Goal: Task Accomplishment & Management: Manage account settings

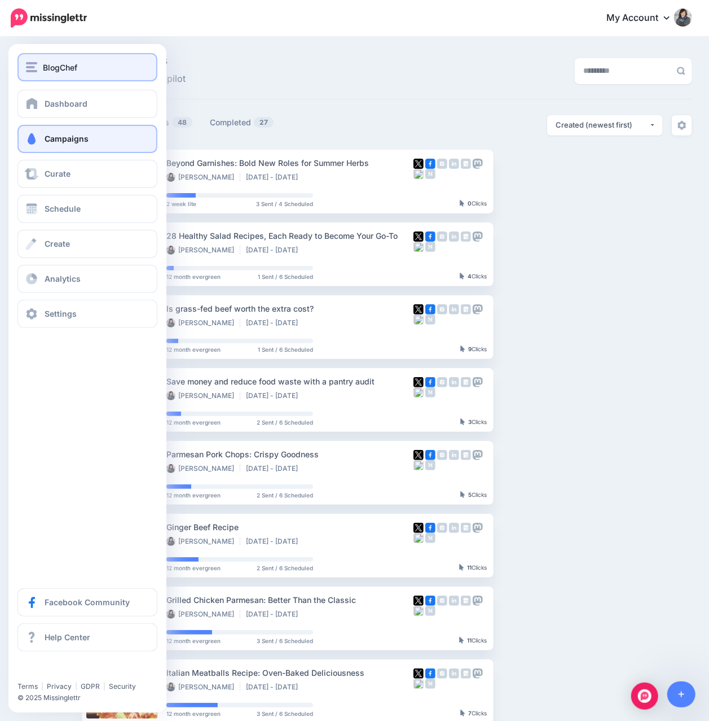
click at [46, 73] on button "BlogChef" at bounding box center [87, 67] width 140 height 28
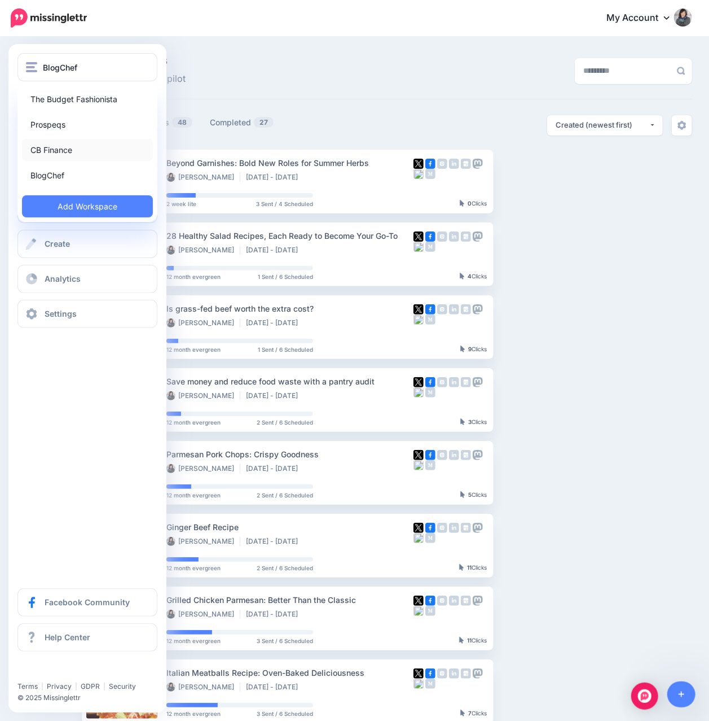
click at [59, 152] on link "CB Finance" at bounding box center [87, 150] width 131 height 22
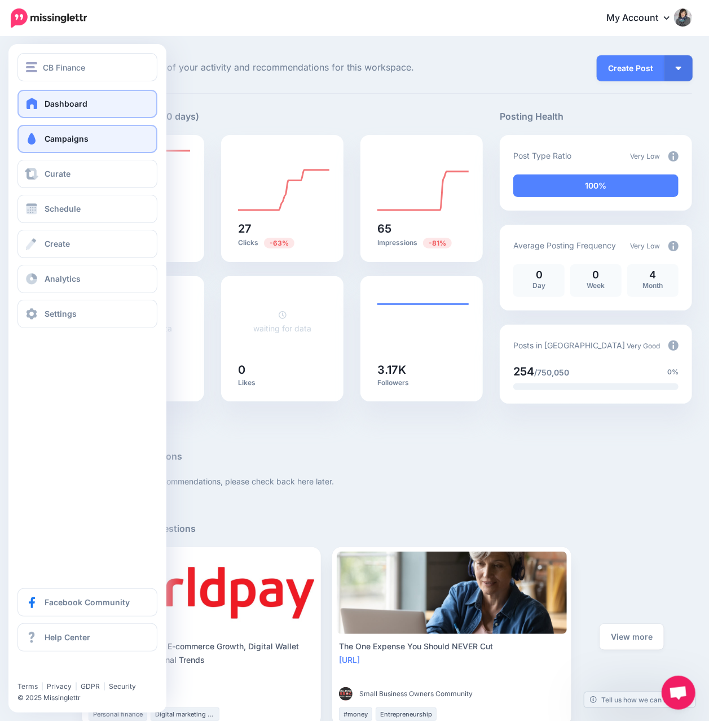
click at [50, 141] on span "Campaigns" at bounding box center [67, 139] width 44 height 10
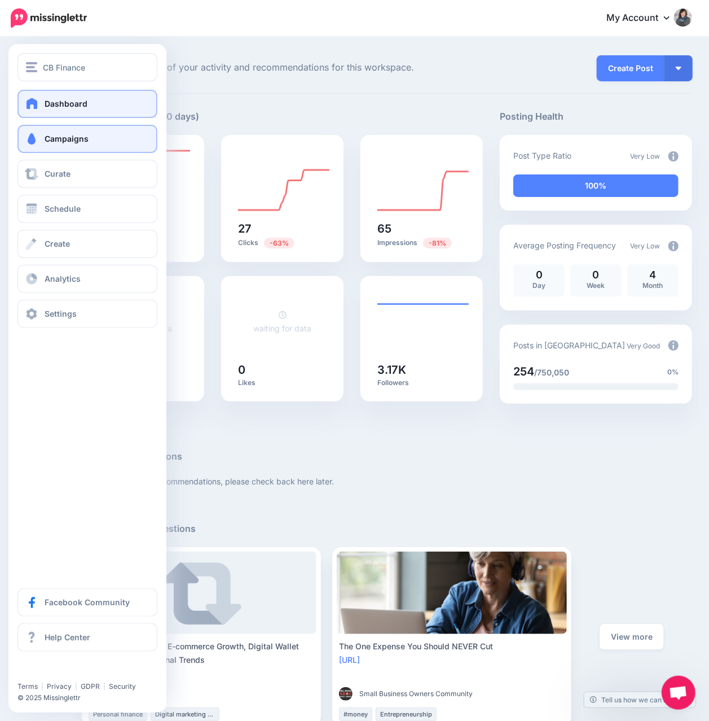
click at [73, 150] on link "Campaigns" at bounding box center [87, 139] width 140 height 28
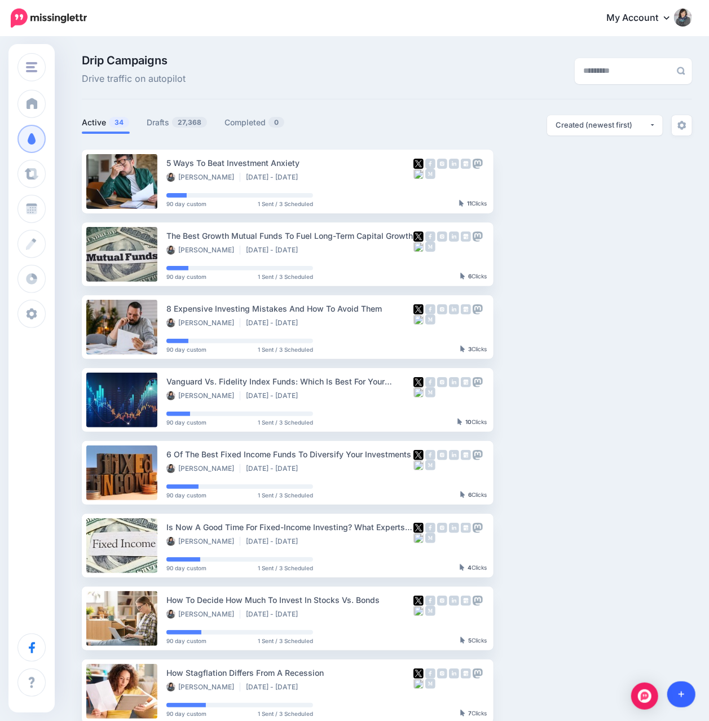
click at [683, 690] on icon at bounding box center [682, 694] width 6 height 8
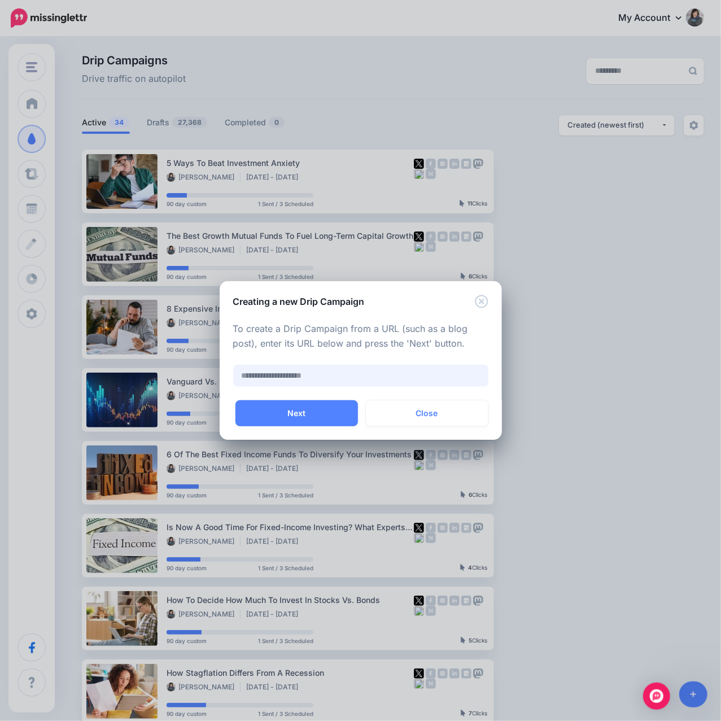
click at [284, 382] on input "text" at bounding box center [360, 376] width 255 height 22
paste input "**********"
type input "**********"
click at [288, 411] on button "Next" at bounding box center [296, 413] width 122 height 26
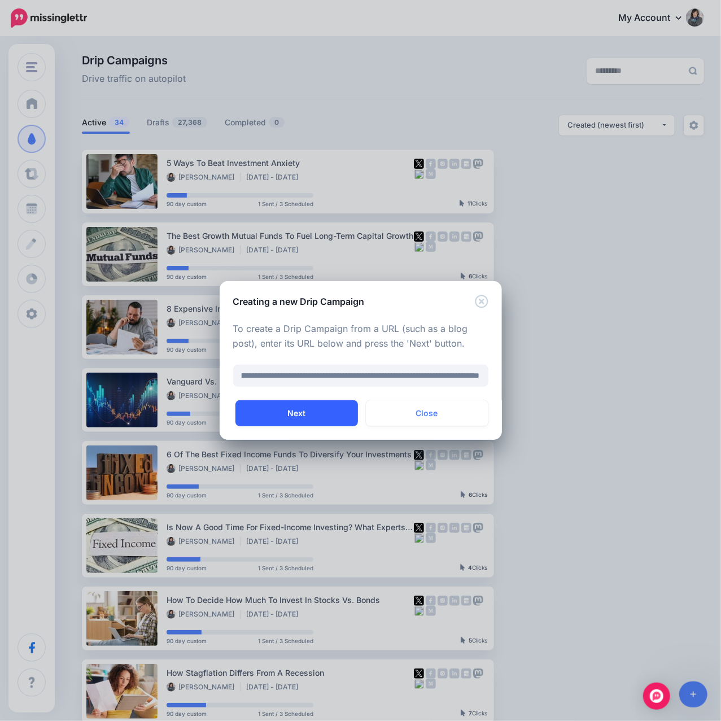
scroll to position [0, 0]
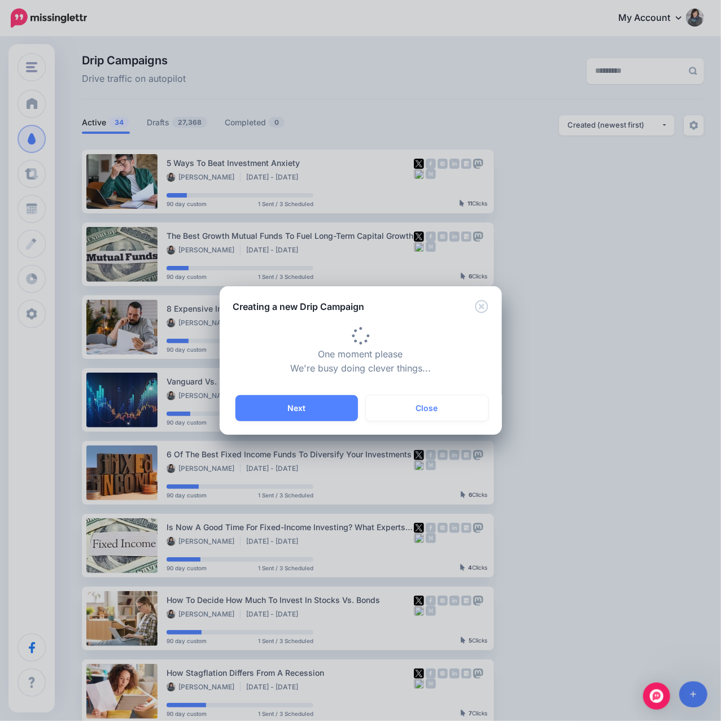
type input "**********"
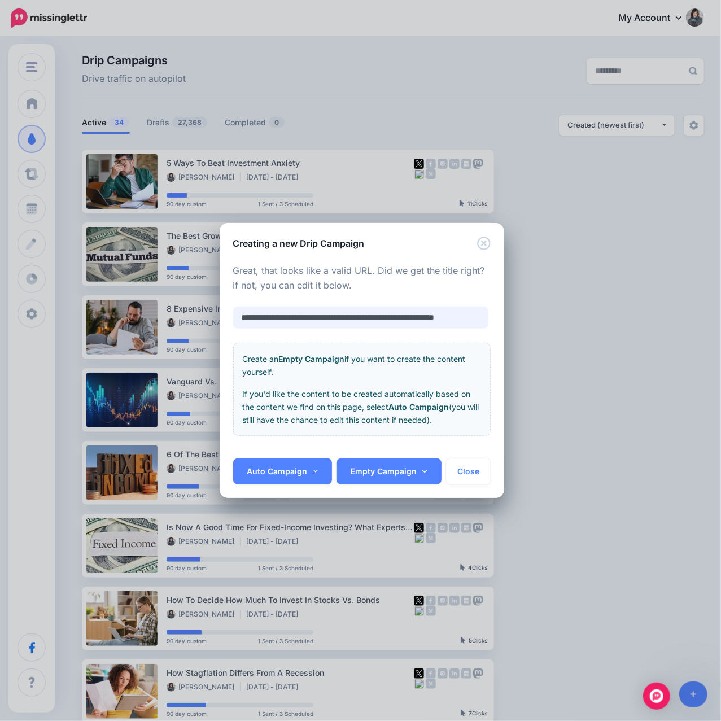
scroll to position [0, 14]
click at [299, 479] on link "Auto Campaign" at bounding box center [282, 471] width 99 height 26
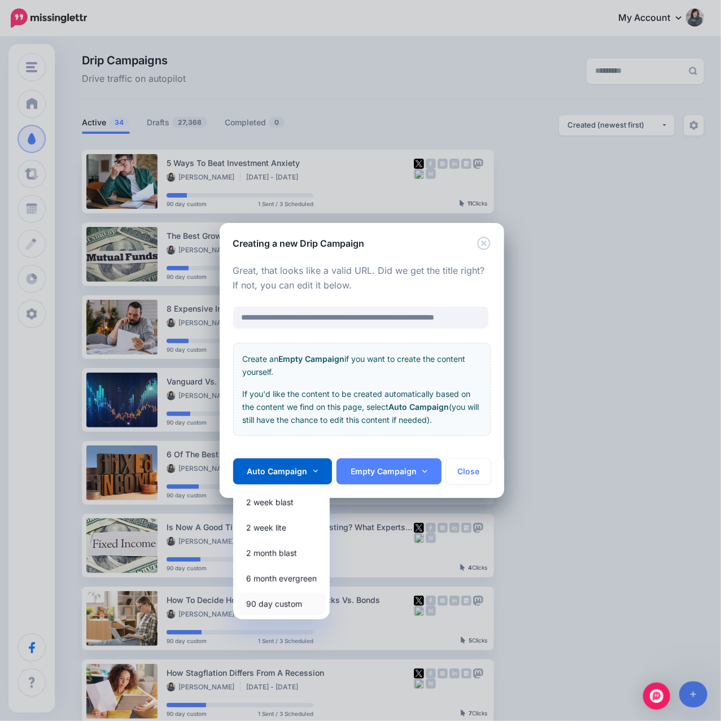
click at [299, 601] on link "90 day custom" at bounding box center [281, 604] width 87 height 22
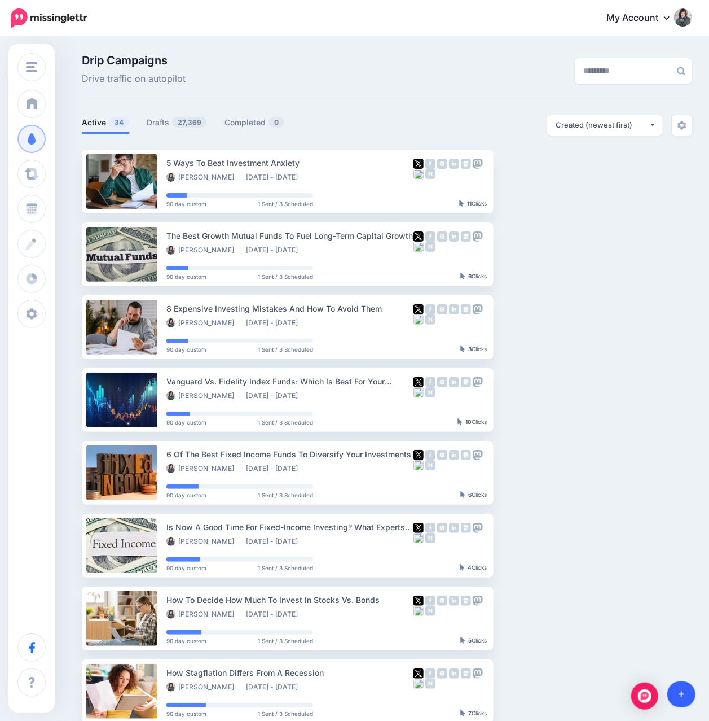
click at [687, 691] on link at bounding box center [682, 694] width 29 height 26
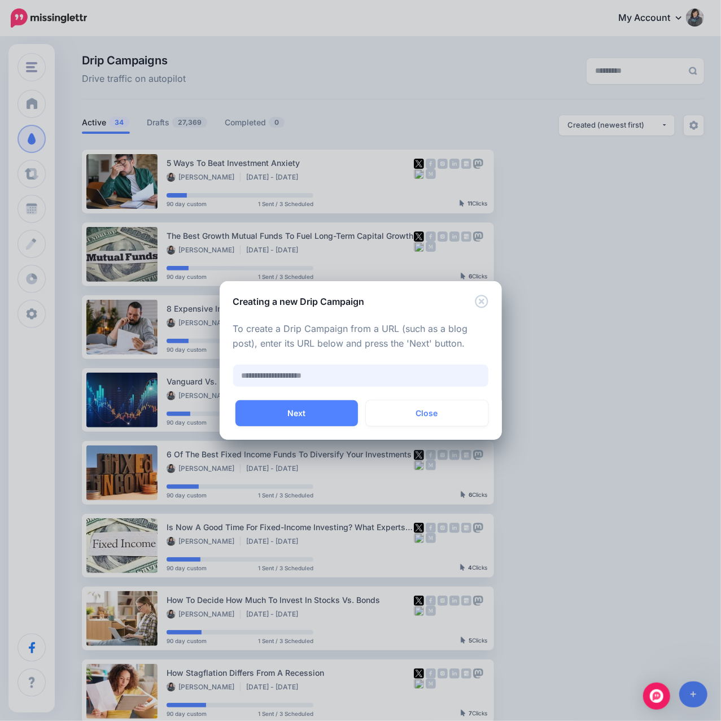
click at [312, 368] on input "text" at bounding box center [360, 376] width 255 height 22
paste input "**********"
type input "**********"
click at [295, 415] on button "Next" at bounding box center [296, 413] width 122 height 26
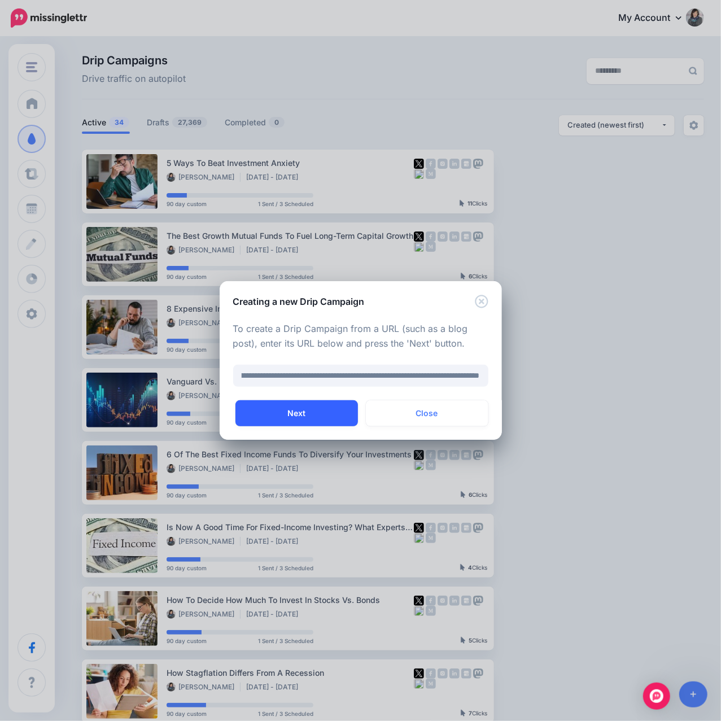
scroll to position [0, 0]
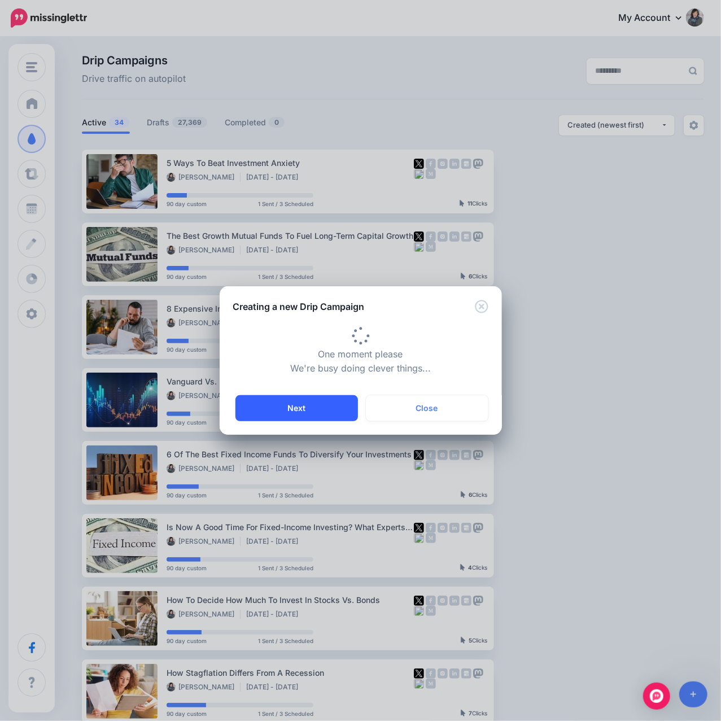
type input "**********"
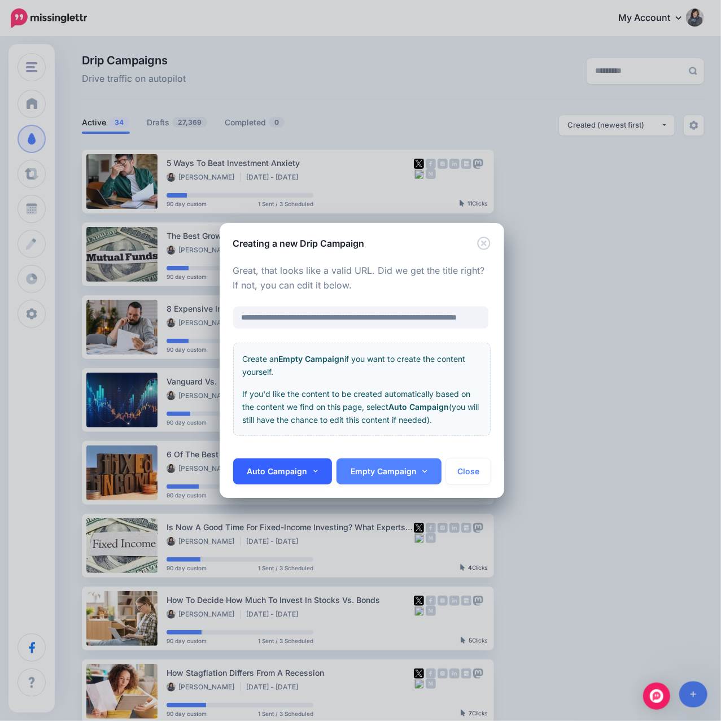
click at [301, 466] on link "Auto Campaign" at bounding box center [282, 471] width 99 height 26
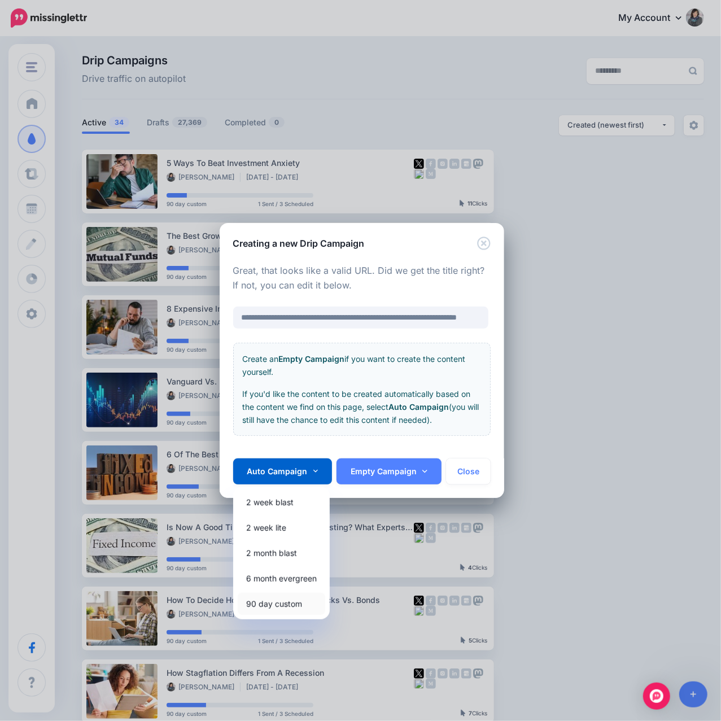
click at [258, 605] on link "90 day custom" at bounding box center [281, 604] width 87 height 22
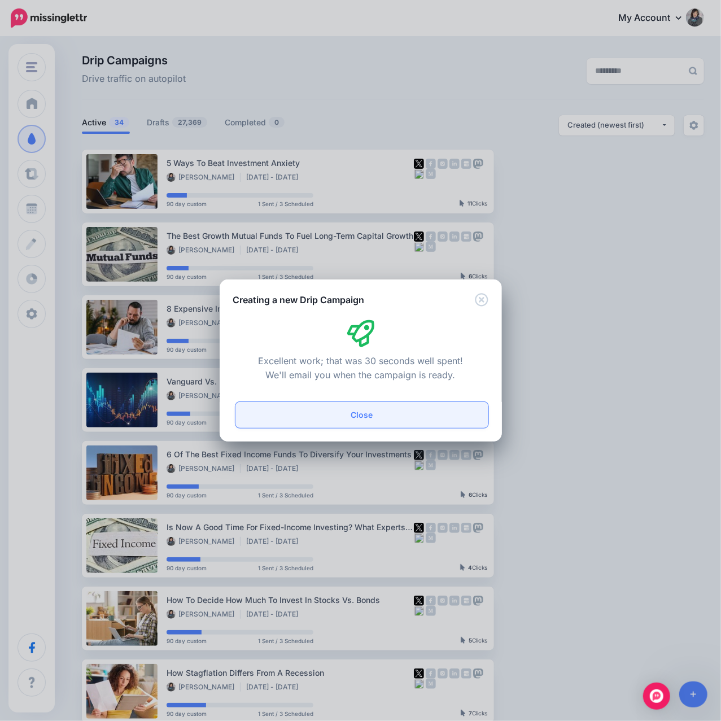
click at [358, 410] on button "Close" at bounding box center [361, 415] width 253 height 26
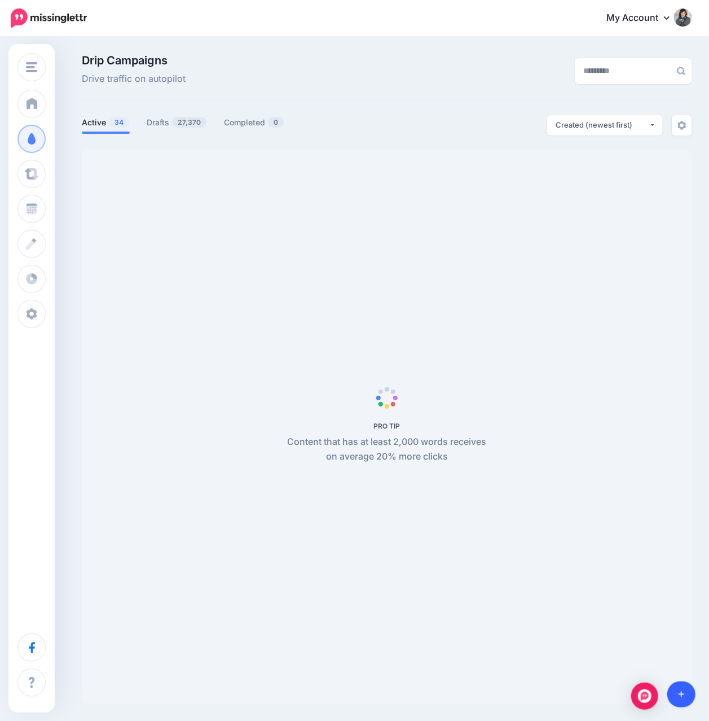
click at [679, 693] on icon at bounding box center [682, 694] width 6 height 8
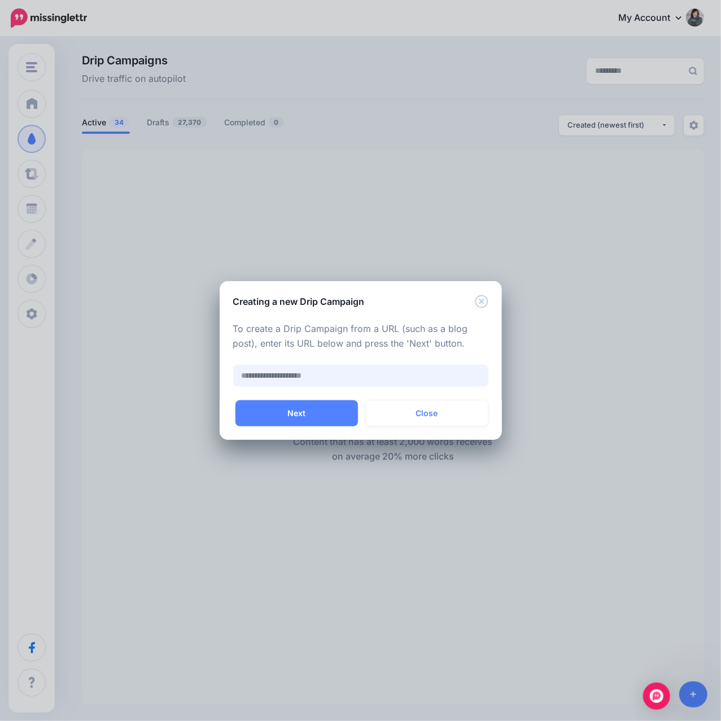
click at [310, 371] on input "text" at bounding box center [360, 376] width 255 height 22
paste input "**********"
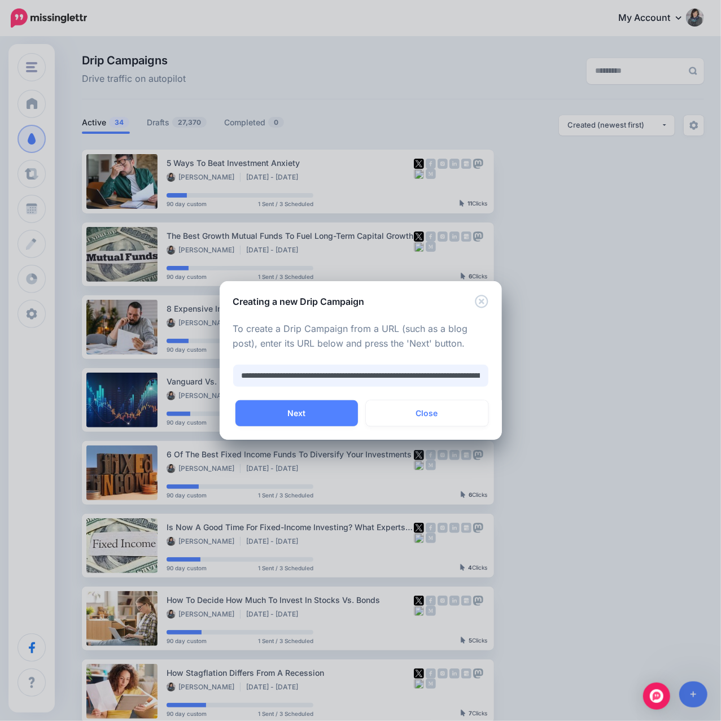
scroll to position [0, 105]
type input "**********"
click at [298, 413] on button "Next" at bounding box center [296, 413] width 122 height 26
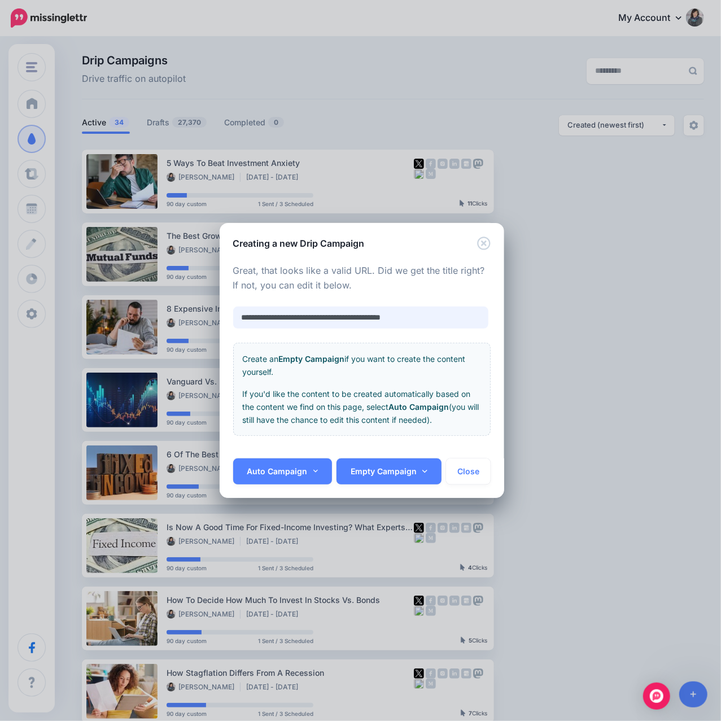
scroll to position [0, 0]
click at [305, 467] on link "Auto Campaign" at bounding box center [282, 471] width 99 height 26
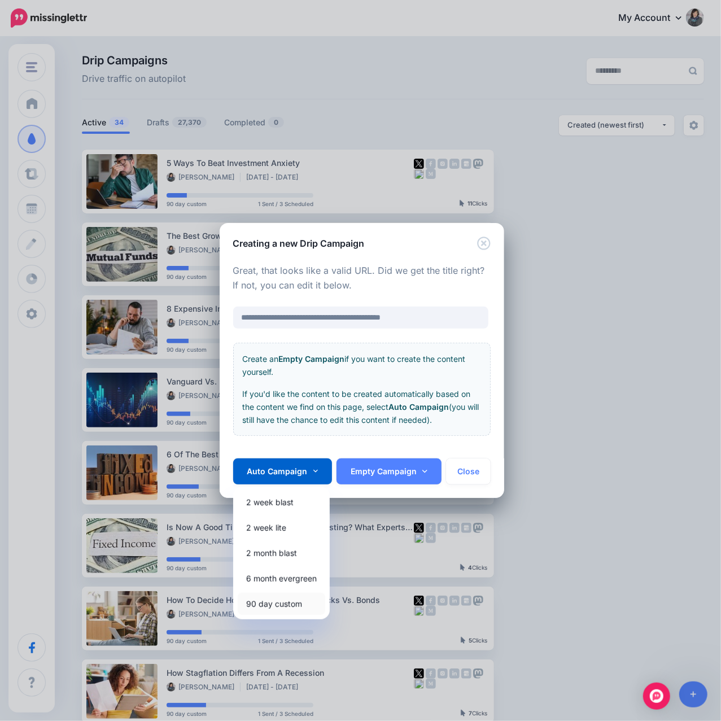
click at [276, 600] on link "90 day custom" at bounding box center [281, 604] width 87 height 22
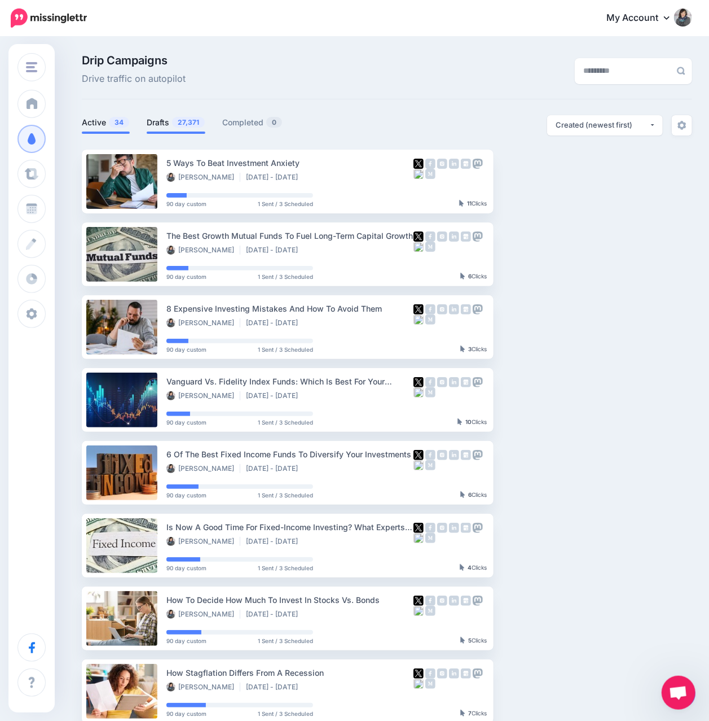
click at [186, 119] on span "27,371" at bounding box center [188, 122] width 33 height 11
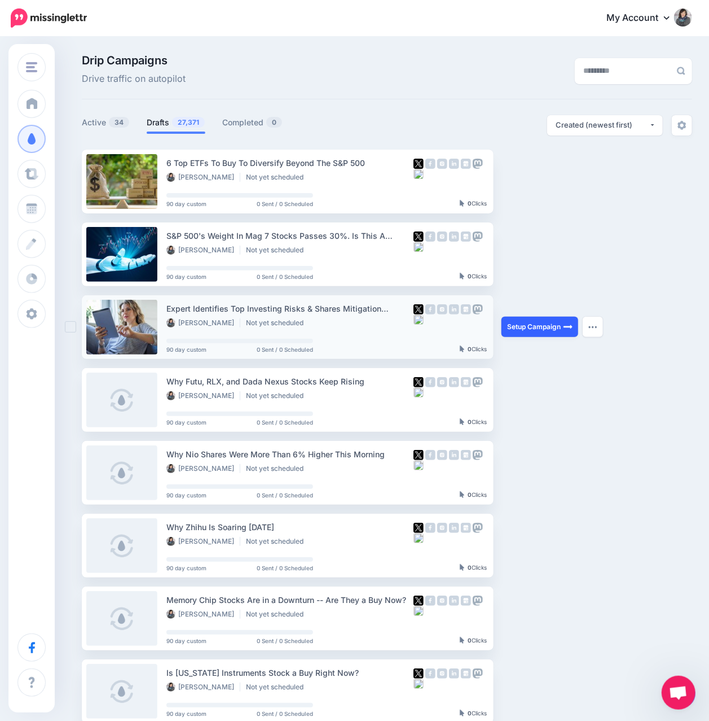
click at [520, 332] on link "Setup Campaign" at bounding box center [540, 327] width 77 height 20
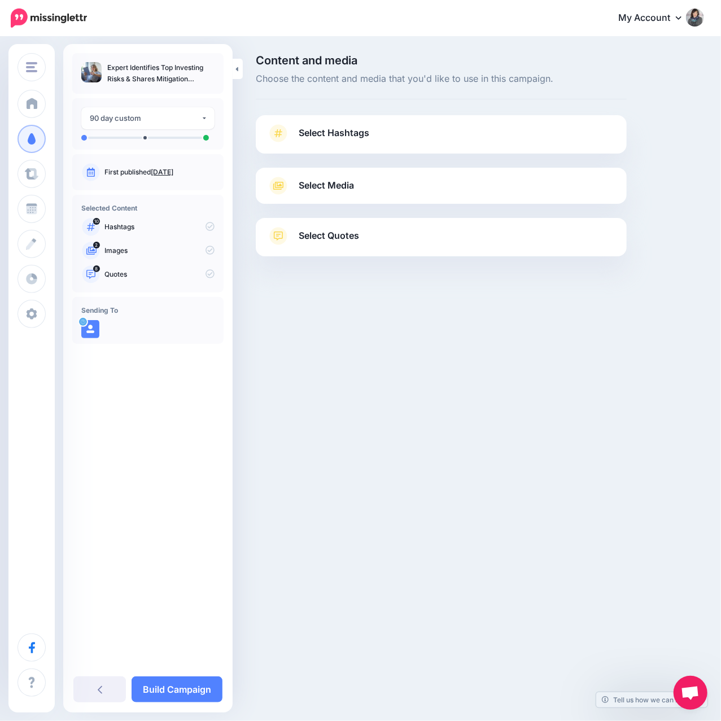
click at [362, 142] on link "Select Hashtags" at bounding box center [441, 138] width 348 height 29
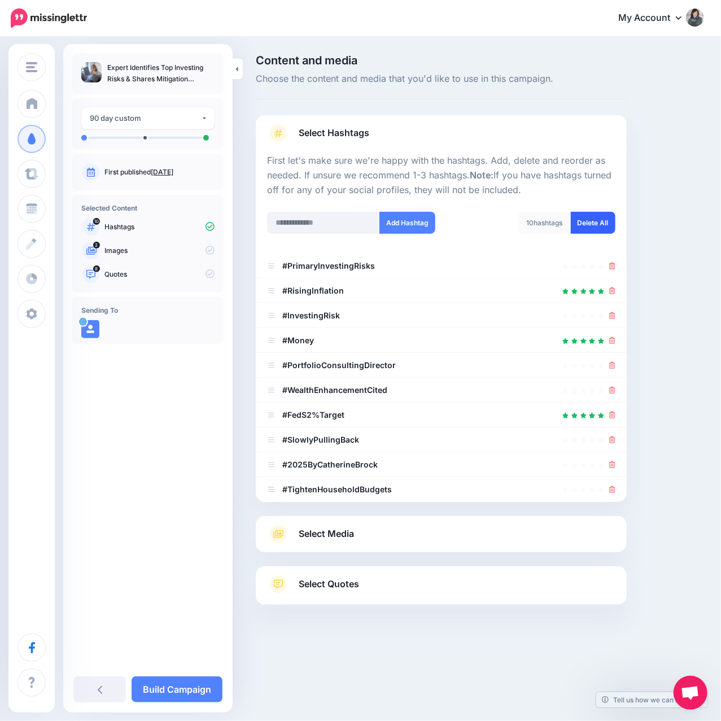
click at [600, 226] on link "Delete All" at bounding box center [593, 223] width 45 height 22
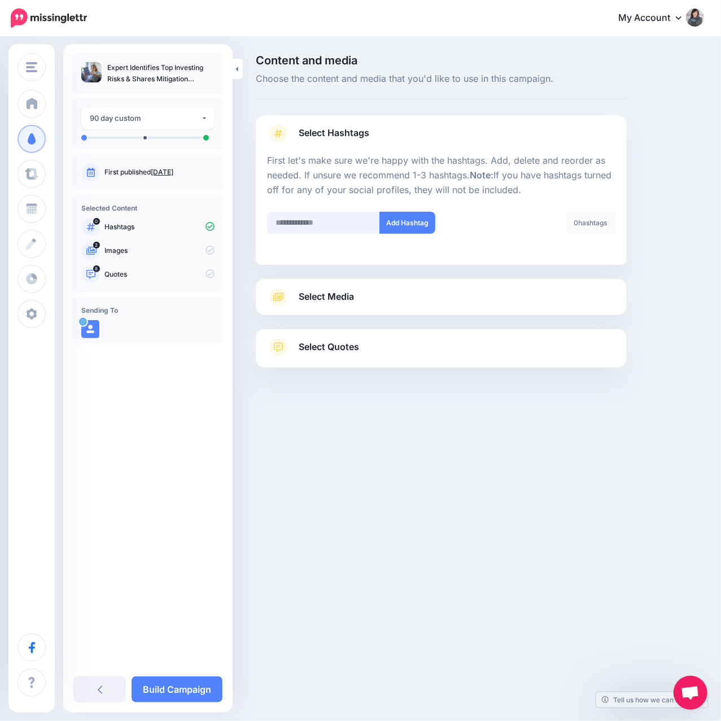
click at [301, 225] on input "text" at bounding box center [323, 223] width 113 height 22
click at [336, 222] on input "text" at bounding box center [323, 223] width 113 height 22
click at [358, 222] on input "text" at bounding box center [323, 223] width 113 height 22
type input "*********"
click at [419, 218] on button "Add Hashtag" at bounding box center [407, 223] width 56 height 22
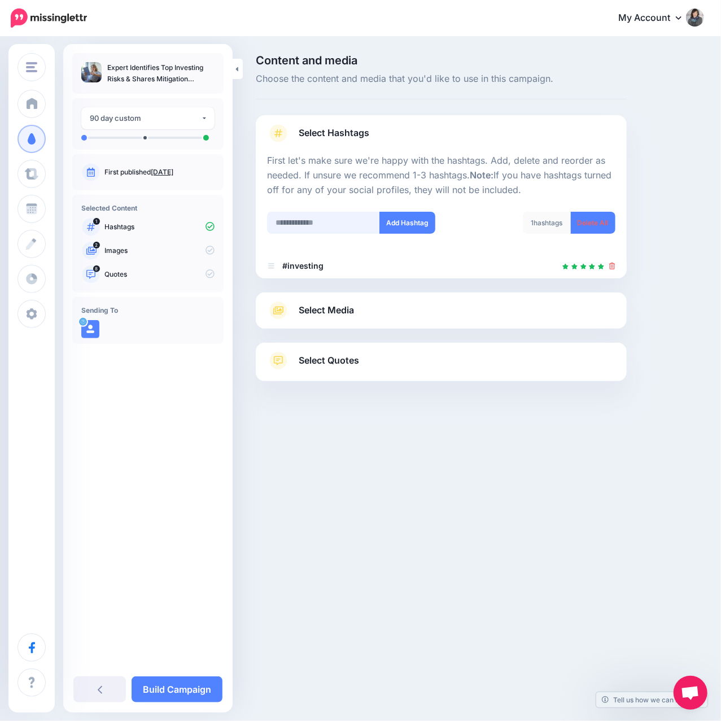
click at [319, 221] on input "text" at bounding box center [323, 223] width 113 height 22
type input "*****"
click at [397, 229] on button "Add Hashtag" at bounding box center [407, 223] width 56 height 22
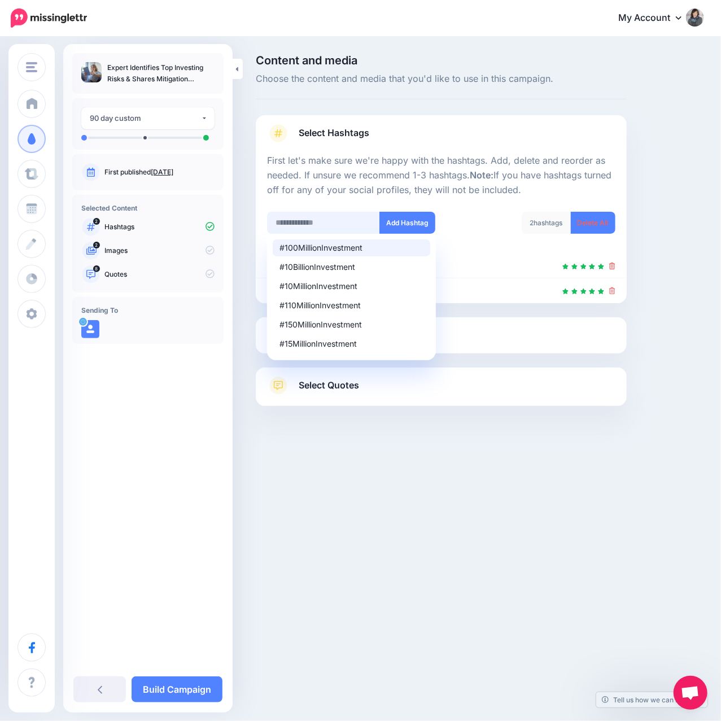
click at [334, 224] on input "text" at bounding box center [323, 223] width 113 height 22
type input "*********"
drag, startPoint x: 334, startPoint y: 224, endPoint x: 272, endPoint y: 219, distance: 62.3
click at [272, 219] on input "*********" at bounding box center [323, 223] width 113 height 22
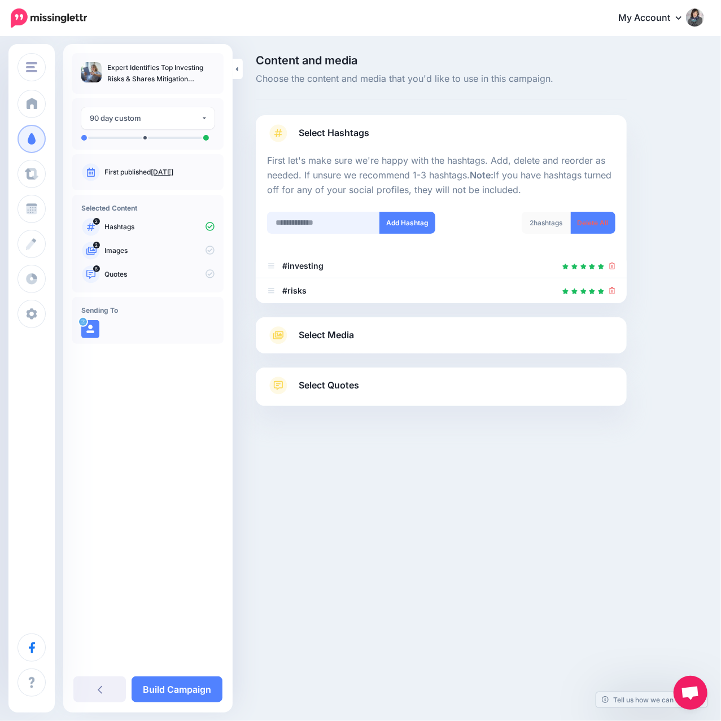
click at [306, 224] on input "text" at bounding box center [323, 223] width 113 height 22
type input "*******"
click at [418, 228] on button "Add Hashtag" at bounding box center [407, 223] width 56 height 22
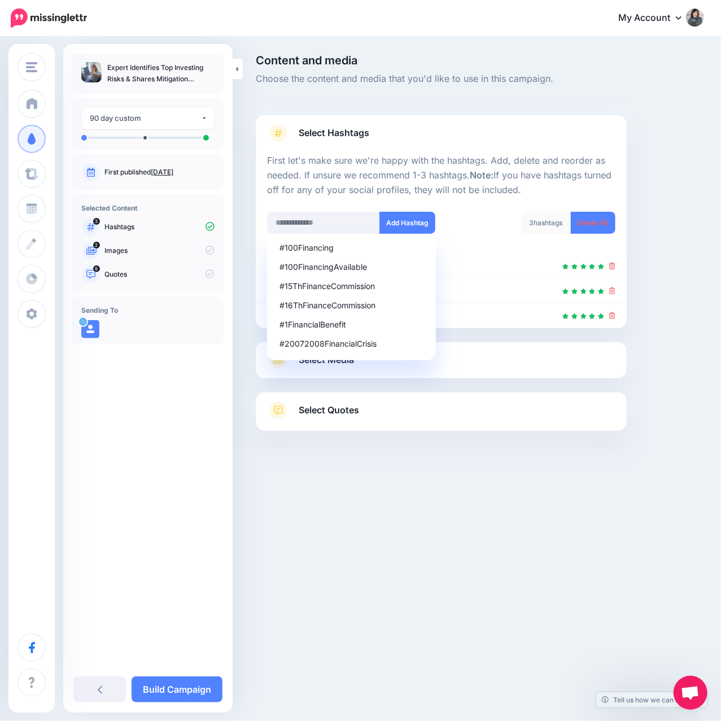
click at [325, 363] on div "#100Financing #100FinancingAvailable #15ThFinanceCommission #16ThFinanceCommiss…" at bounding box center [323, 304] width 113 height 141
click at [375, 449] on div at bounding box center [441, 459] width 371 height 56
click at [639, 326] on div "Content and media Choose the content and media that you'd like to use in this c…" at bounding box center [479, 271] width 465 height 432
click at [479, 170] on b "Note:" at bounding box center [482, 174] width 24 height 11
click at [264, 361] on div "Select Media Next, let's make sure we have the best media for this campaign. De…" at bounding box center [441, 360] width 371 height 36
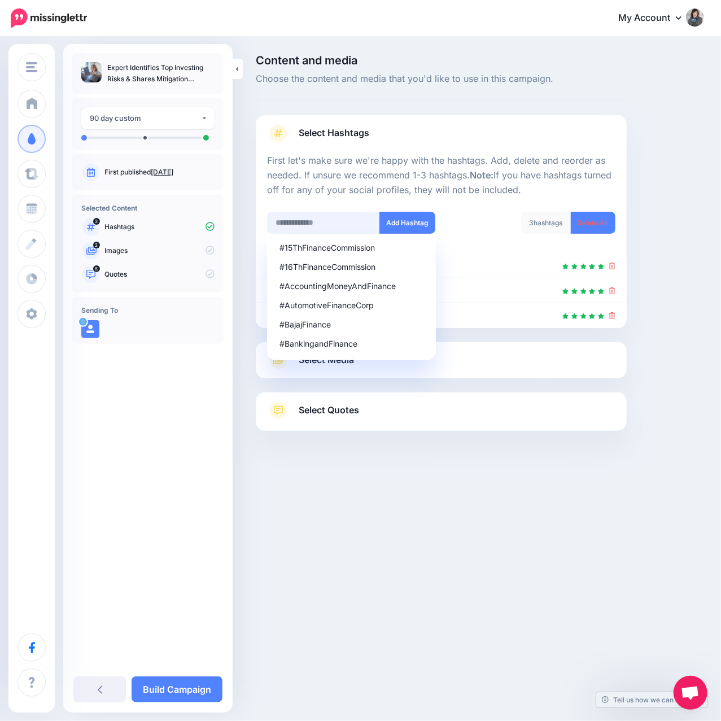
click at [269, 221] on input "text" at bounding box center [323, 223] width 113 height 22
click at [291, 182] on p "First let's make sure we're happy with the hashtags. Add, delete and reorder as…" at bounding box center [441, 175] width 348 height 44
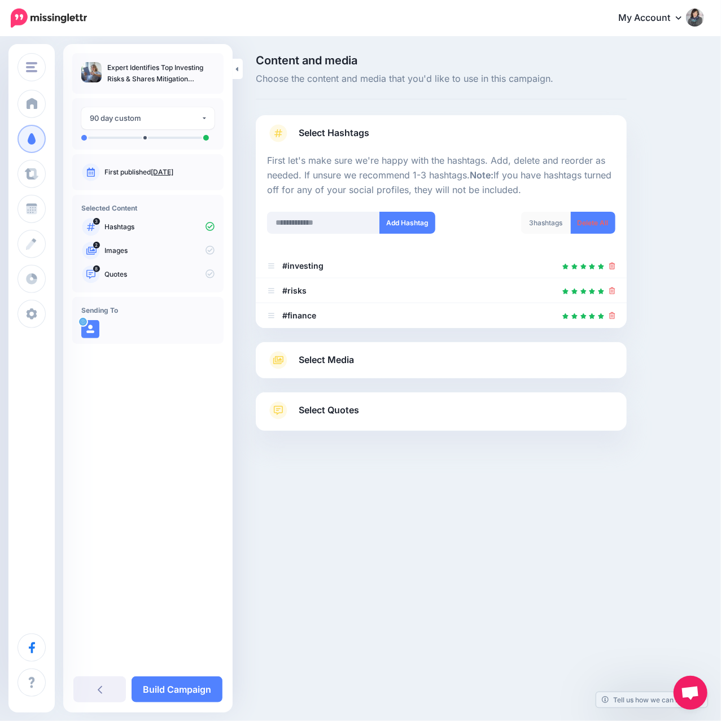
click at [292, 365] on link "Select Media" at bounding box center [441, 360] width 348 height 18
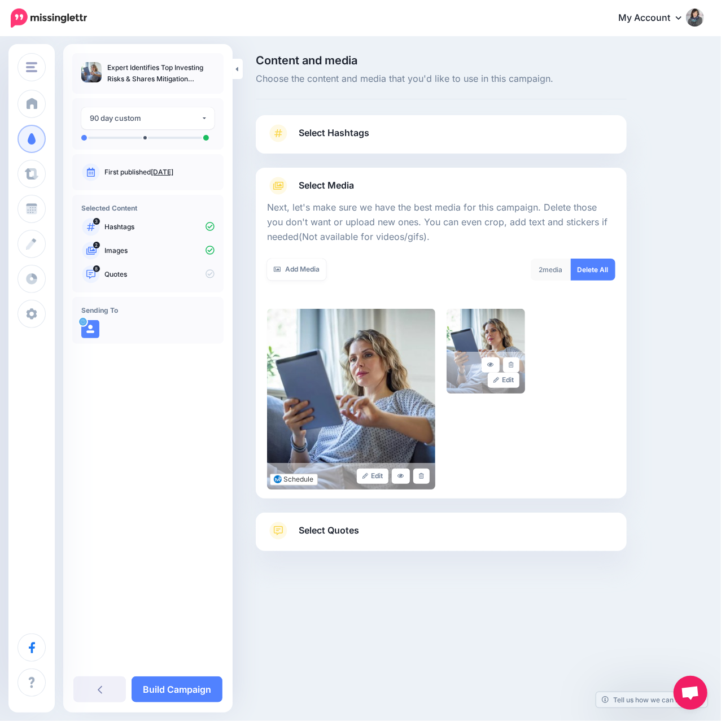
click at [301, 536] on span "Select Quotes" at bounding box center [329, 530] width 60 height 15
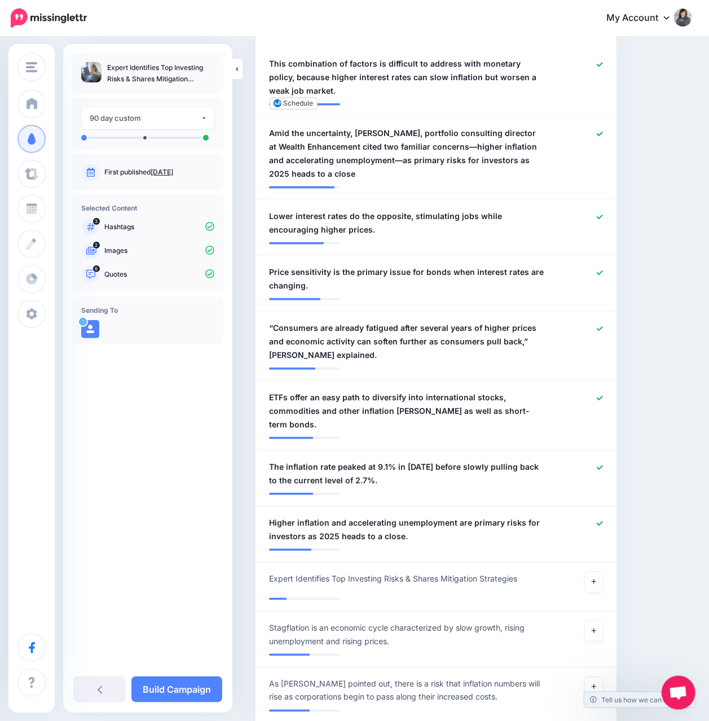
scroll to position [301, 0]
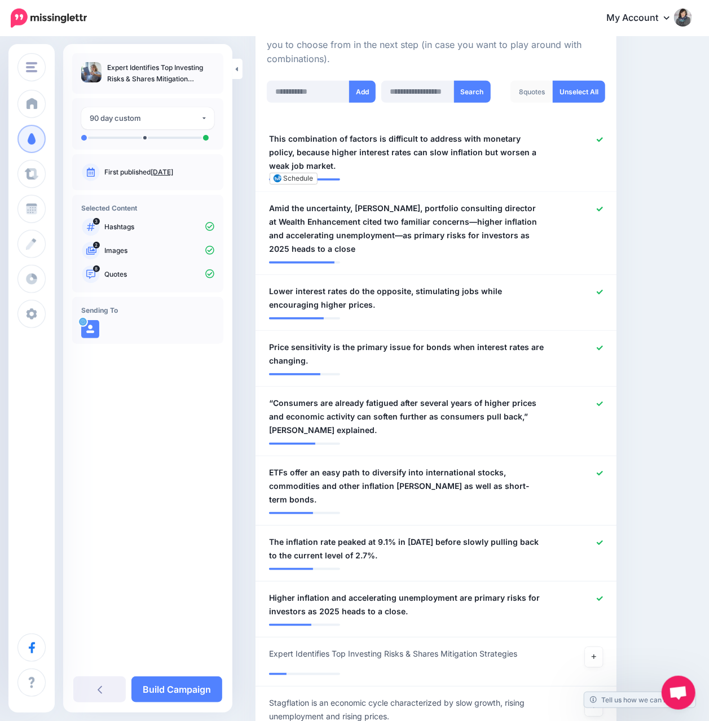
click at [173, 174] on link "Aug. 28, 2025" at bounding box center [162, 172] width 23 height 8
click at [203, 114] on button "90 day custom" at bounding box center [147, 118] width 133 height 22
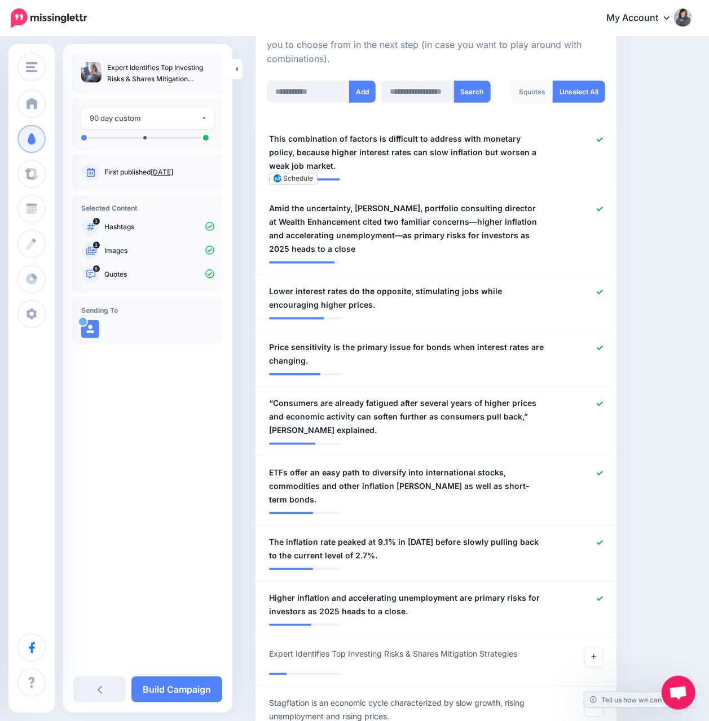
click at [603, 140] on icon at bounding box center [600, 139] width 6 height 5
click at [603, 290] on icon at bounding box center [600, 292] width 6 height 6
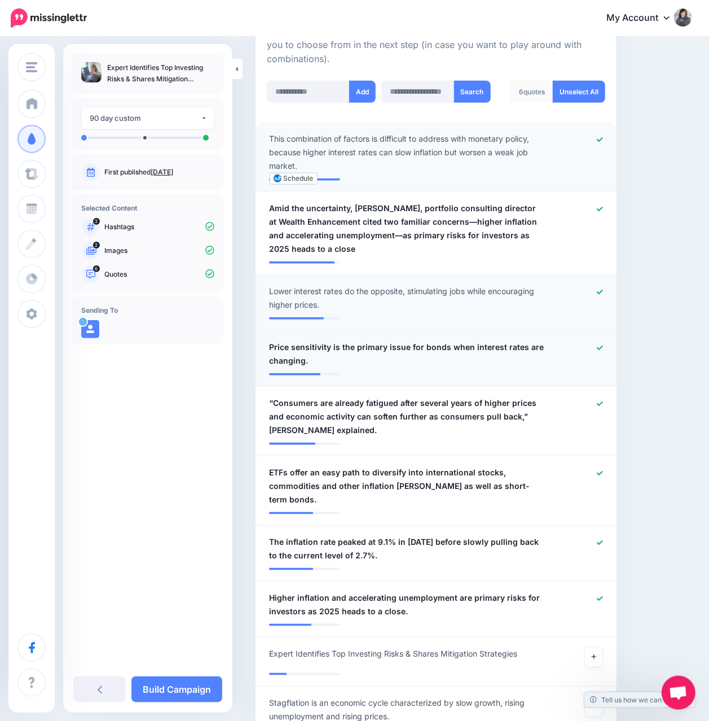
click at [603, 346] on icon at bounding box center [600, 348] width 6 height 6
click at [603, 402] on icon at bounding box center [600, 404] width 6 height 6
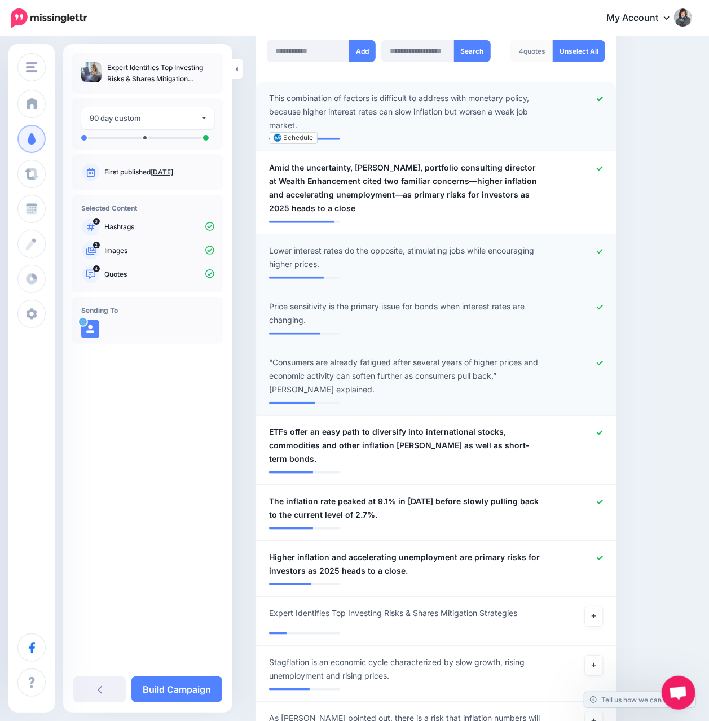
scroll to position [376, 0]
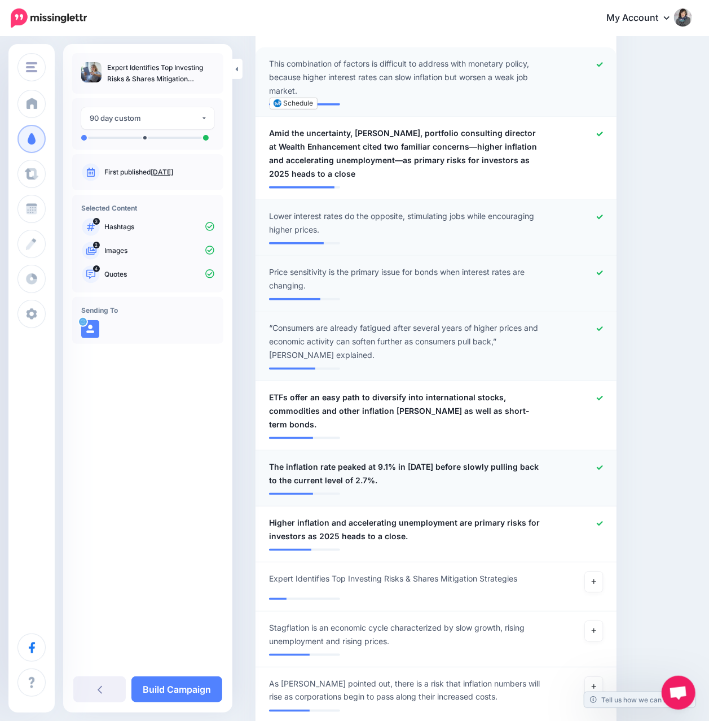
click at [603, 465] on icon at bounding box center [600, 467] width 6 height 5
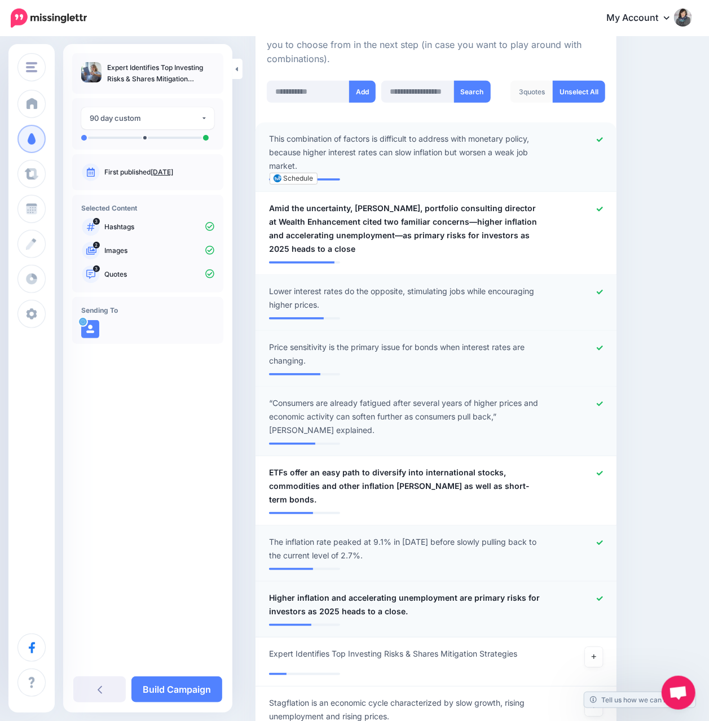
scroll to position [226, 0]
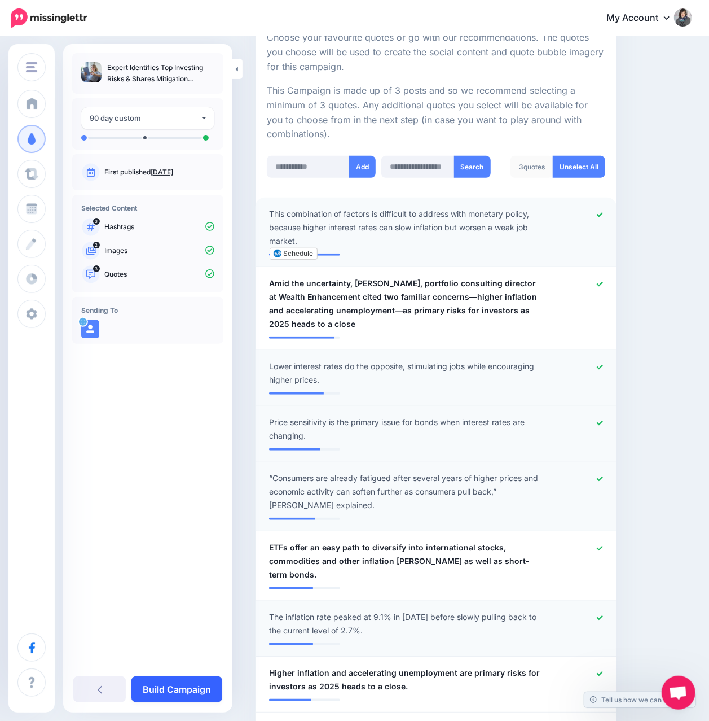
click at [192, 680] on link "Build Campaign" at bounding box center [176, 689] width 91 height 26
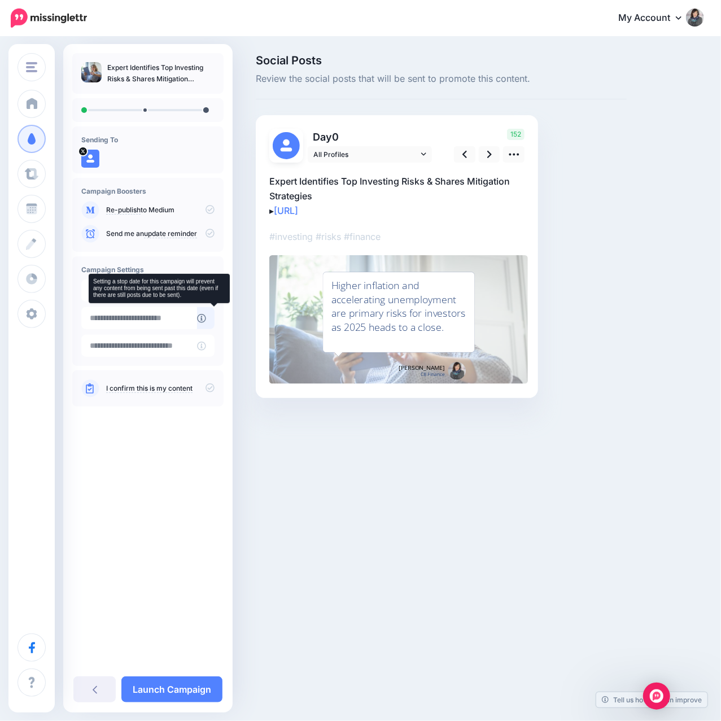
click at [206, 317] on icon at bounding box center [201, 318] width 9 height 9
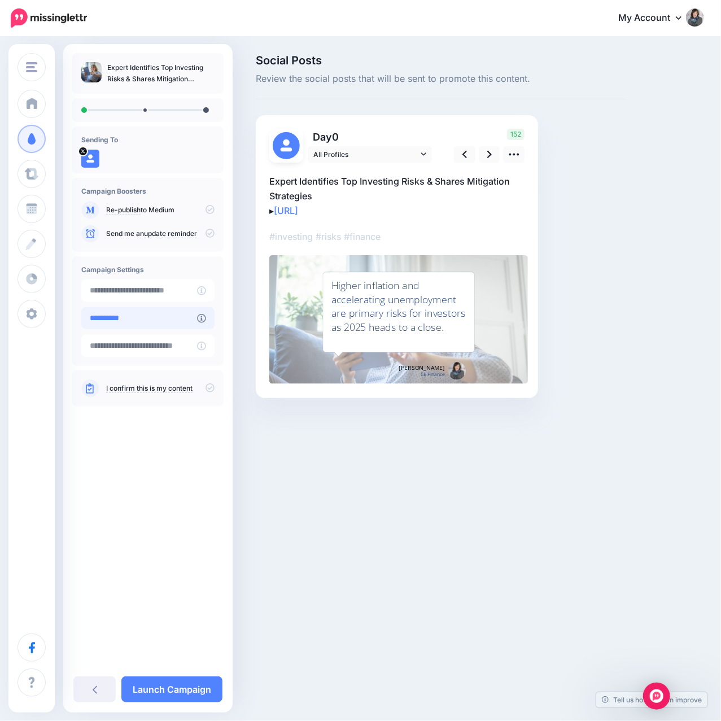
click at [186, 318] on input "**********" at bounding box center [139, 318] width 116 height 22
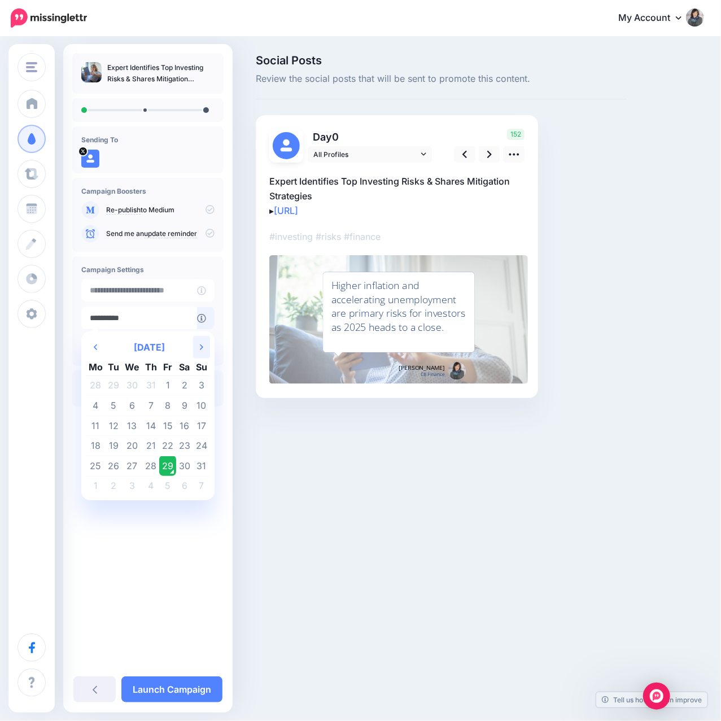
click at [201, 345] on icon at bounding box center [201, 347] width 3 height 6
click at [201, 345] on icon "Next Month" at bounding box center [201, 347] width 3 height 9
click at [100, 427] on td "15" at bounding box center [96, 425] width 20 height 20
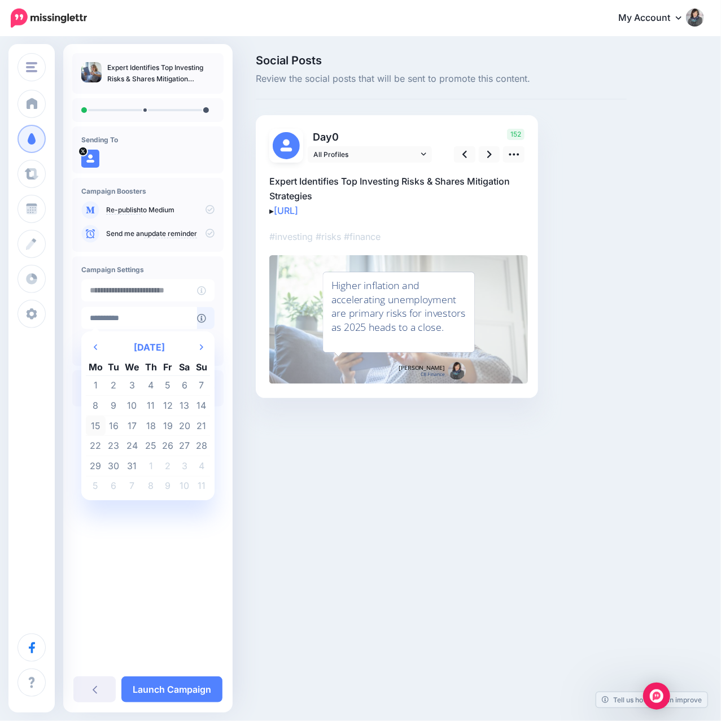
type input "**********"
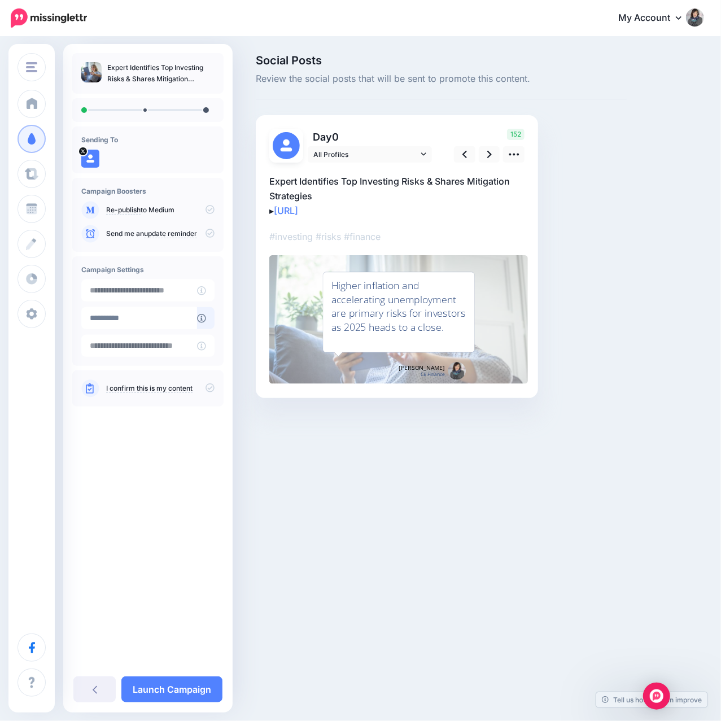
click at [210, 387] on icon at bounding box center [209, 387] width 9 height 9
type input "**********"
click at [181, 290] on input "**********" at bounding box center [139, 290] width 116 height 22
click at [170, 269] on h4 "Campaign Settings" at bounding box center [147, 269] width 133 height 8
click at [513, 153] on icon at bounding box center [514, 154] width 12 height 12
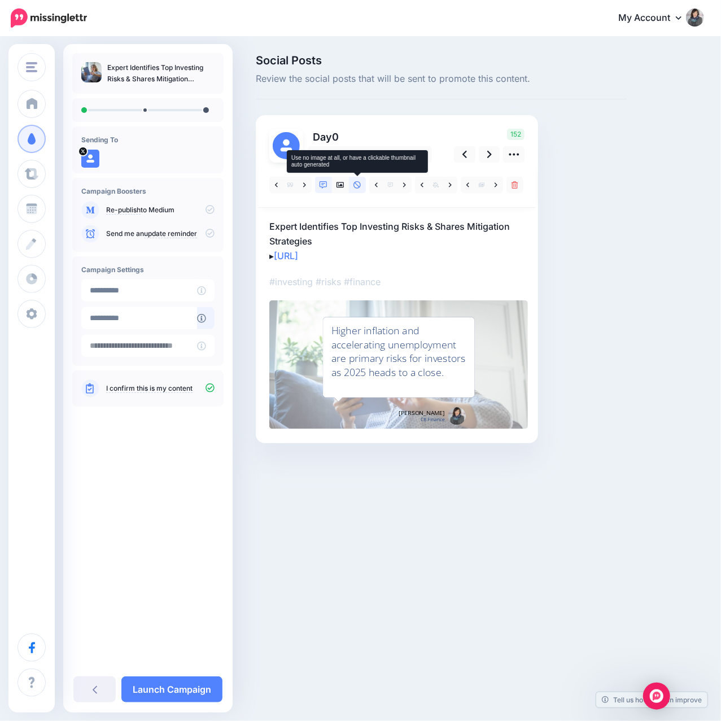
click at [356, 186] on icon at bounding box center [357, 185] width 8 height 8
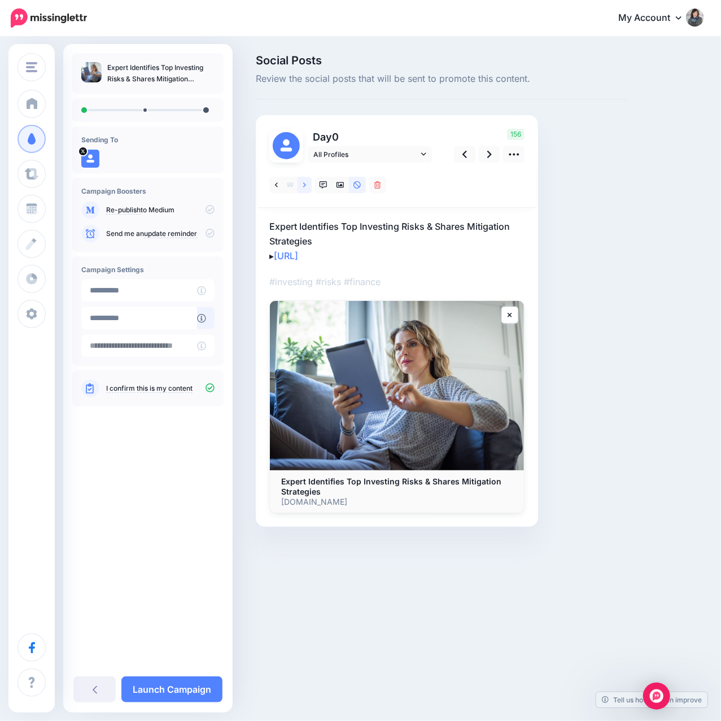
click at [304, 182] on icon at bounding box center [304, 185] width 3 height 8
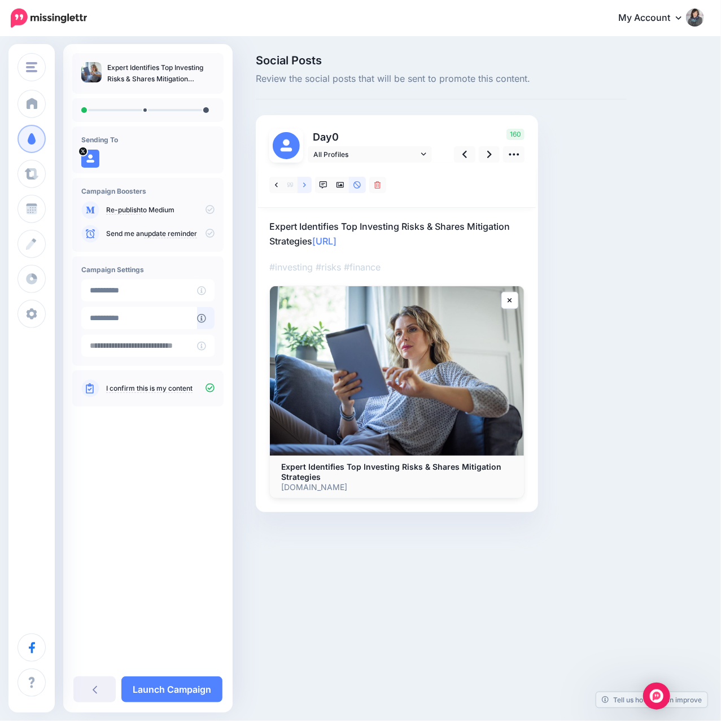
click at [304, 182] on icon at bounding box center [304, 185] width 3 height 8
click at [304, 188] on link at bounding box center [304, 185] width 14 height 16
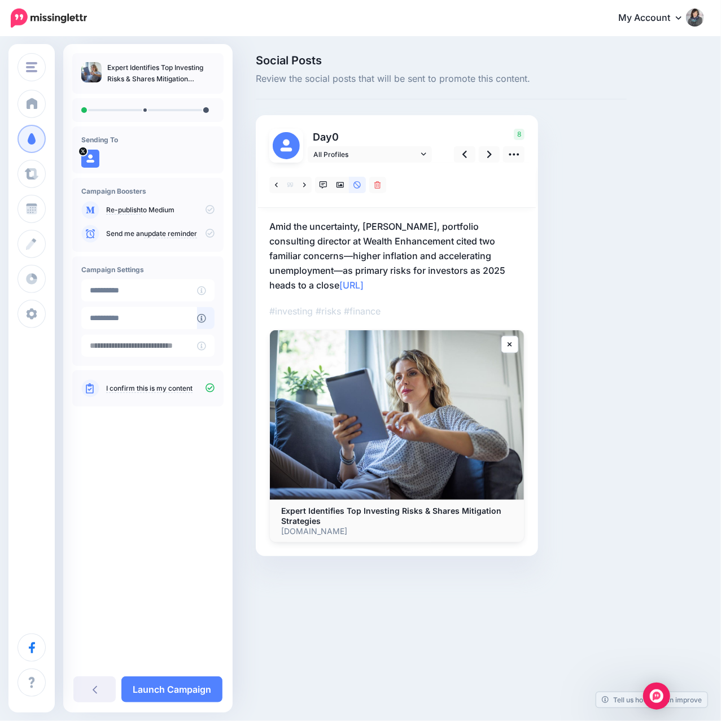
click at [362, 226] on p "Amid the uncertainty, Ayako Yoshioka, portfolio consulting director at Wealth E…" at bounding box center [396, 255] width 255 height 73
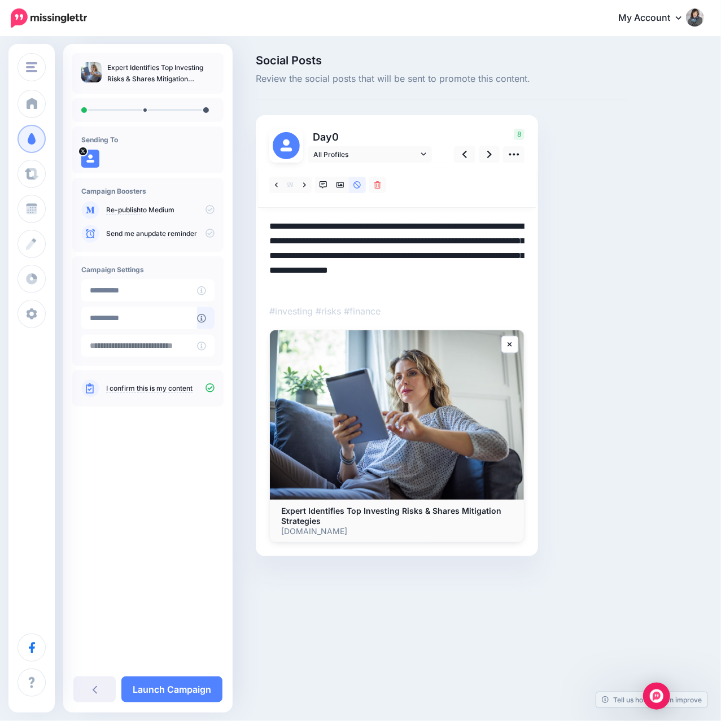
drag, startPoint x: 365, startPoint y: 226, endPoint x: 271, endPoint y: 227, distance: 93.7
click at [271, 227] on textarea "**********" at bounding box center [396, 255] width 255 height 73
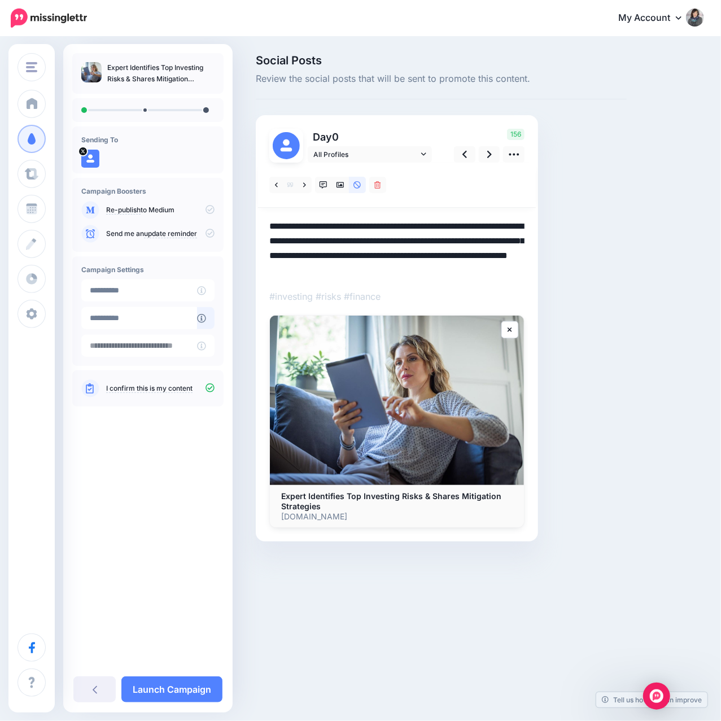
click at [602, 271] on div "Social Posts Review the social posts that will be sent to promote this content.…" at bounding box center [441, 315] width 388 height 520
click at [579, 233] on div "Social Posts Review the social posts that will be sent to promote this content.…" at bounding box center [441, 315] width 388 height 520
click at [479, 253] on textarea "**********" at bounding box center [396, 248] width 255 height 59
click at [429, 272] on textarea "**********" at bounding box center [396, 248] width 255 height 59
click at [420, 270] on textarea "**********" at bounding box center [396, 248] width 255 height 59
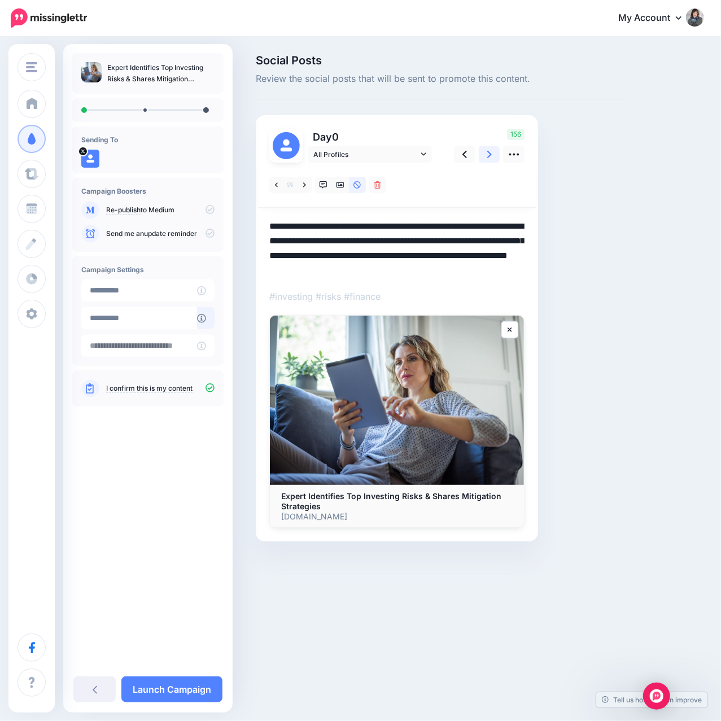
click at [485, 156] on link at bounding box center [489, 154] width 21 height 16
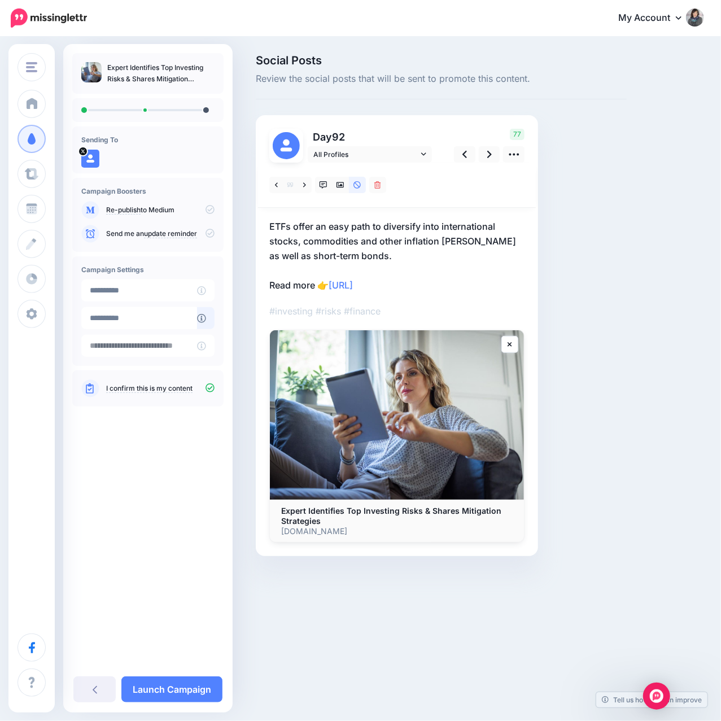
drag, startPoint x: 427, startPoint y: 284, endPoint x: 267, endPoint y: 283, distance: 159.7
click at [267, 283] on div "Day 92 All Profiles" at bounding box center [397, 335] width 282 height 441
copy p "Read more 👉 https://lttr.ai/AiJYy"
click at [462, 156] on icon at bounding box center [464, 154] width 5 height 12
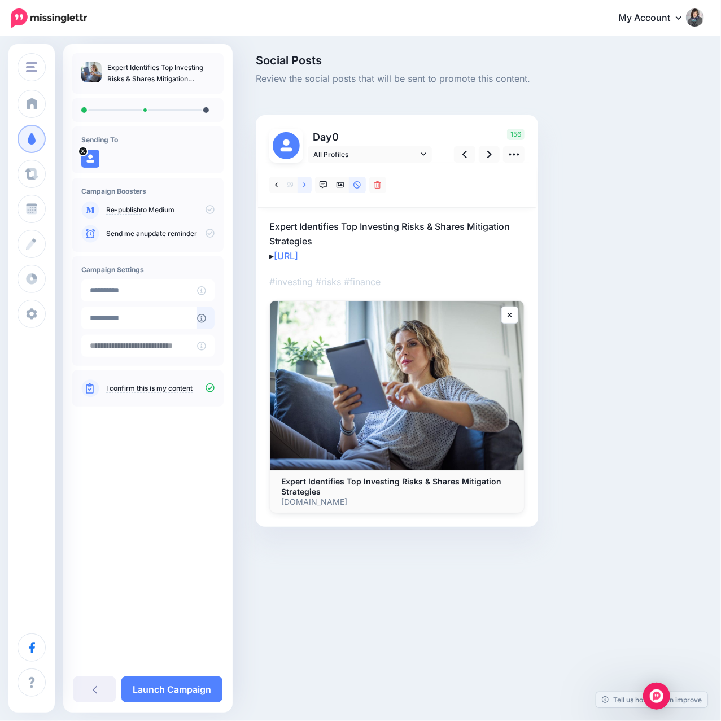
click at [306, 186] on link at bounding box center [304, 185] width 14 height 16
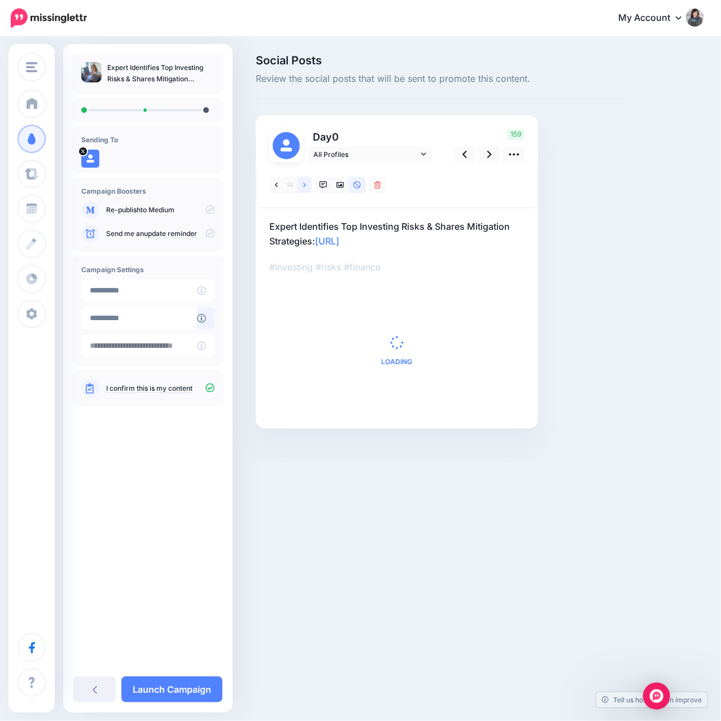
click at [306, 186] on link at bounding box center [304, 185] width 14 height 16
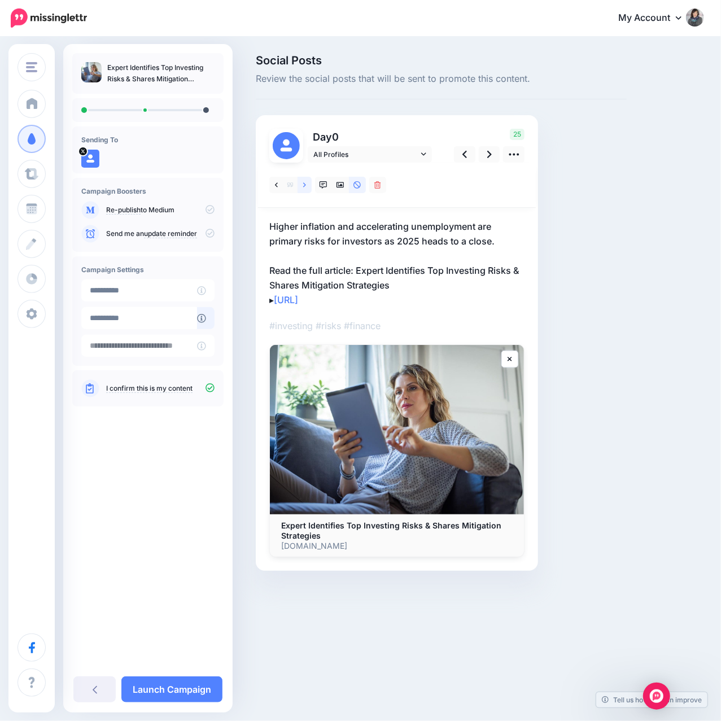
click at [306, 186] on link at bounding box center [304, 185] width 14 height 16
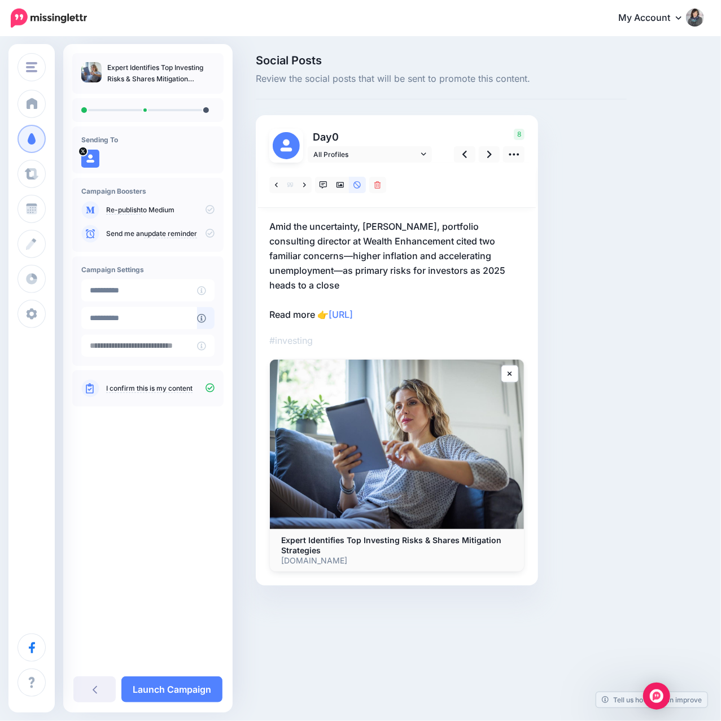
click at [326, 271] on p "Amid the uncertainty, Ayako Yoshioka, portfolio consulting director at Wealth E…" at bounding box center [396, 270] width 255 height 103
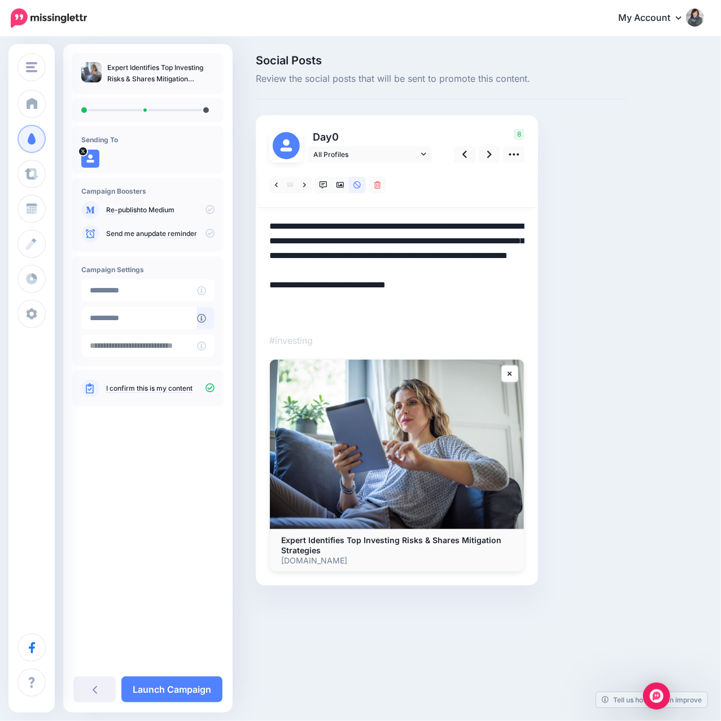
drag, startPoint x: 366, startPoint y: 226, endPoint x: 271, endPoint y: 225, distance: 95.4
click at [271, 225] on textarea "**********" at bounding box center [396, 270] width 255 height 103
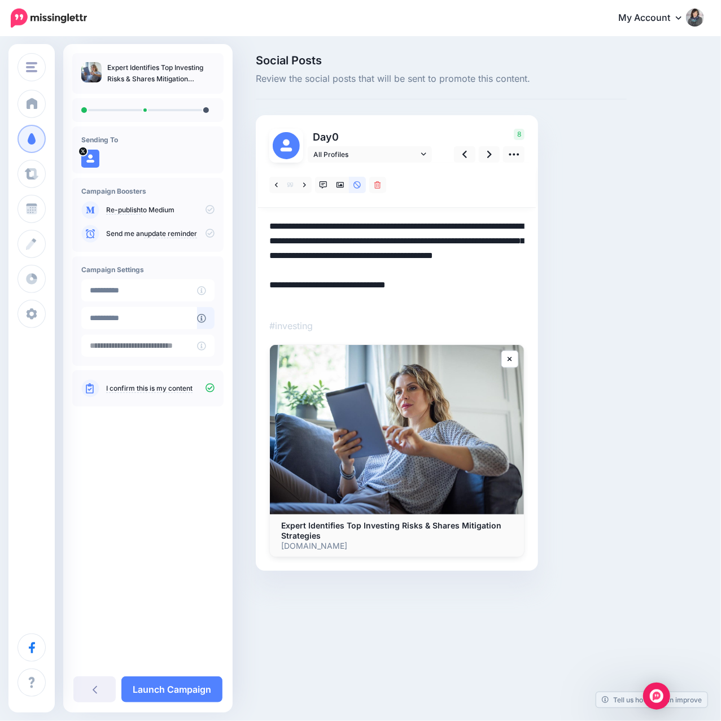
type textarea "**********"
click at [588, 261] on div "Social Posts Review the social posts that will be sent to promote this content.…" at bounding box center [441, 330] width 388 height 550
click at [484, 155] on link at bounding box center [489, 154] width 21 height 16
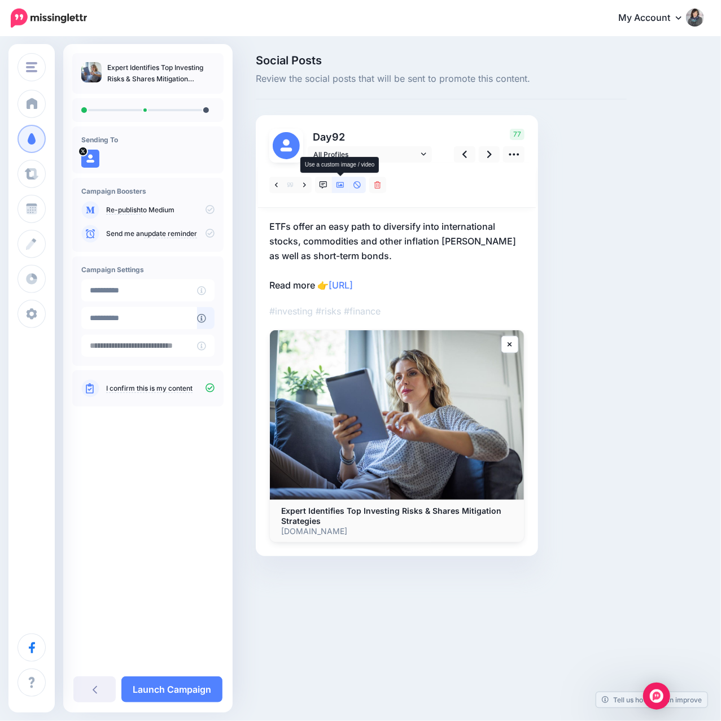
click at [341, 186] on icon at bounding box center [340, 185] width 8 height 8
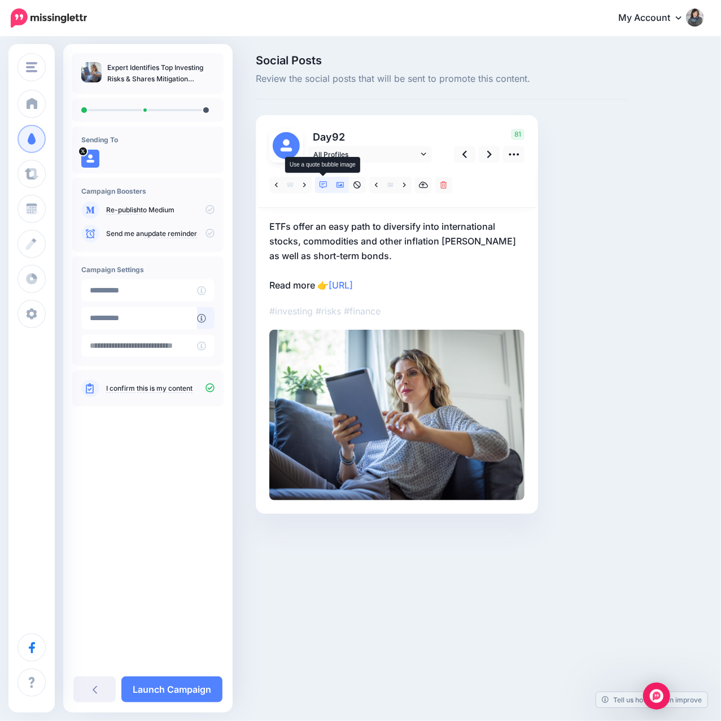
click at [326, 187] on icon at bounding box center [323, 185] width 8 height 8
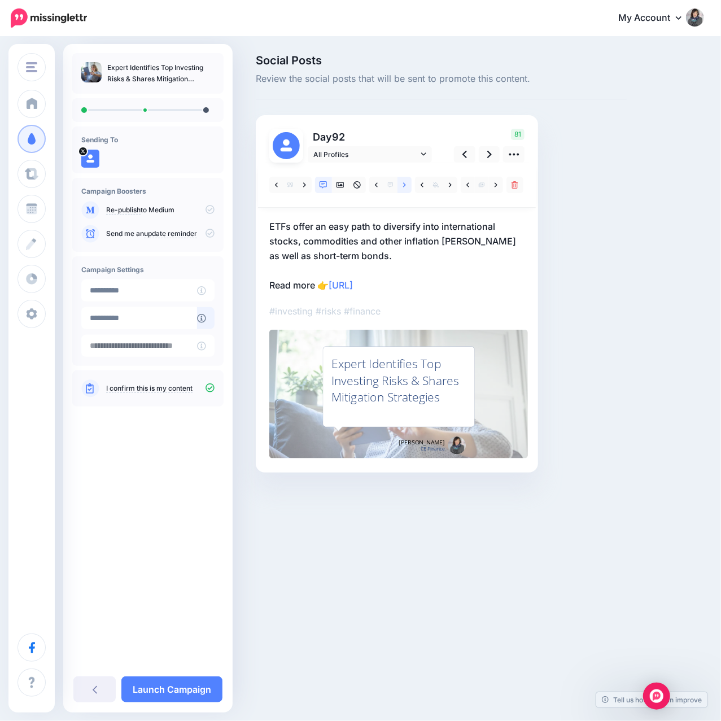
click at [402, 187] on link at bounding box center [404, 185] width 14 height 16
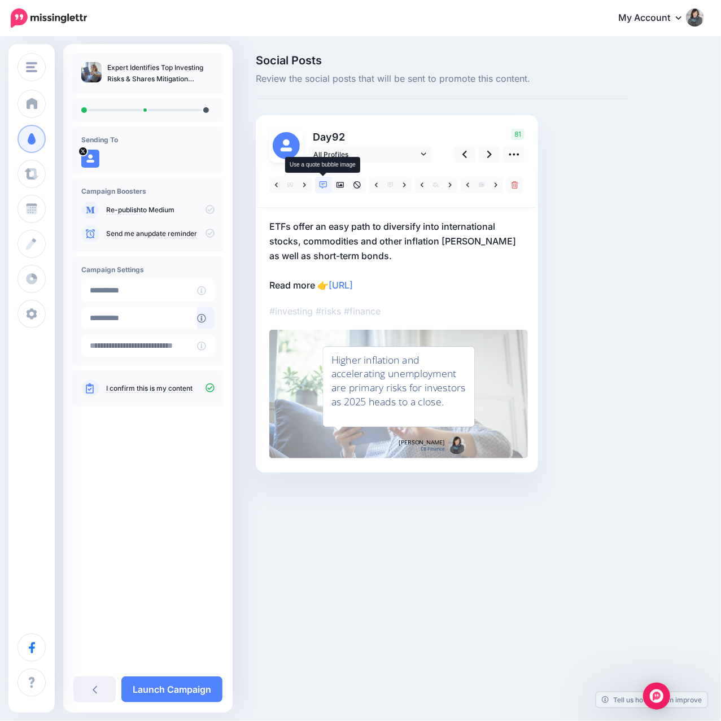
click at [328, 183] on link at bounding box center [323, 185] width 17 height 16
click at [357, 183] on icon at bounding box center [357, 185] width 8 height 8
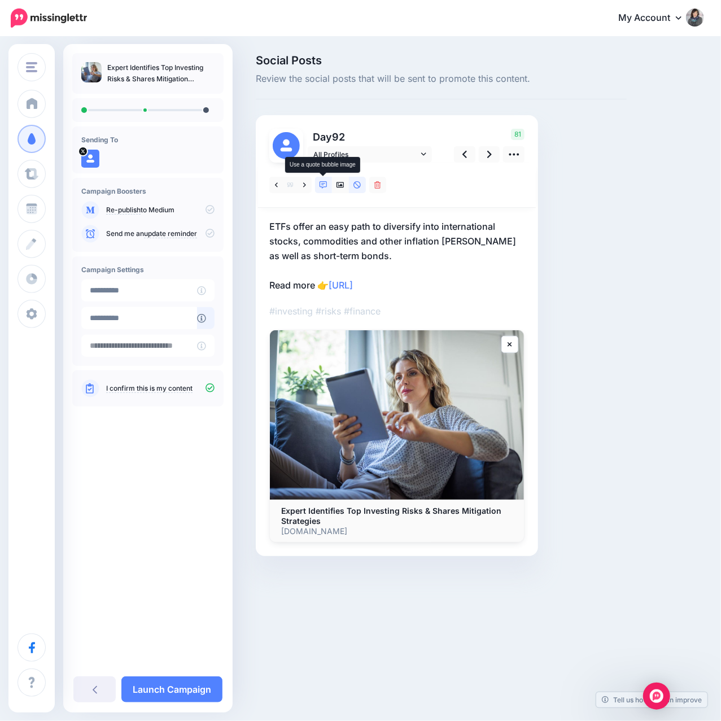
click at [322, 183] on icon at bounding box center [323, 185] width 8 height 8
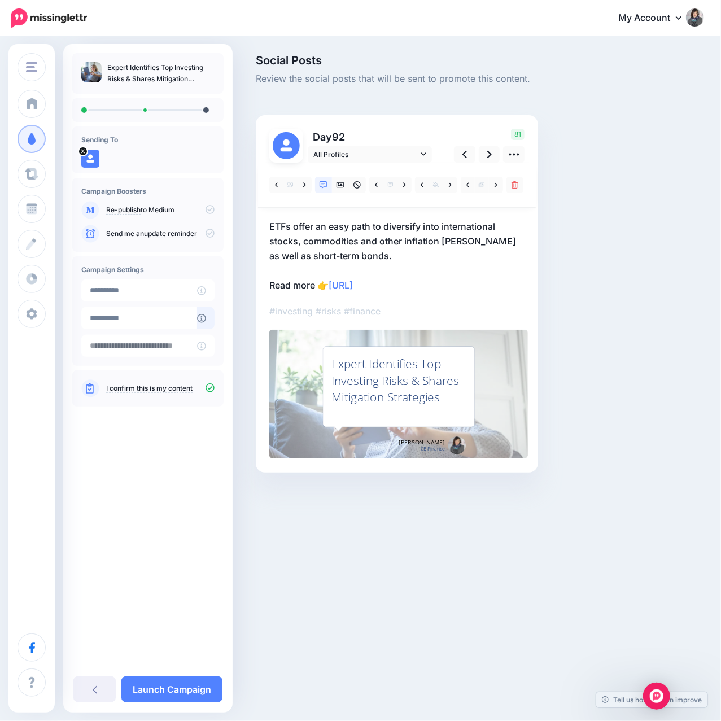
click at [416, 386] on div "Expert Identifies Top Investing Risks & Shares Mitigation Strategies" at bounding box center [398, 381] width 135 height 50
type textarea "**********"
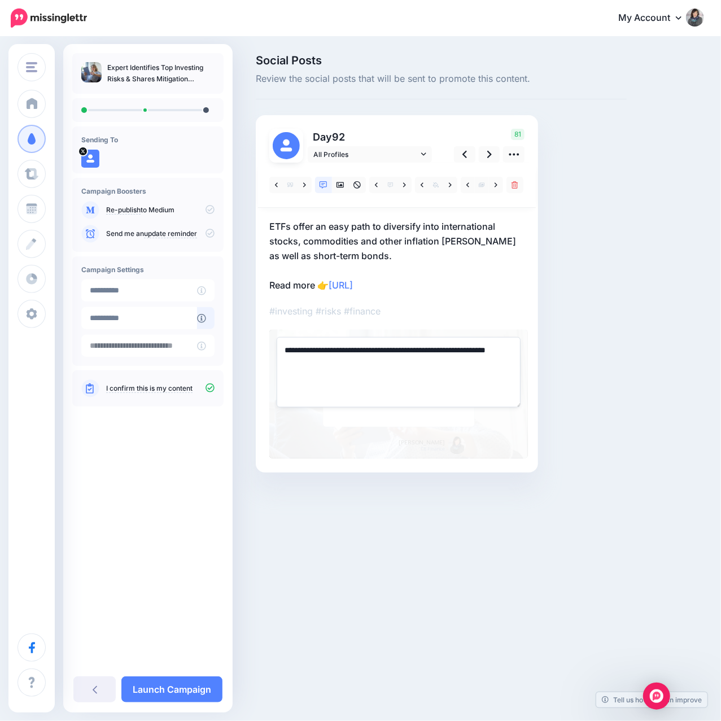
click at [450, 301] on div at bounding box center [396, 311] width 255 height 296
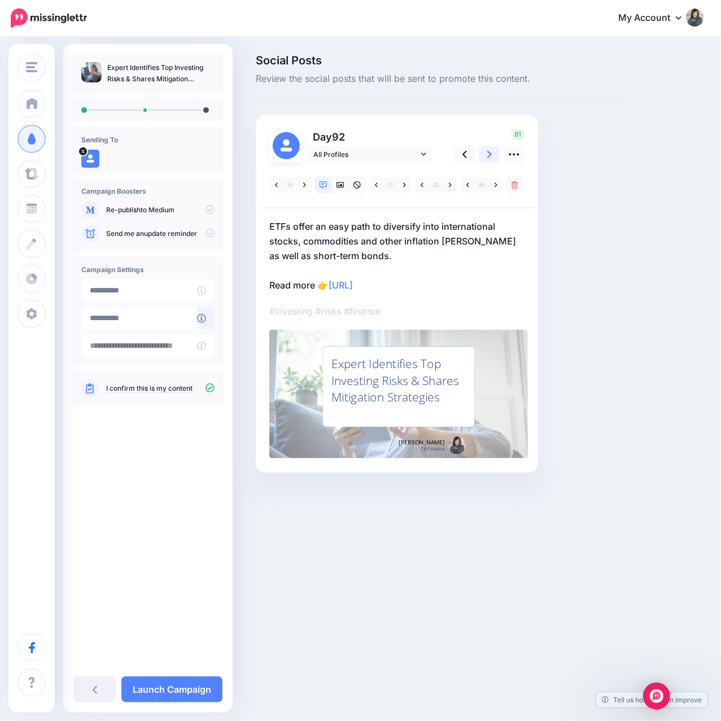
click at [488, 152] on icon at bounding box center [489, 154] width 5 height 7
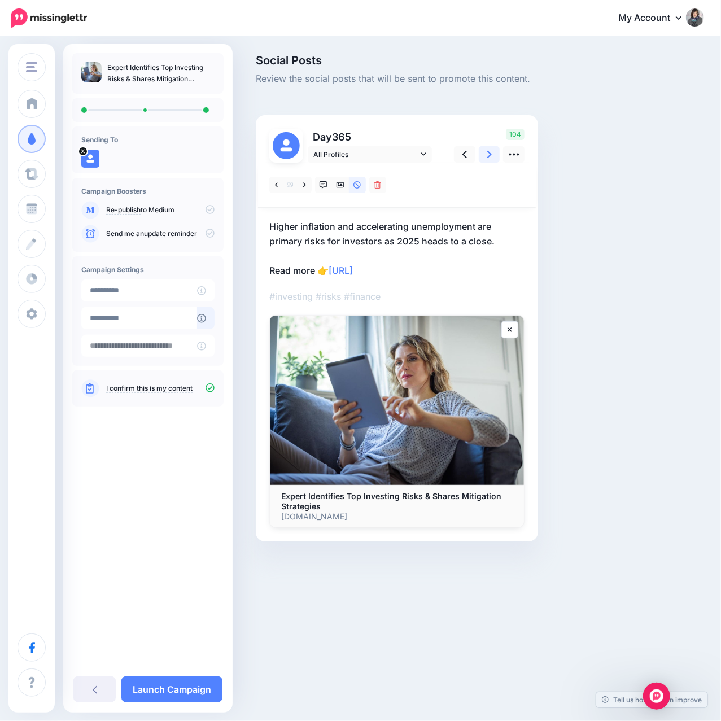
click at [490, 157] on icon at bounding box center [489, 154] width 5 height 12
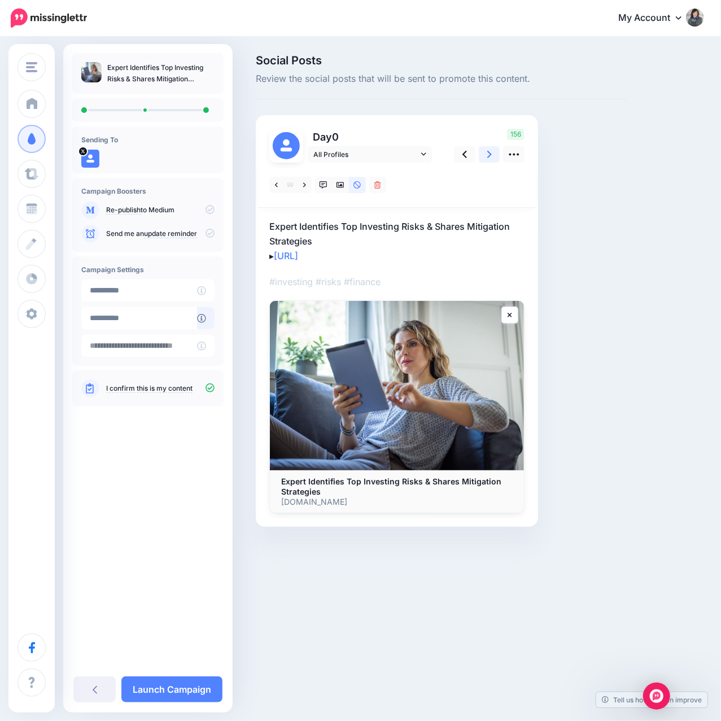
click at [490, 157] on icon at bounding box center [489, 154] width 5 height 12
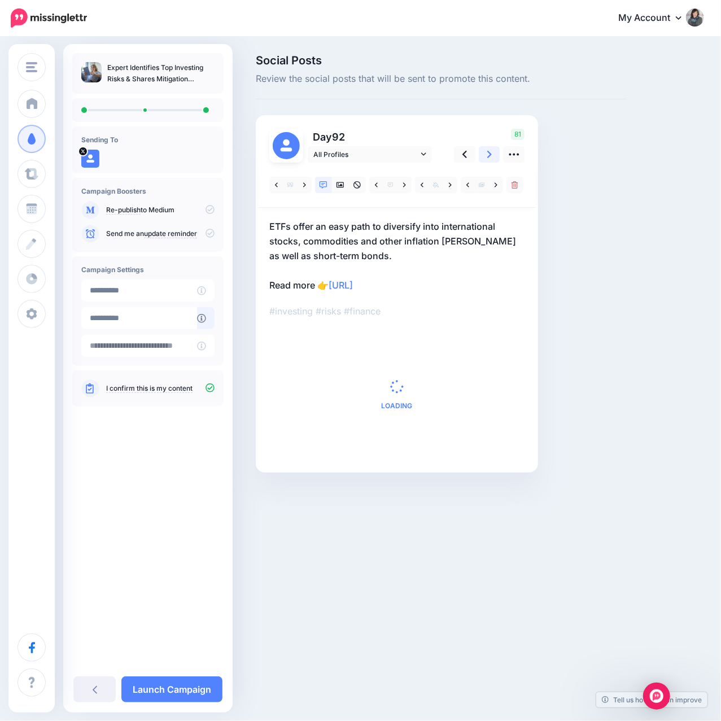
click at [490, 157] on icon at bounding box center [489, 154] width 5 height 12
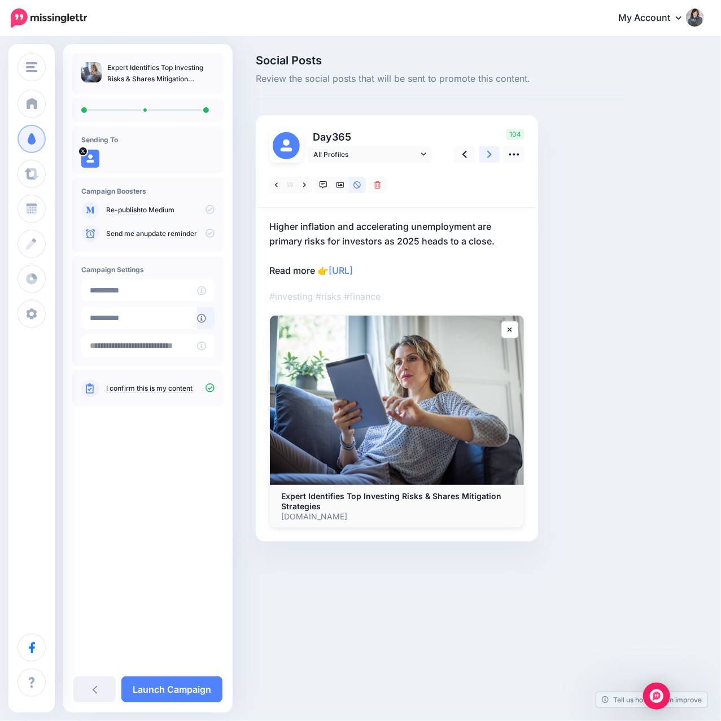
click at [490, 157] on icon at bounding box center [489, 154] width 5 height 12
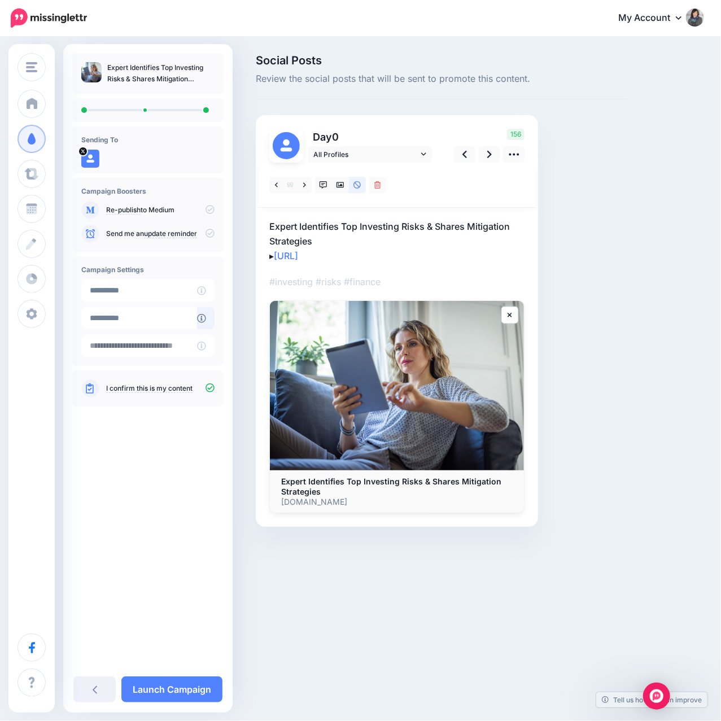
click at [418, 238] on p "Expert Identifies Top Investing Risks & Shares Mitigation Strategies ▸ https://…" at bounding box center [396, 241] width 255 height 44
click at [305, 185] on icon at bounding box center [304, 184] width 3 height 5
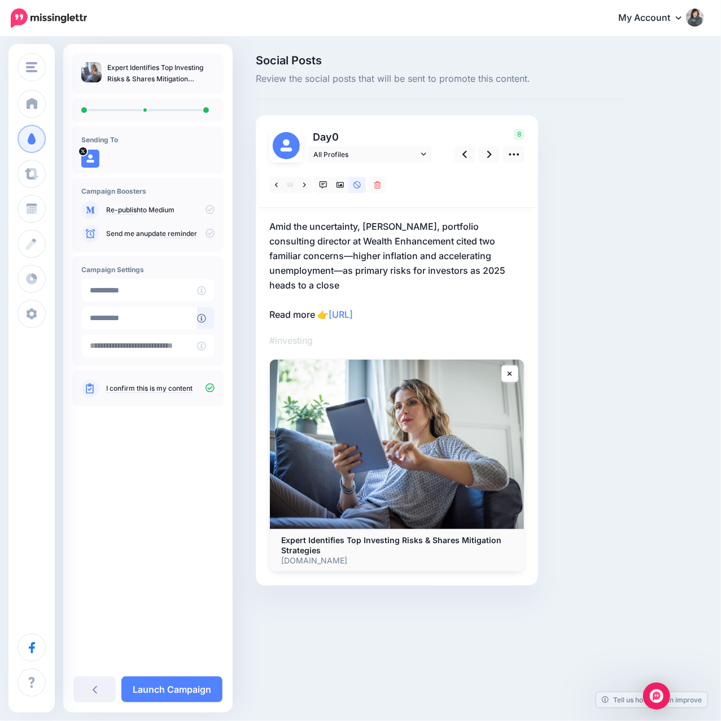
click at [598, 280] on div "Social Posts Review the social posts that will be sent to promote this content.…" at bounding box center [441, 337] width 388 height 564
click at [346, 234] on p "Amid the uncertainty, Ayako Yoshioka, portfolio consulting director at Wealth E…" at bounding box center [396, 270] width 255 height 103
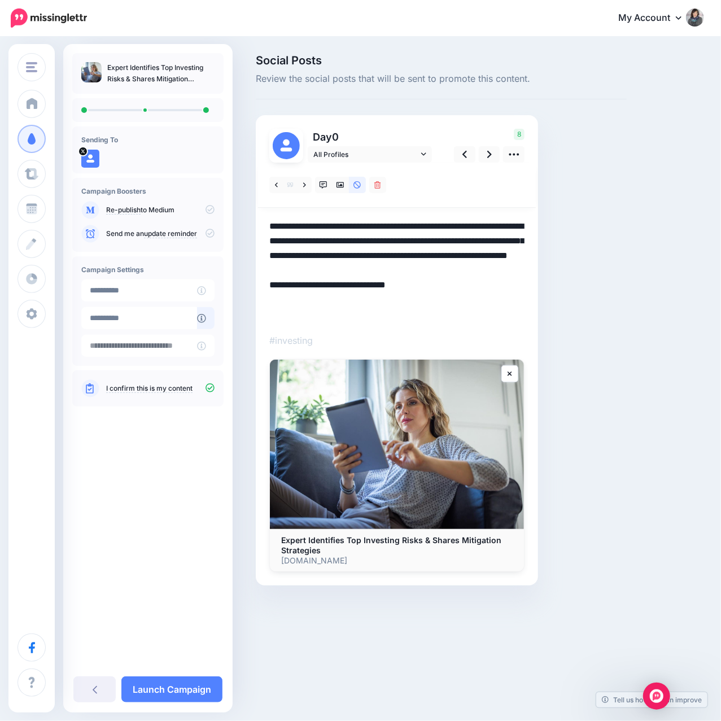
drag, startPoint x: 366, startPoint y: 229, endPoint x: 271, endPoint y: 226, distance: 94.8
click at [271, 226] on textarea "**********" at bounding box center [396, 270] width 255 height 103
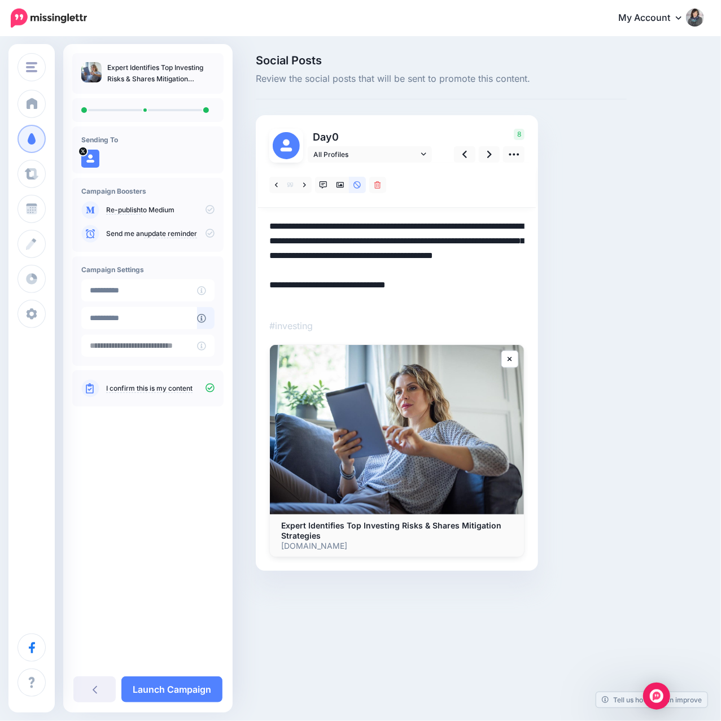
type textarea "**********"
click at [493, 192] on div at bounding box center [397, 185] width 278 height 45
click at [579, 229] on div "Social Posts Review the social posts that will be sent to promote this content.…" at bounding box center [441, 330] width 388 height 550
click at [581, 392] on div "Social Posts Review the social posts that will be sent to promote this content.…" at bounding box center [441, 330] width 388 height 550
click at [462, 156] on icon at bounding box center [464, 154] width 5 height 12
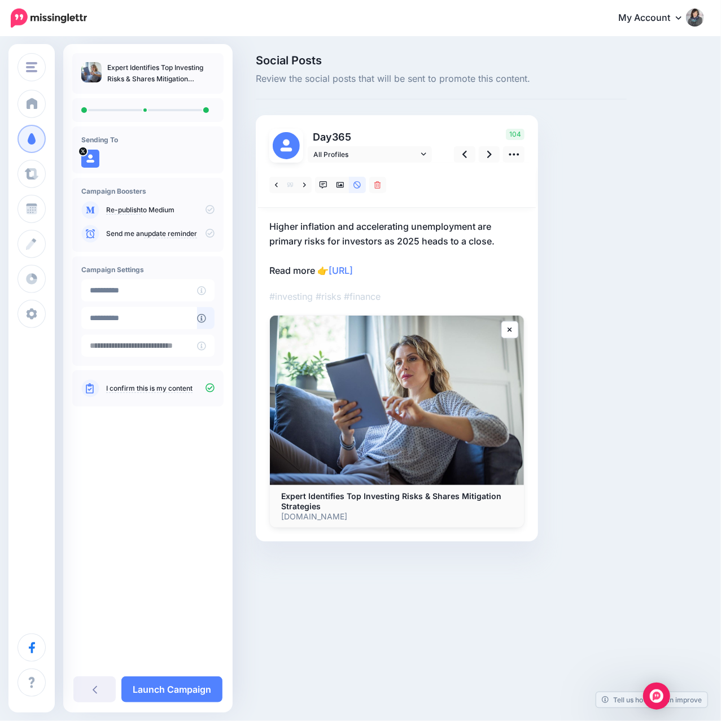
click at [476, 155] on div "104" at bounding box center [487, 146] width 91 height 34
click at [470, 156] on link at bounding box center [464, 154] width 21 height 16
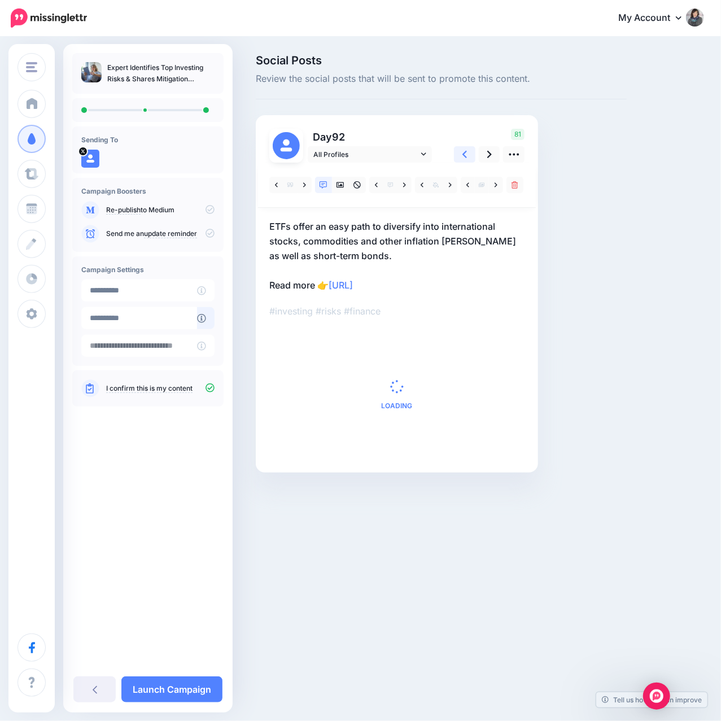
click at [470, 156] on link at bounding box center [464, 154] width 21 height 16
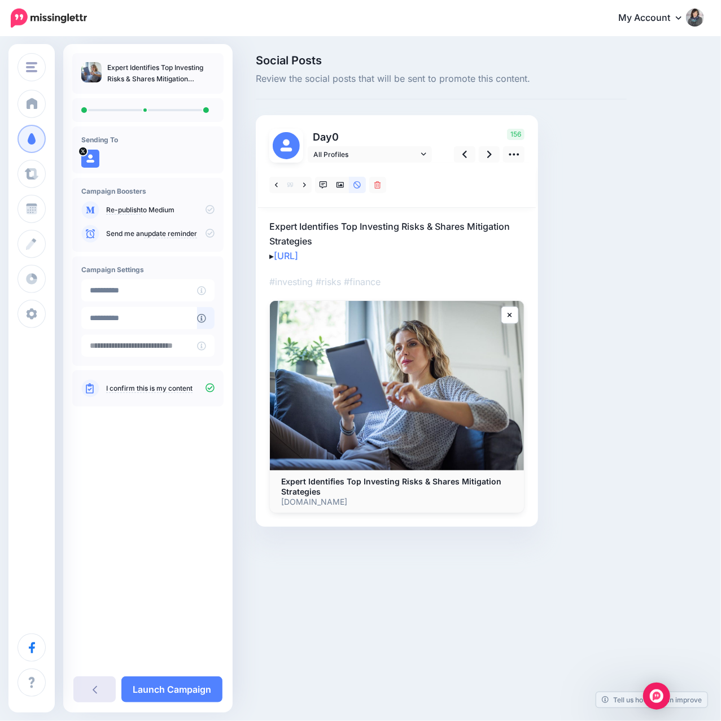
click at [95, 683] on link at bounding box center [94, 689] width 42 height 26
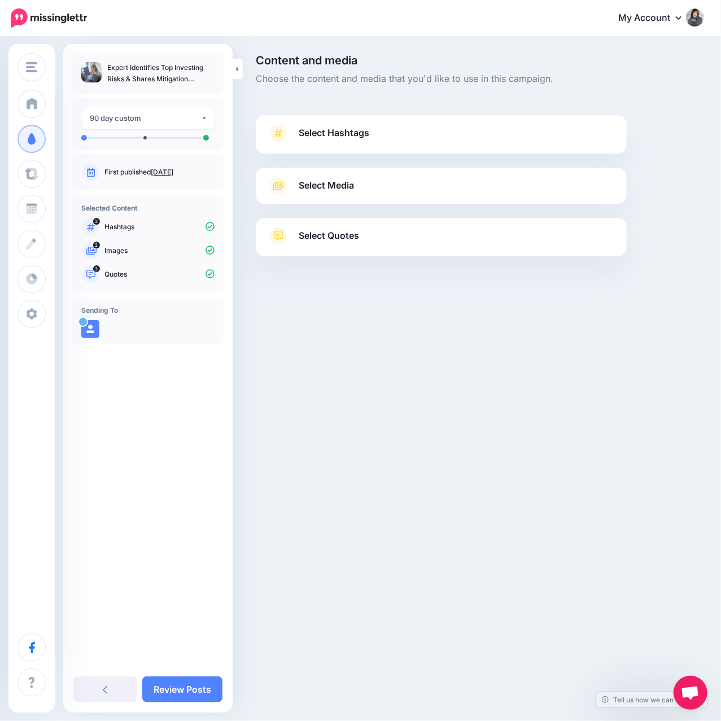
click at [312, 234] on span "Select Quotes" at bounding box center [329, 235] width 60 height 15
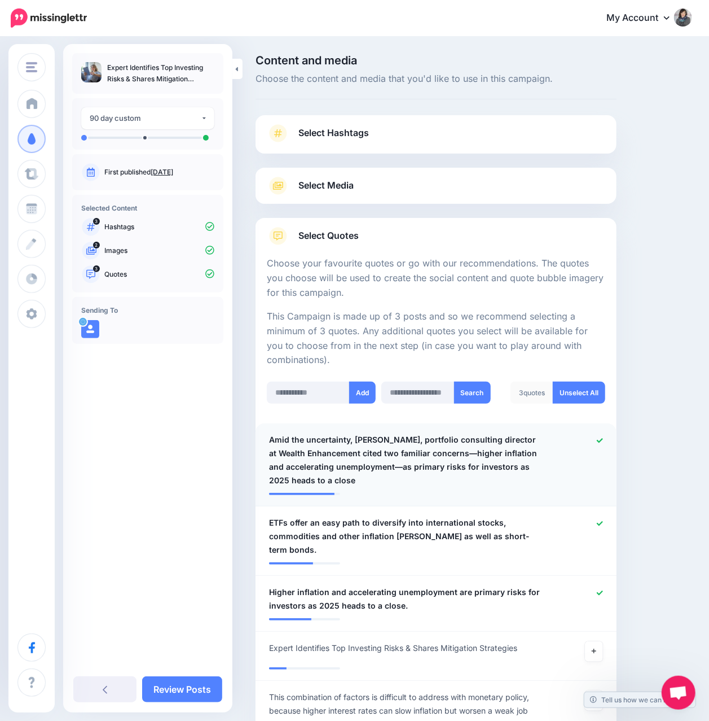
click at [314, 448] on span "Amid the uncertainty, [PERSON_NAME], portfolio consulting director at Wealth En…" at bounding box center [406, 460] width 275 height 54
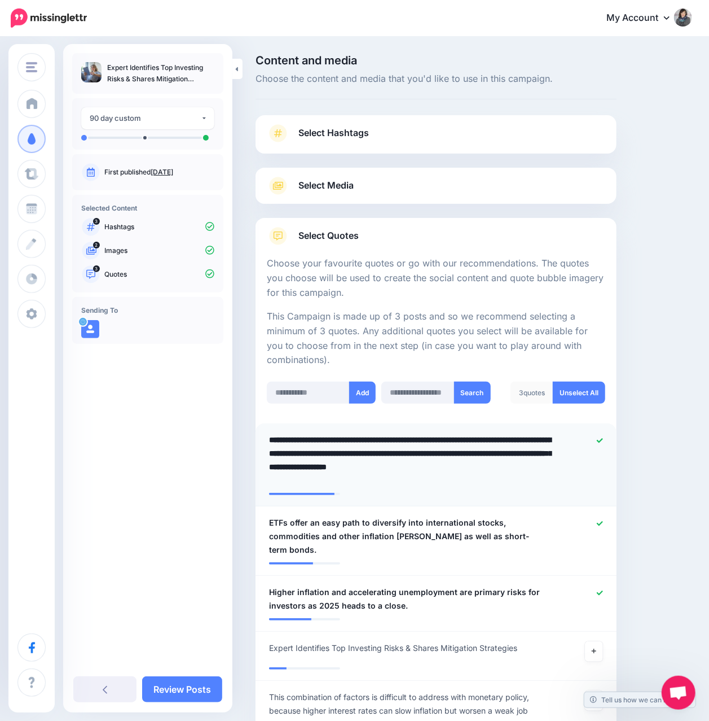
drag, startPoint x: 354, startPoint y: 441, endPoint x: 257, endPoint y: 438, distance: 97.1
click at [257, 438] on li "**********" at bounding box center [436, 464] width 361 height 83
type textarea "**********"
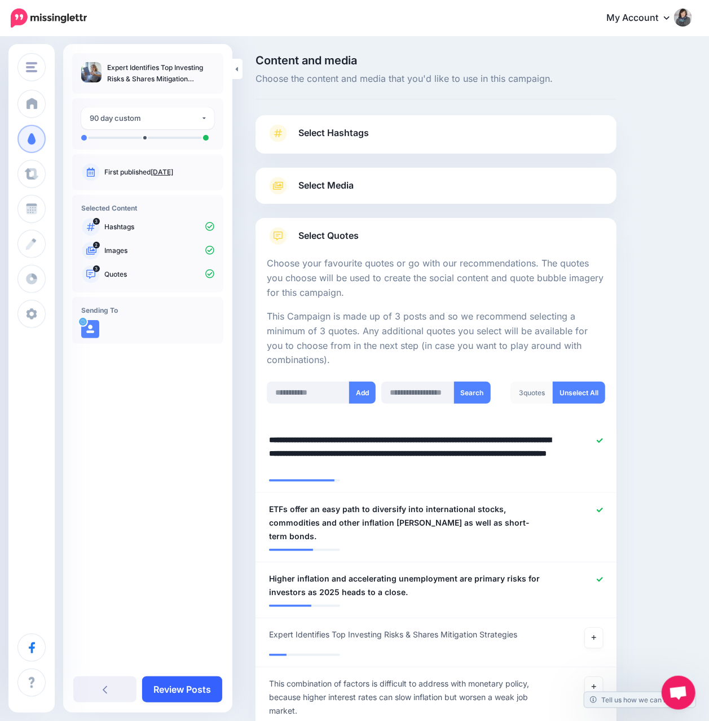
click at [205, 684] on link "Review Posts" at bounding box center [182, 689] width 80 height 26
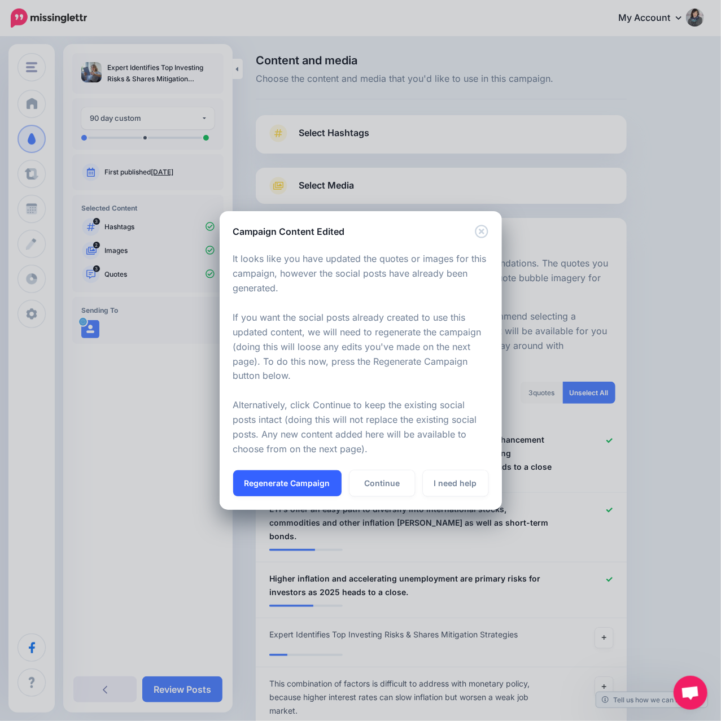
click at [265, 488] on button "Regenerate Campaign" at bounding box center [287, 483] width 108 height 26
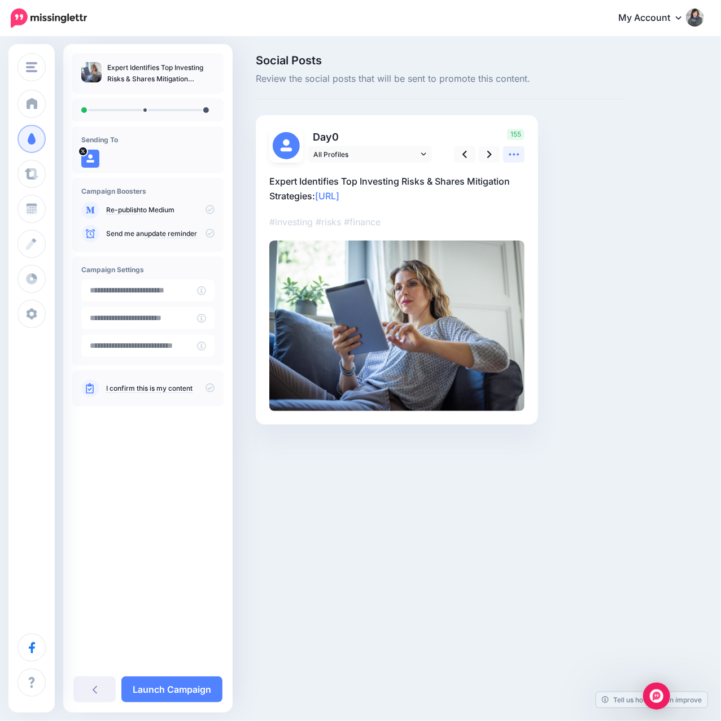
click at [511, 156] on icon at bounding box center [514, 154] width 12 height 12
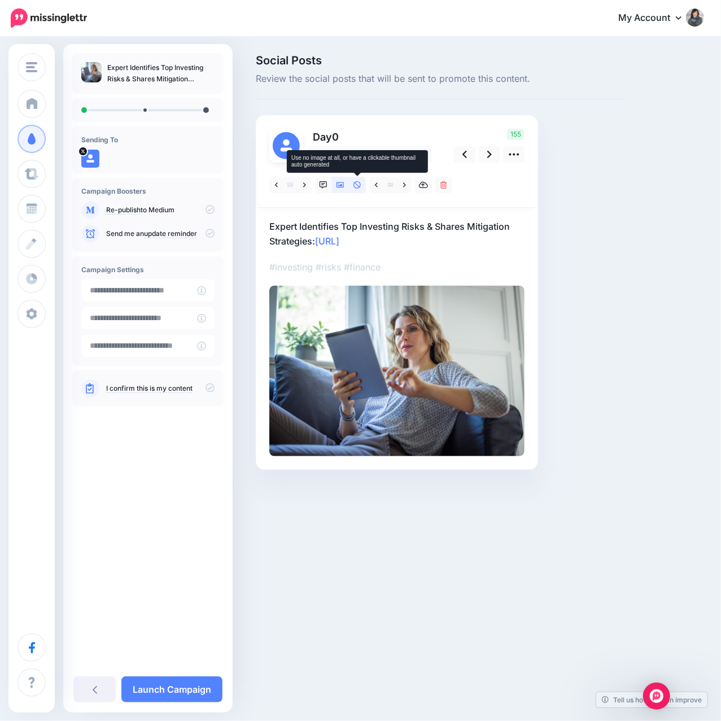
click at [357, 192] on link at bounding box center [357, 185] width 17 height 16
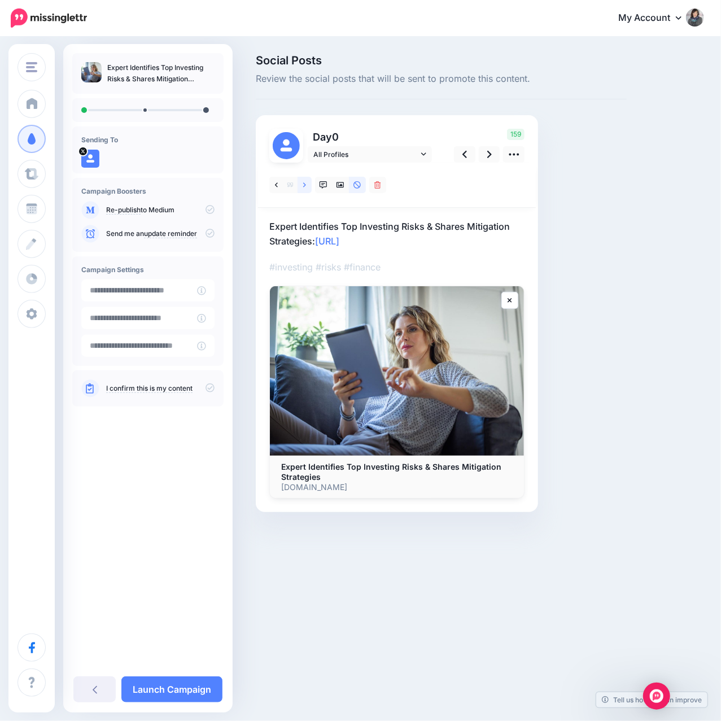
click at [304, 186] on icon at bounding box center [304, 184] width 3 height 5
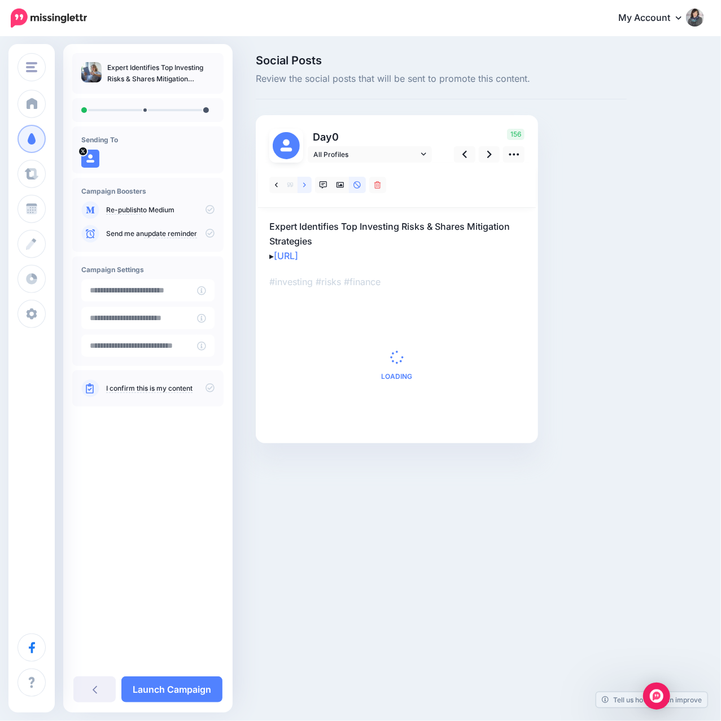
click at [304, 186] on icon at bounding box center [304, 184] width 3 height 5
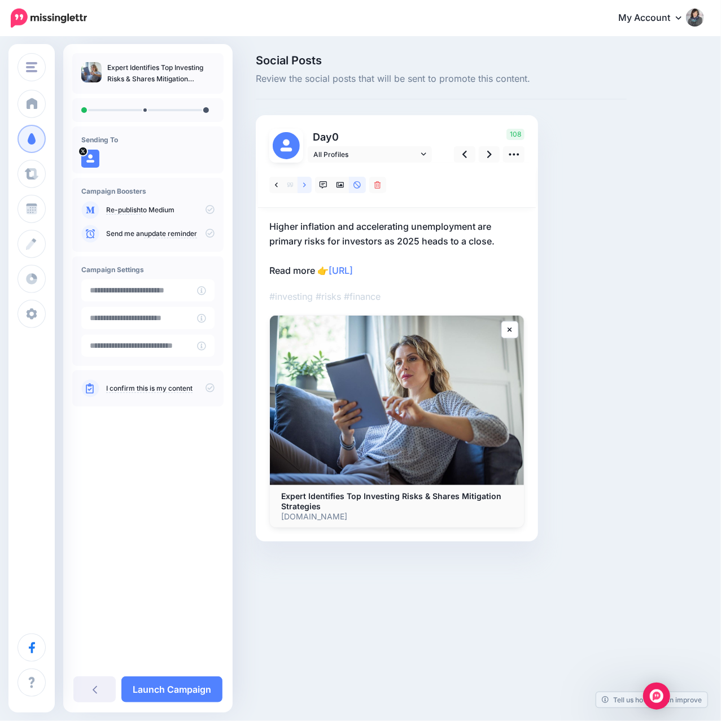
click at [304, 186] on icon at bounding box center [304, 184] width 3 height 5
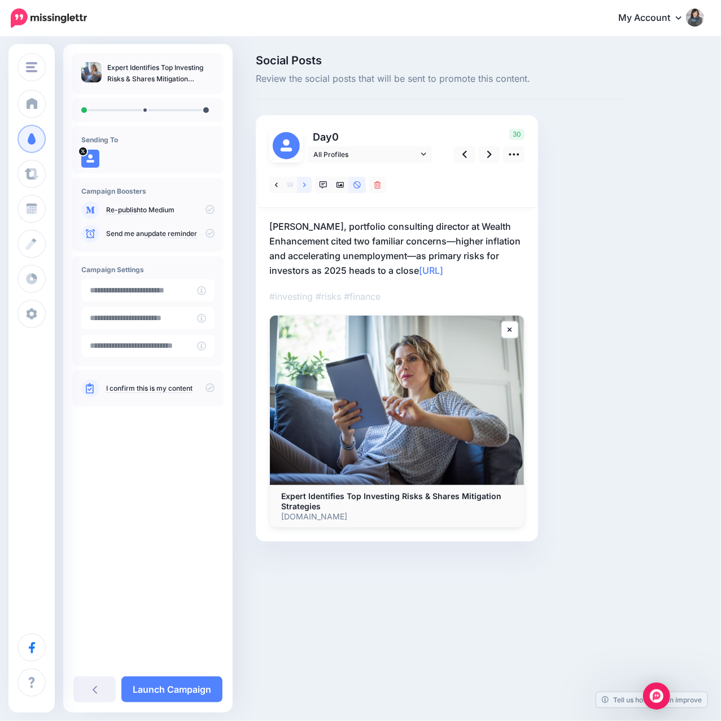
click at [305, 182] on icon at bounding box center [304, 185] width 3 height 8
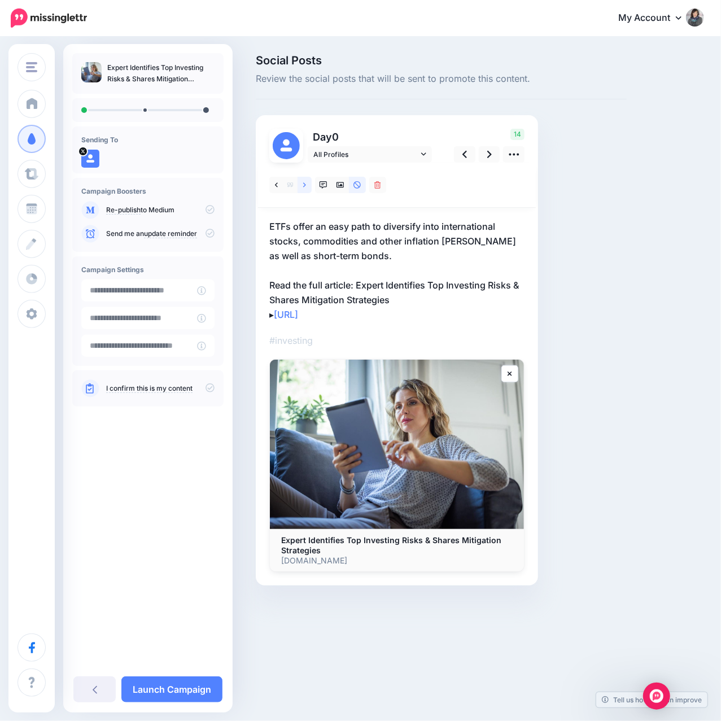
click at [305, 182] on icon at bounding box center [304, 185] width 3 height 8
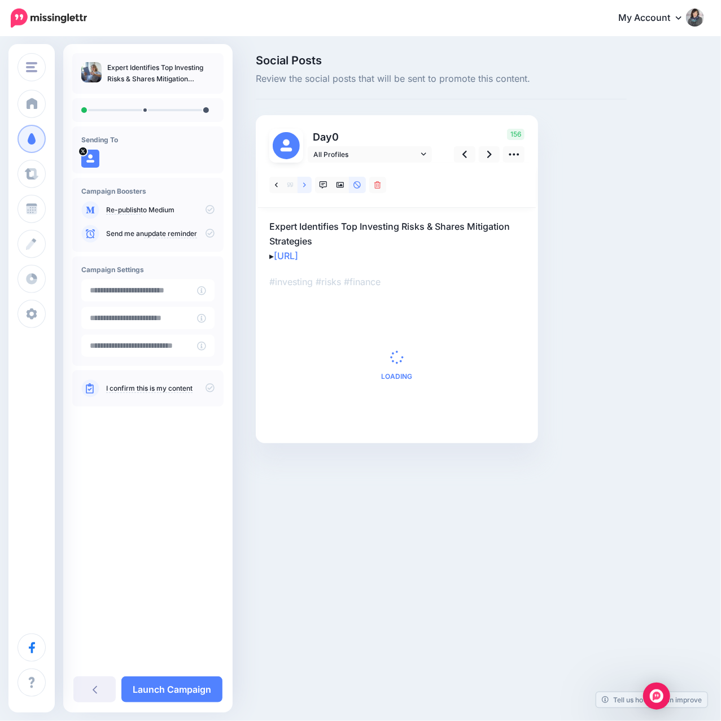
click at [305, 182] on icon at bounding box center [304, 185] width 3 height 8
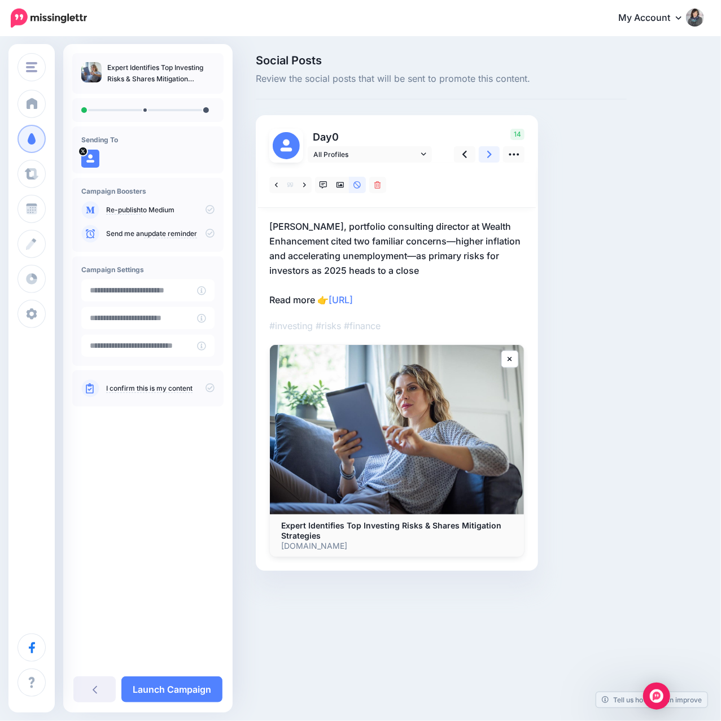
click at [492, 158] on link at bounding box center [489, 154] width 21 height 16
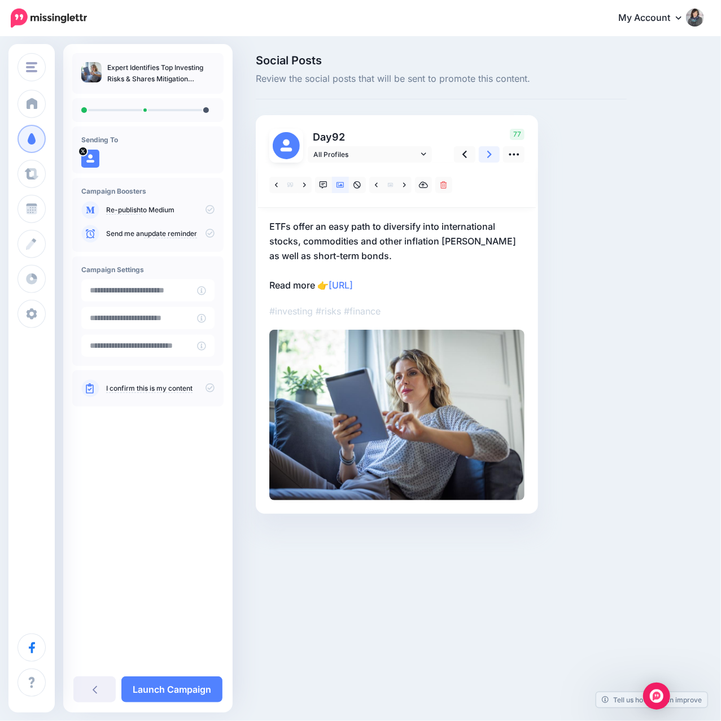
click at [492, 158] on link at bounding box center [489, 154] width 21 height 16
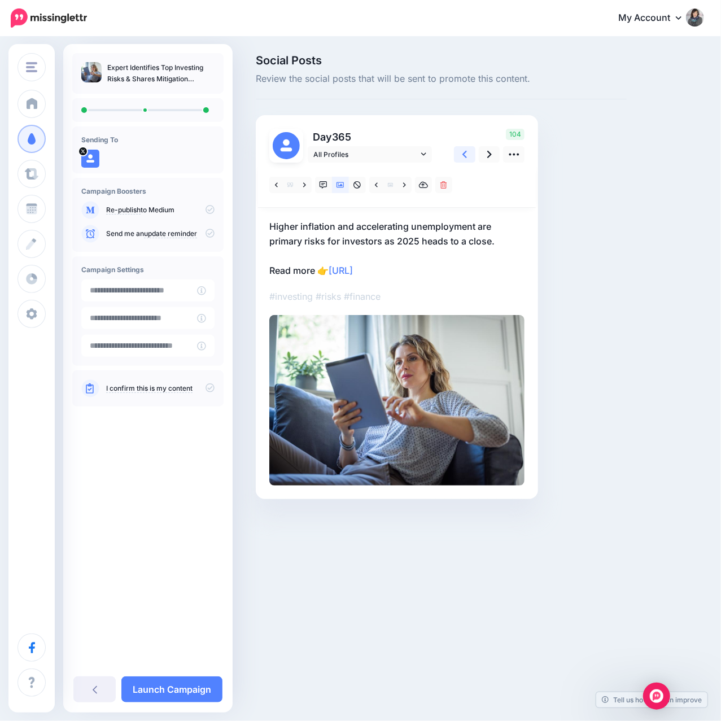
click at [461, 159] on link at bounding box center [464, 154] width 21 height 16
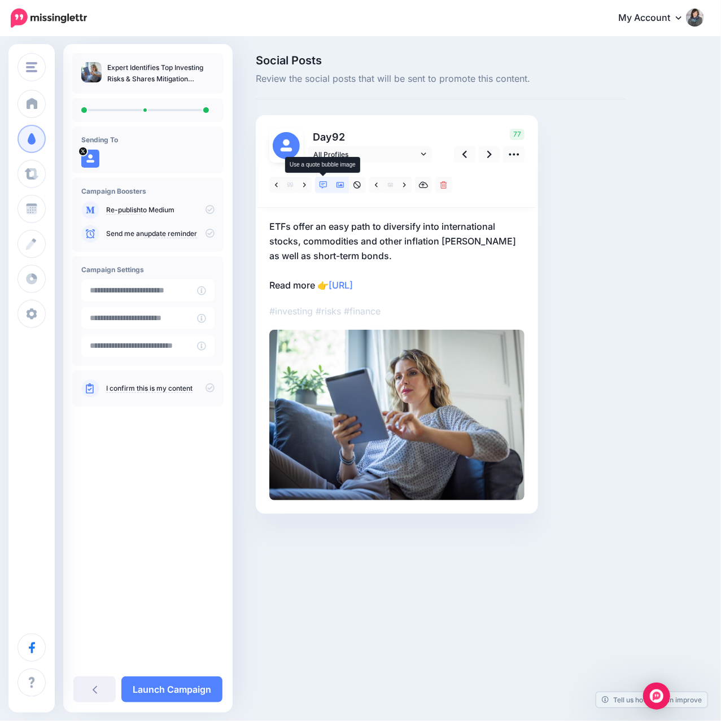
click at [325, 187] on icon at bounding box center [323, 185] width 8 height 8
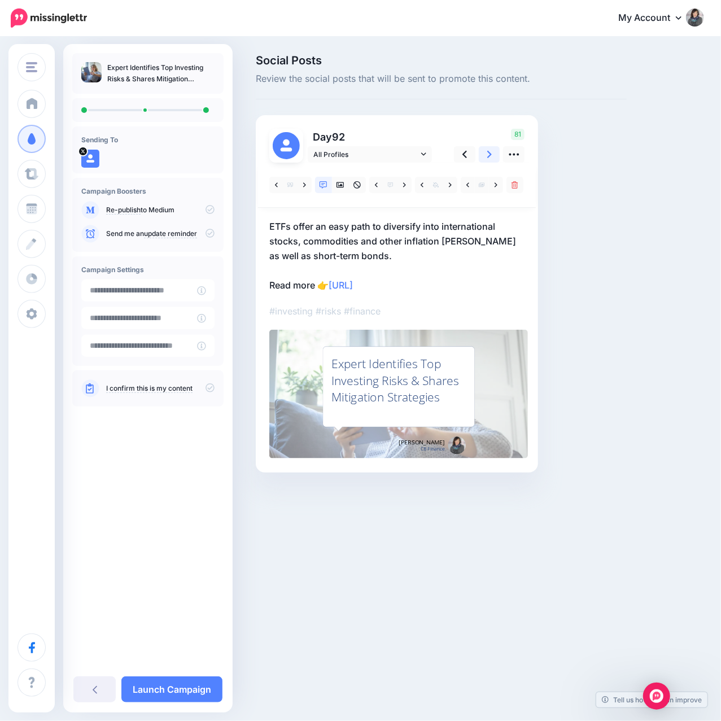
click at [487, 154] on icon at bounding box center [489, 154] width 5 height 12
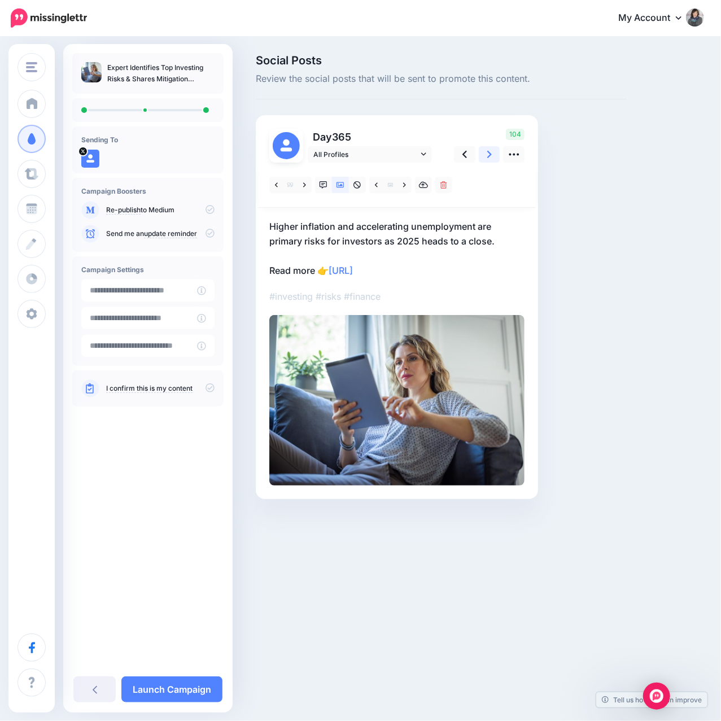
click at [487, 154] on icon at bounding box center [489, 154] width 5 height 12
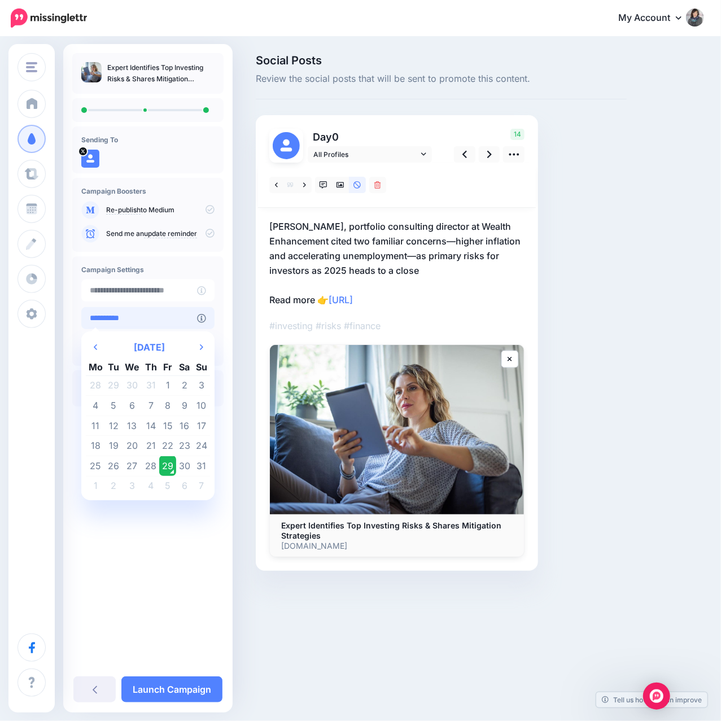
click at [163, 315] on input "**********" at bounding box center [139, 318] width 116 height 22
click at [200, 344] on icon at bounding box center [201, 347] width 3 height 6
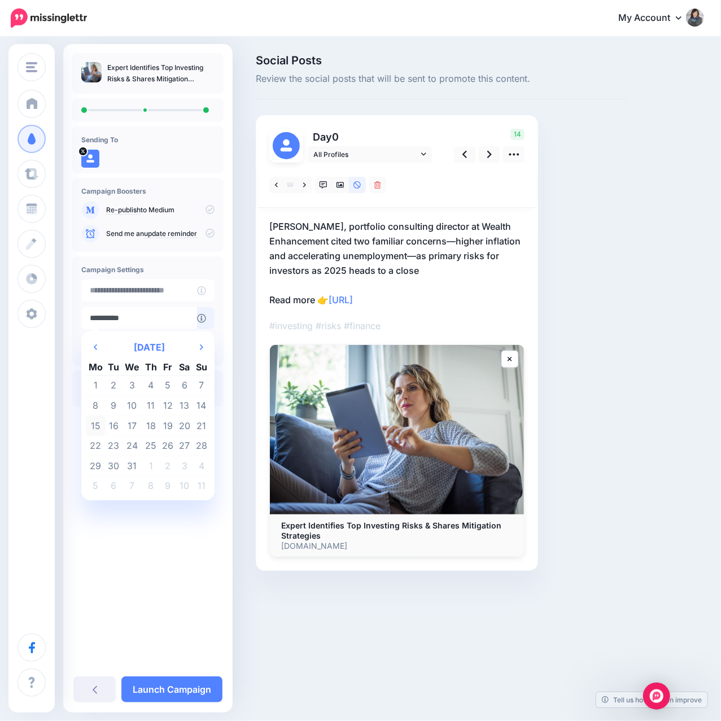
click at [97, 427] on td "15" at bounding box center [96, 425] width 20 height 20
type input "**********"
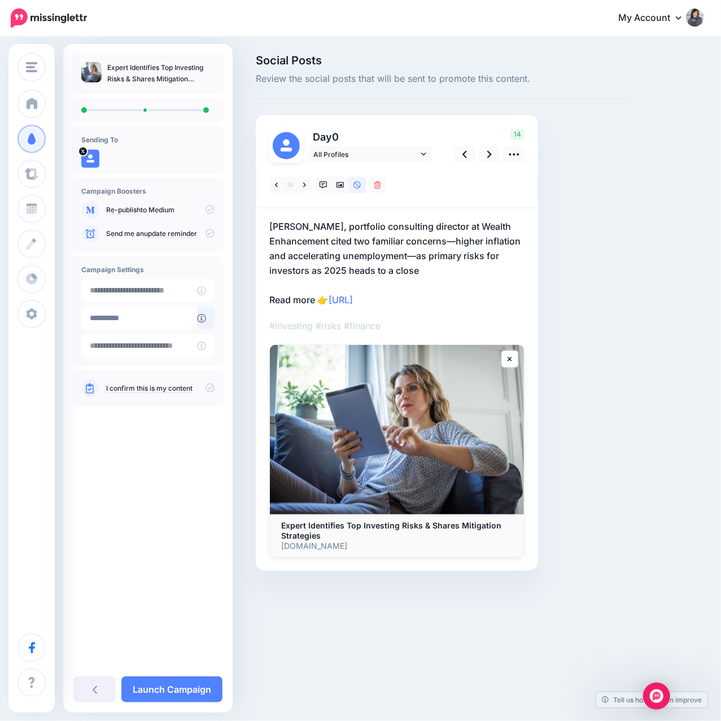
click at [203, 389] on p "I confirm this is my content" at bounding box center [160, 388] width 108 height 10
click at [209, 388] on icon at bounding box center [209, 387] width 9 height 9
click at [191, 686] on link "Launch Campaign" at bounding box center [171, 689] width 101 height 26
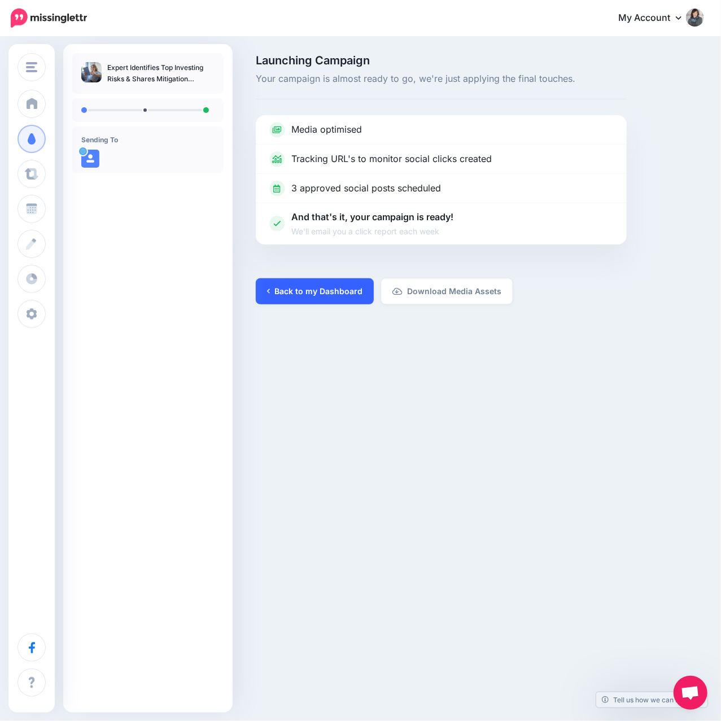
click at [309, 292] on link "Back to my Dashboard" at bounding box center [315, 291] width 118 height 26
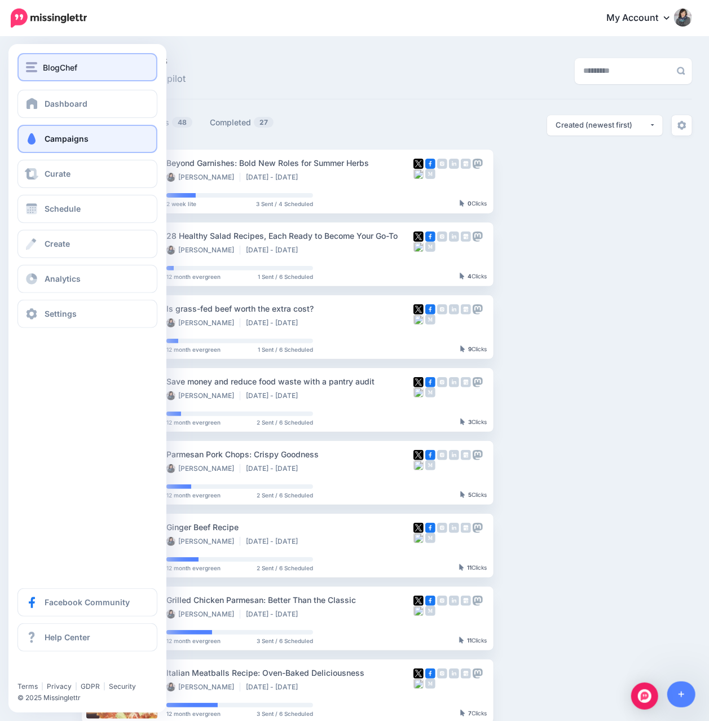
click at [30, 71] on img "button" at bounding box center [31, 67] width 11 height 10
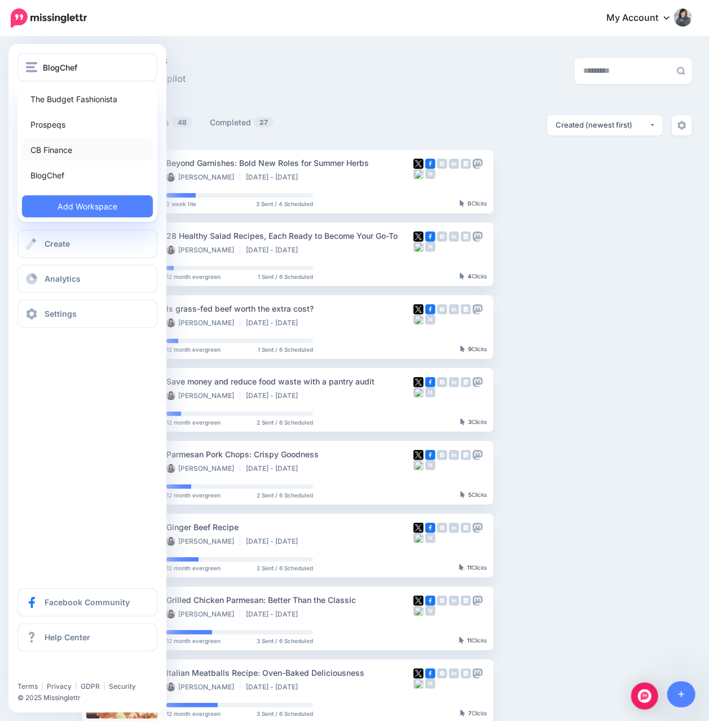
click at [52, 148] on link "CB Finance" at bounding box center [87, 150] width 131 height 22
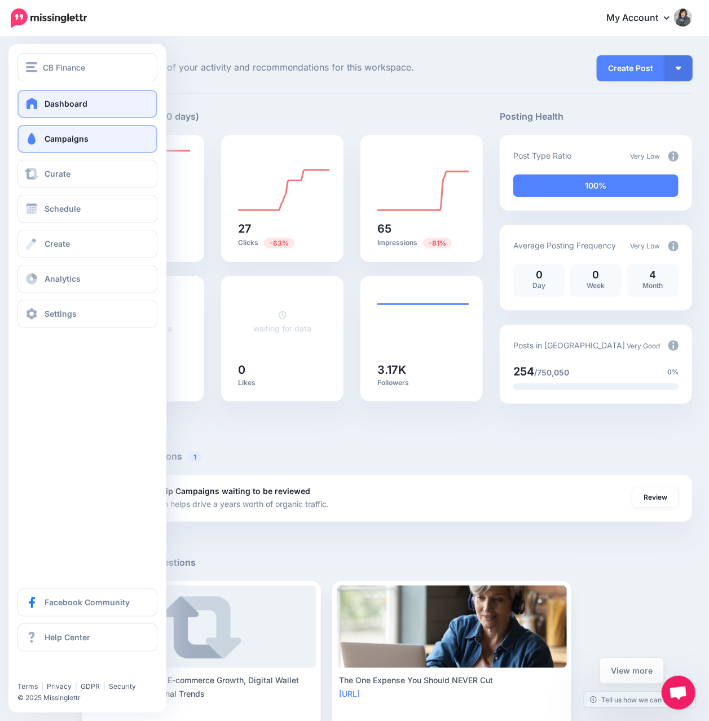
click at [43, 150] on link "Campaigns" at bounding box center [87, 139] width 140 height 28
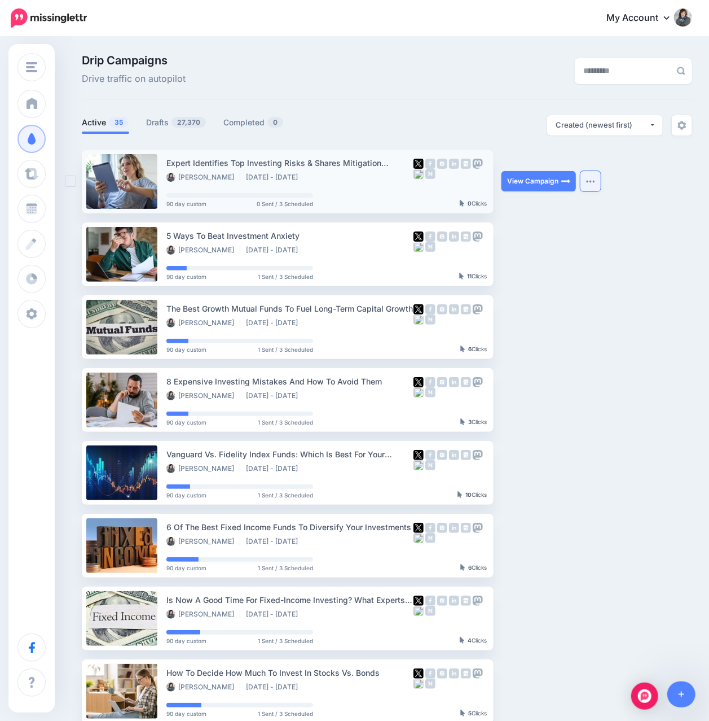
click at [596, 183] on button "button" at bounding box center [591, 181] width 20 height 20
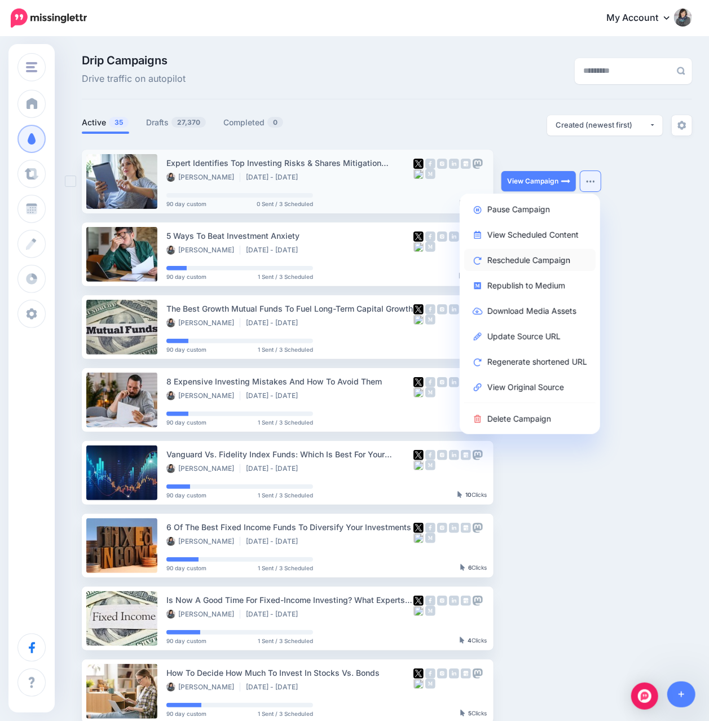
click at [527, 258] on link "Reschedule Campaign" at bounding box center [529, 260] width 131 height 22
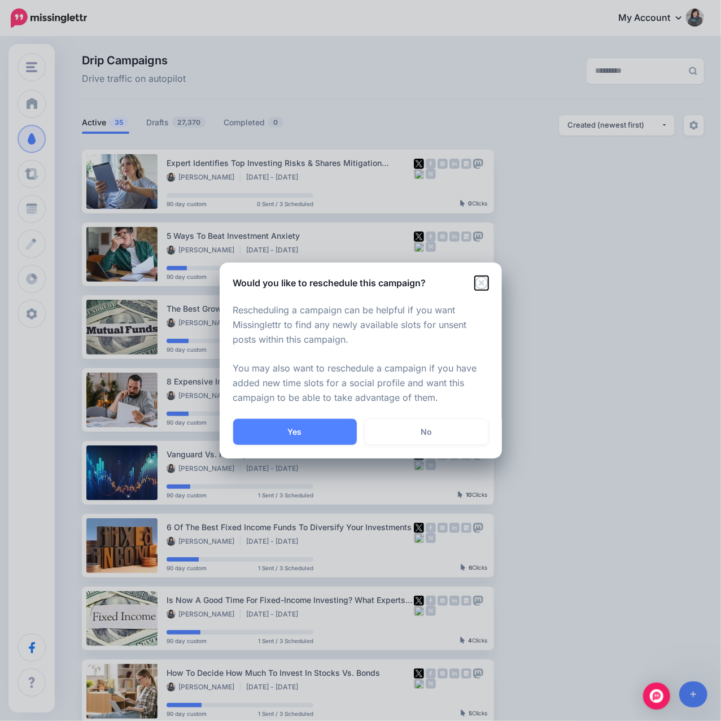
click at [481, 280] on icon "Close" at bounding box center [482, 283] width 14 height 14
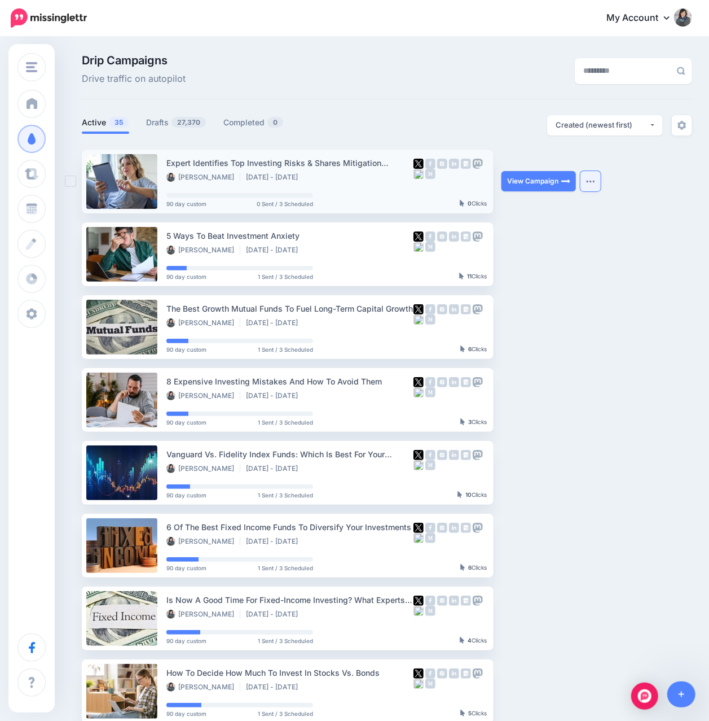
click at [594, 183] on img "button" at bounding box center [590, 180] width 9 height 3
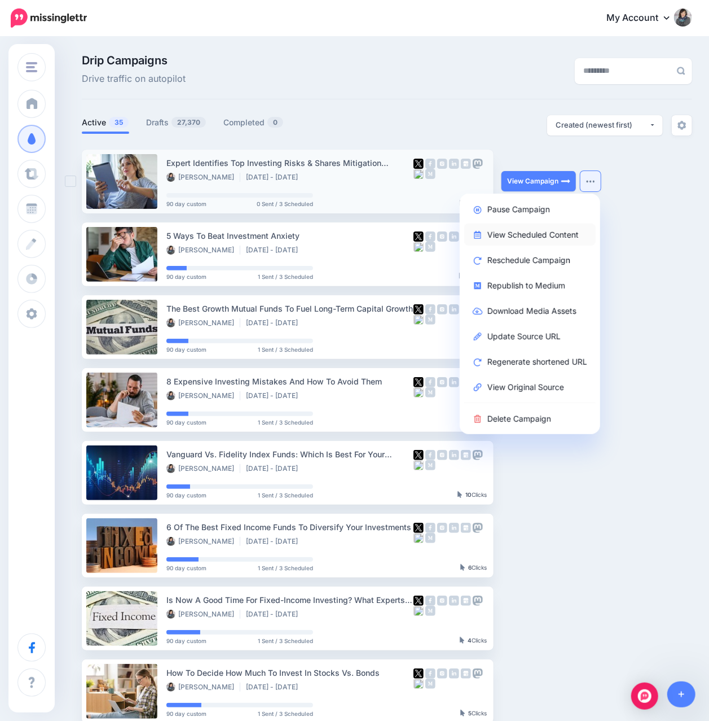
click at [530, 239] on link "View Scheduled Content" at bounding box center [529, 234] width 131 height 22
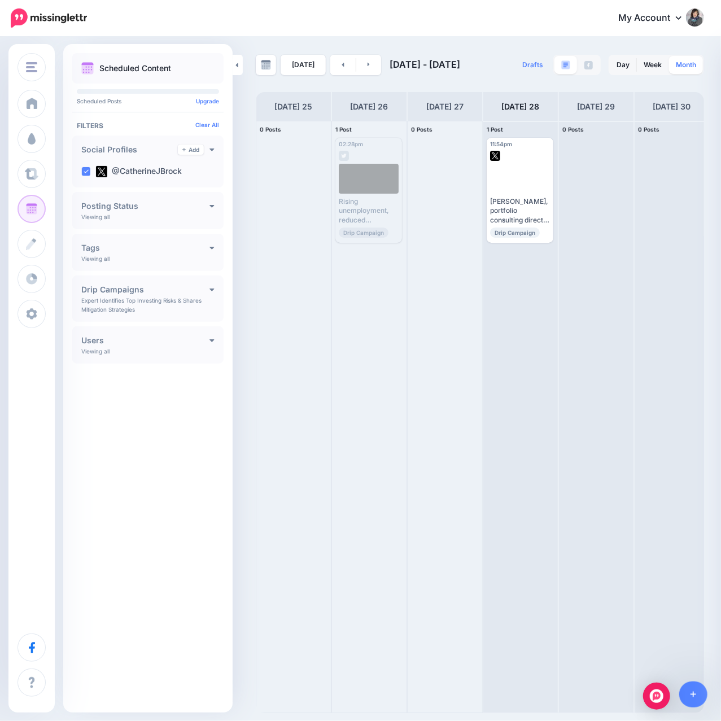
click at [680, 64] on link "Month" at bounding box center [686, 65] width 34 height 18
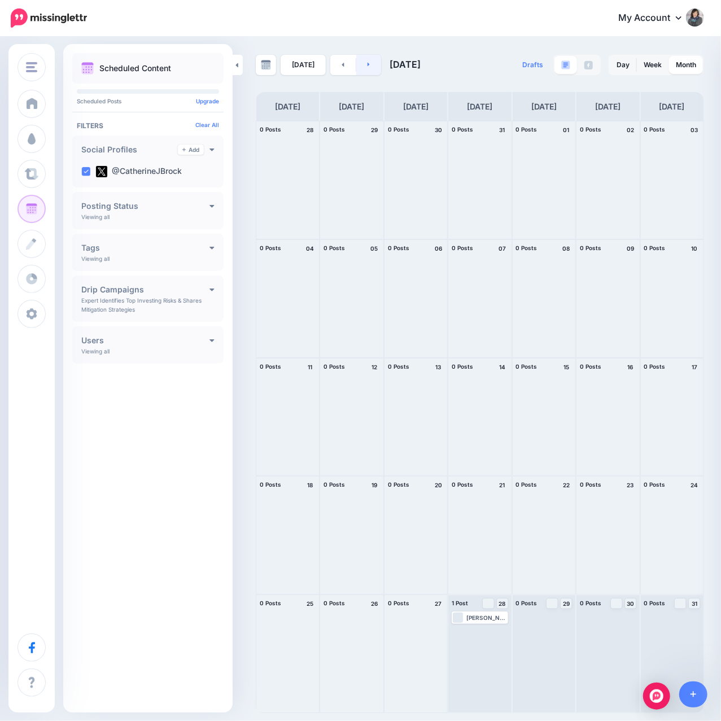
click at [370, 68] on link at bounding box center [368, 65] width 25 height 20
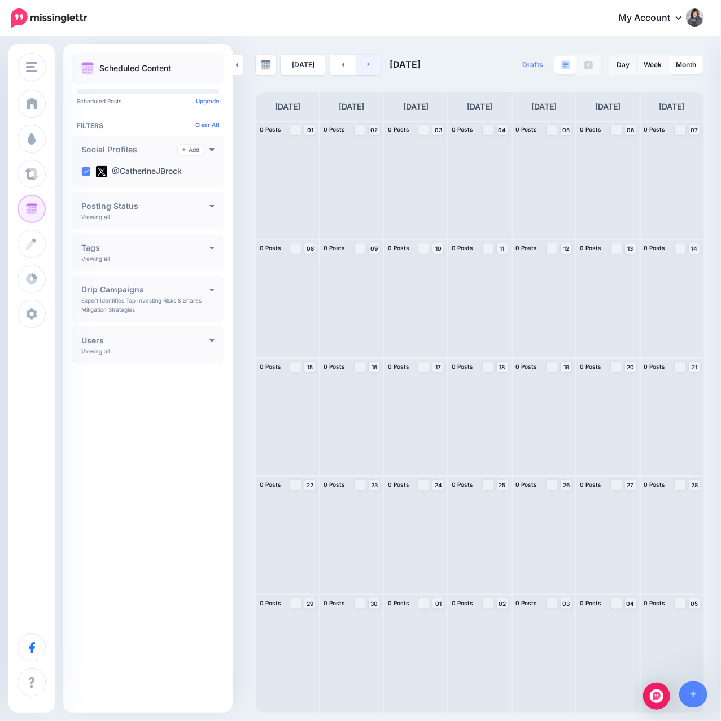
click at [370, 68] on link at bounding box center [368, 65] width 25 height 20
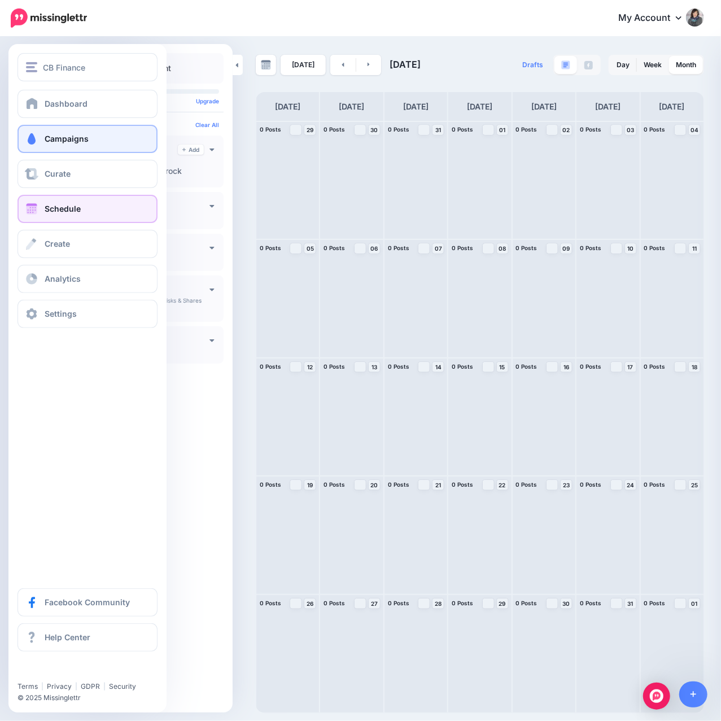
click at [54, 143] on span "Campaigns" at bounding box center [67, 139] width 44 height 10
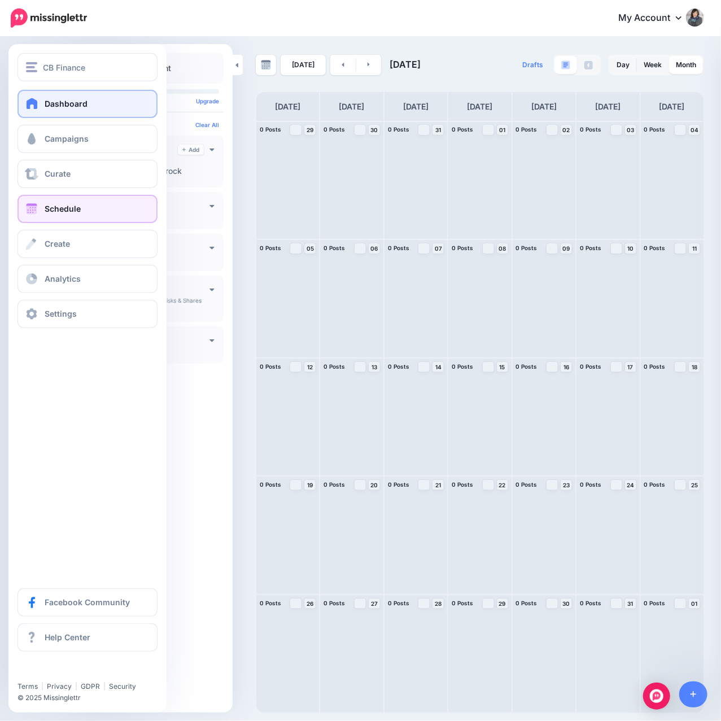
click at [35, 109] on link "Dashboard" at bounding box center [87, 104] width 140 height 28
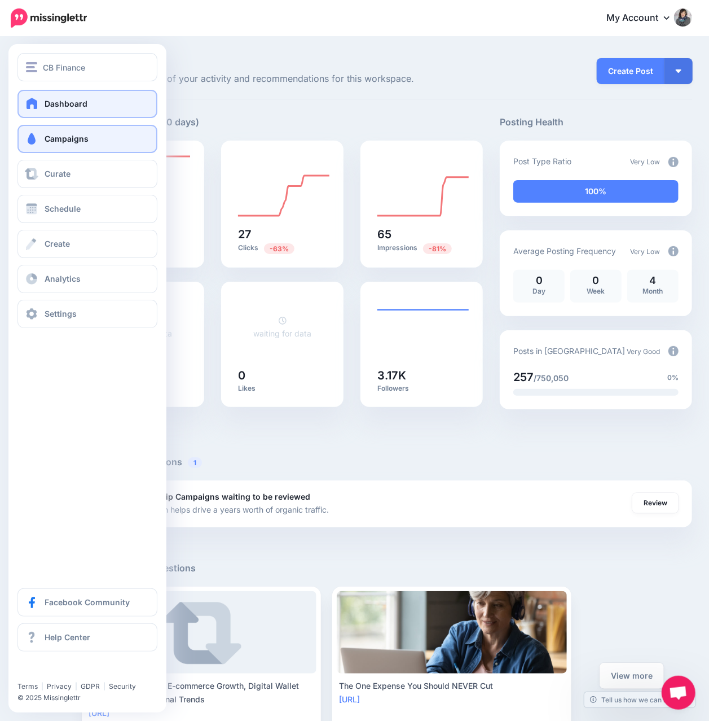
click at [37, 143] on span at bounding box center [31, 138] width 15 height 11
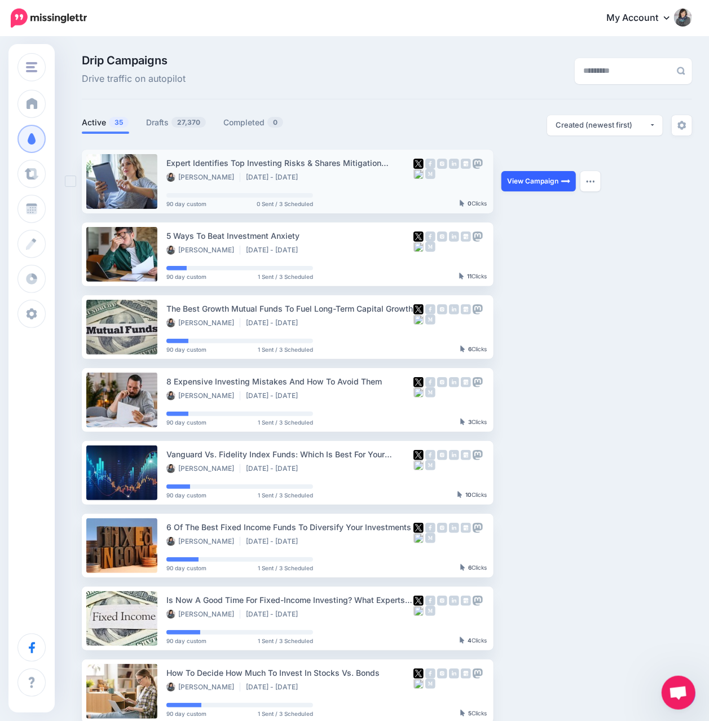
click at [520, 186] on link "View Campaign" at bounding box center [539, 181] width 74 height 20
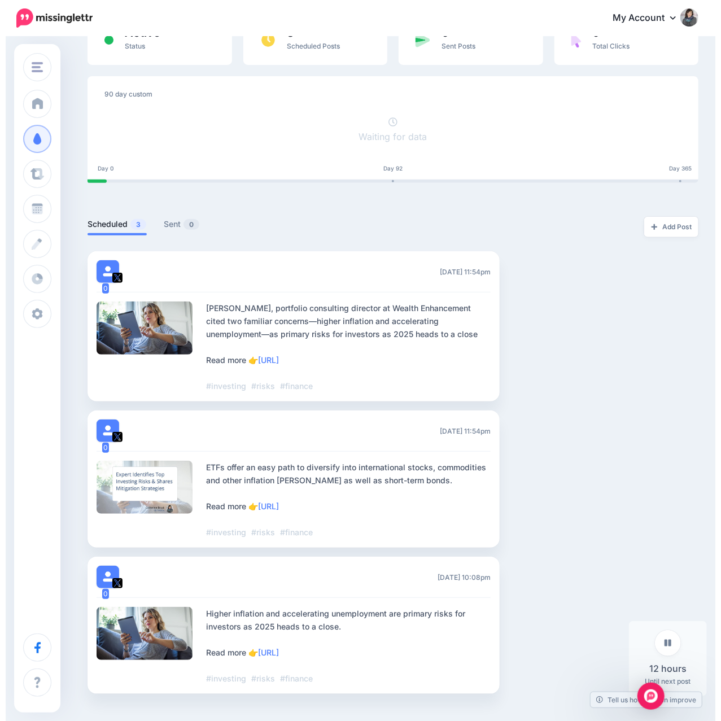
scroll to position [150, 0]
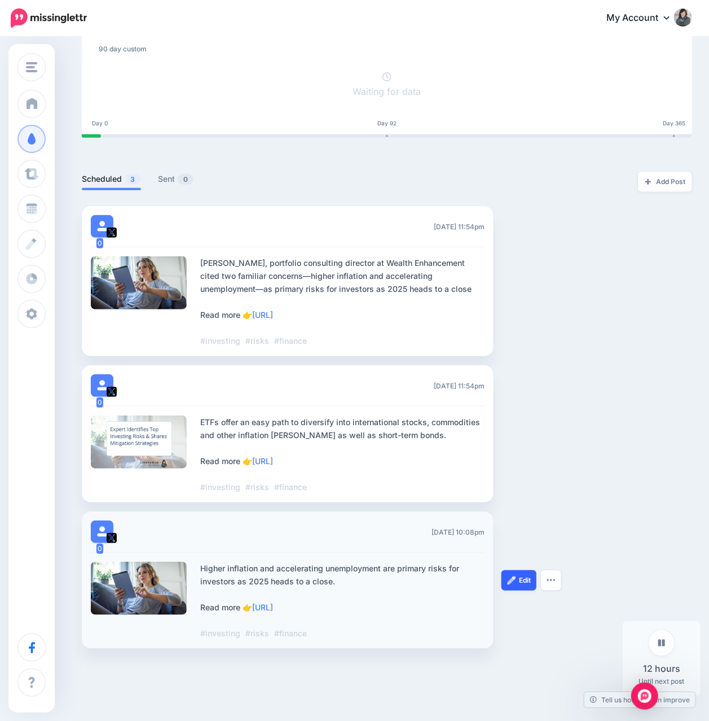
click at [513, 580] on img at bounding box center [511, 580] width 9 height 9
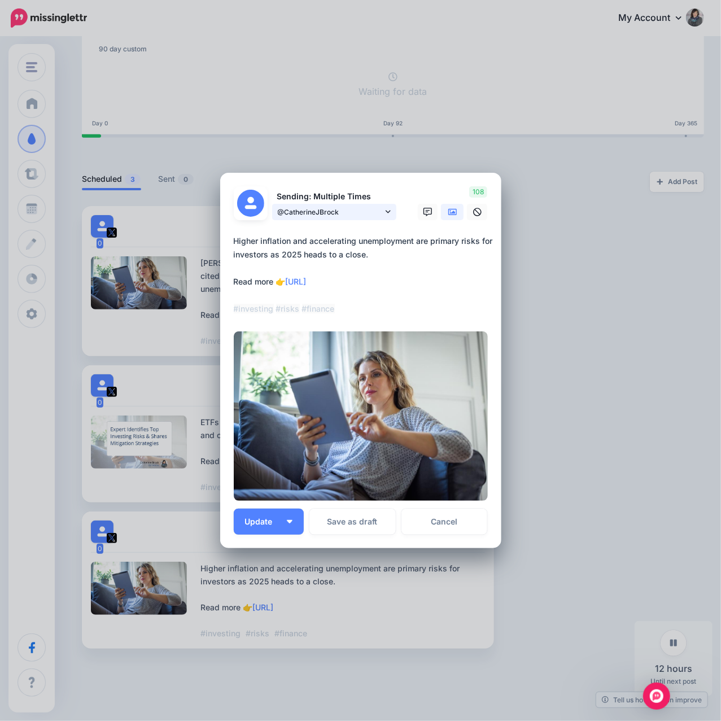
click at [389, 213] on icon at bounding box center [387, 212] width 5 height 8
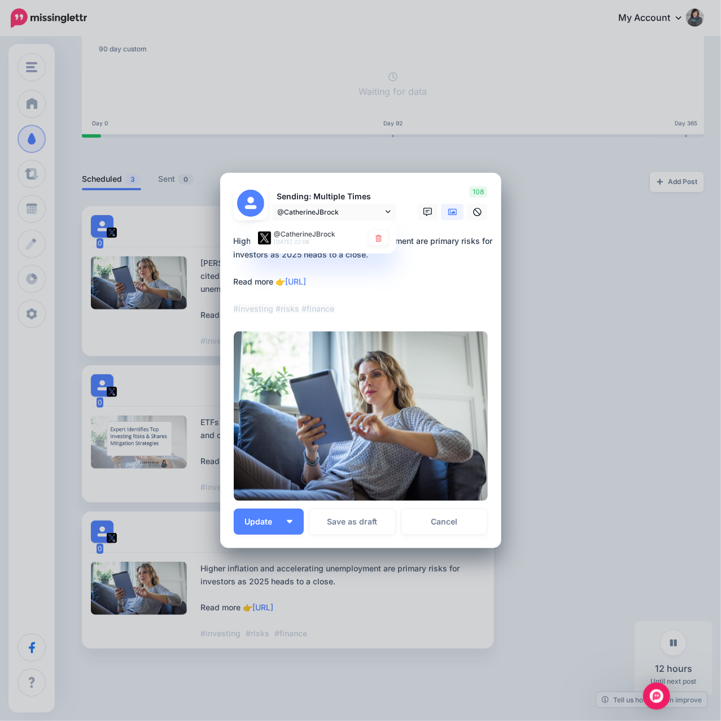
click at [409, 191] on div "108" at bounding box center [450, 203] width 90 height 34
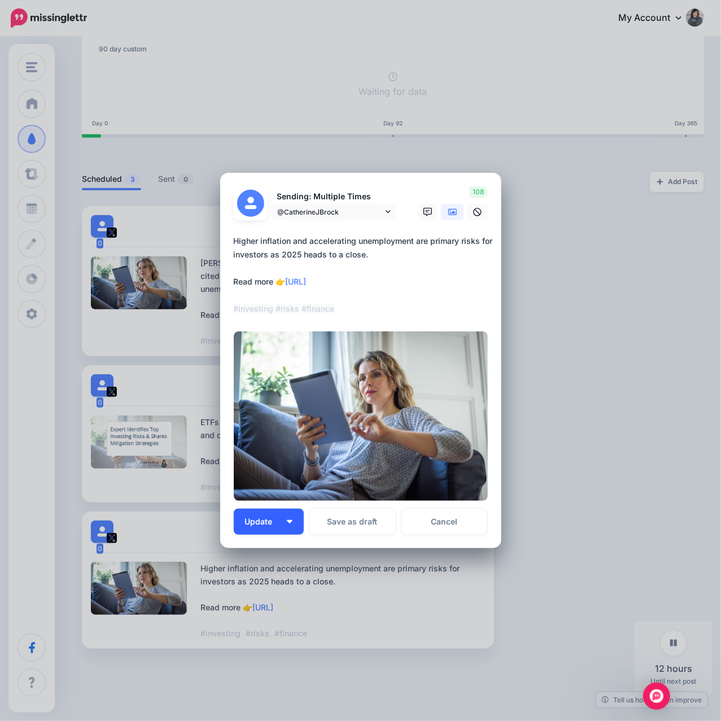
click at [295, 528] on button "Update" at bounding box center [269, 521] width 70 height 26
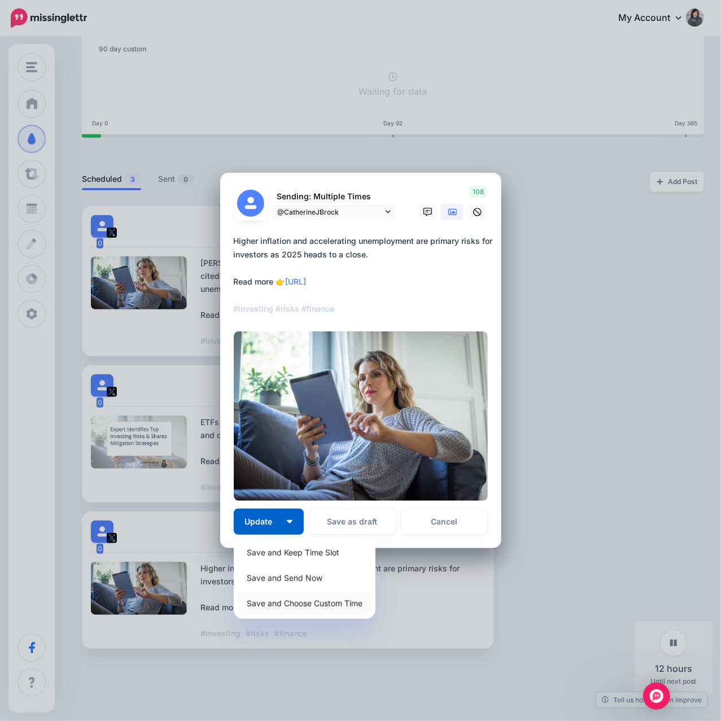
click at [326, 599] on link "Save and Choose Custom Time" at bounding box center [304, 603] width 133 height 22
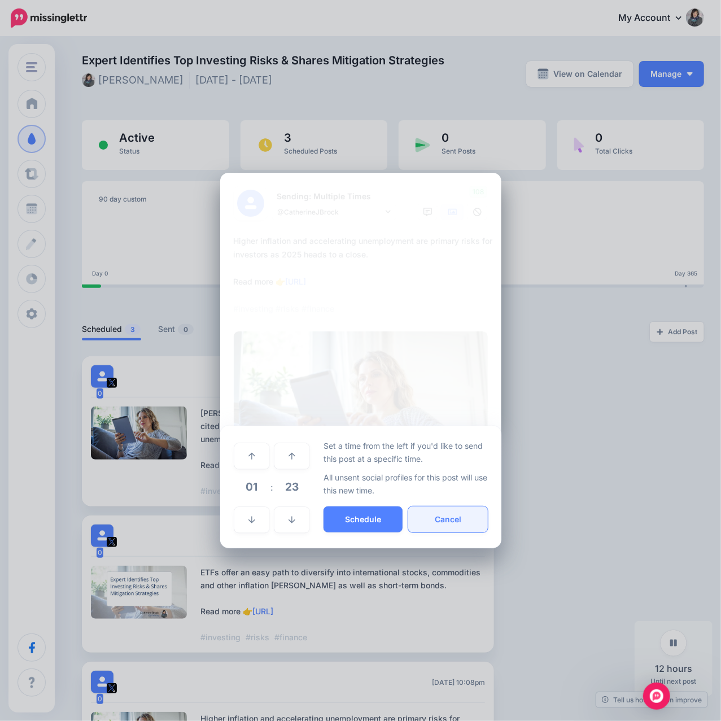
click at [470, 515] on button "Cancel" at bounding box center [447, 519] width 79 height 26
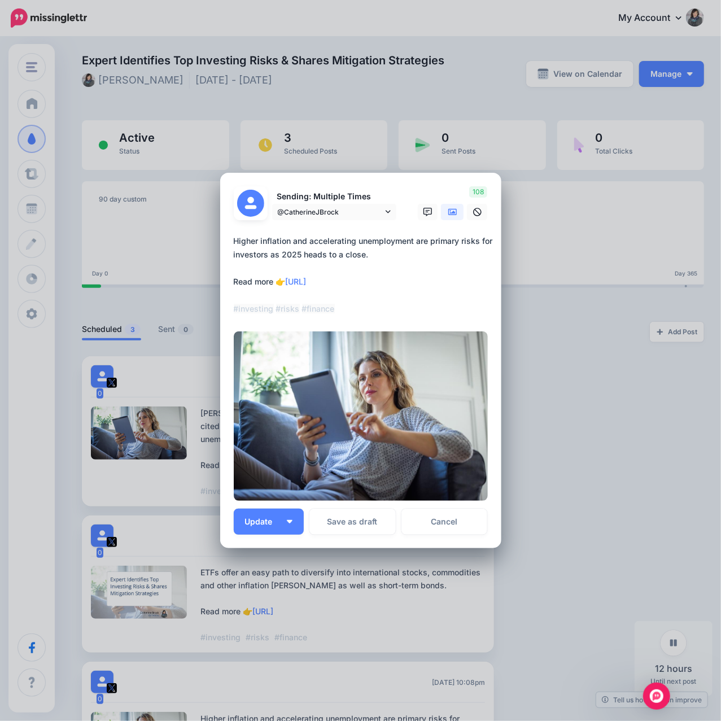
click at [561, 552] on div "Edit Post Loading Sending: Multiple Times @CatherineJBrock" at bounding box center [360, 360] width 721 height 721
click at [470, 524] on link "Cancel" at bounding box center [444, 521] width 86 height 26
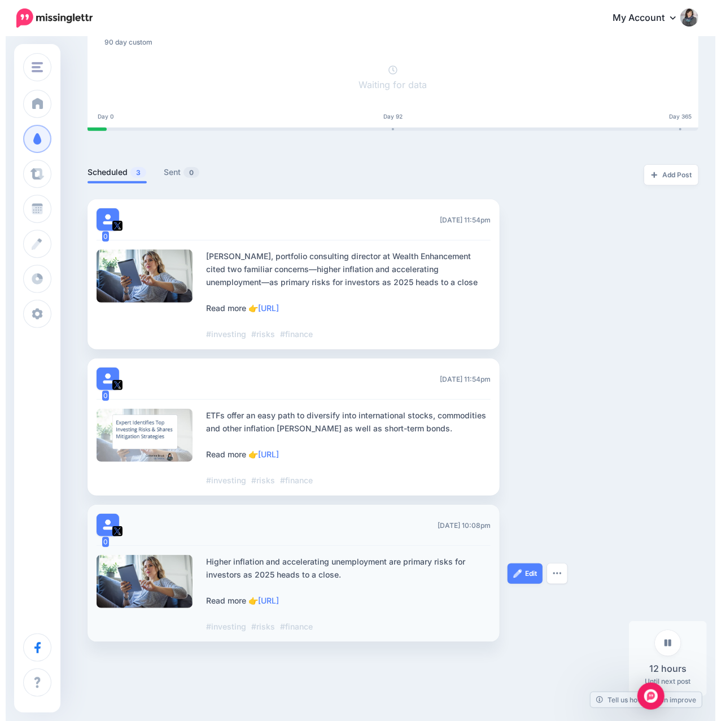
scroll to position [192, 0]
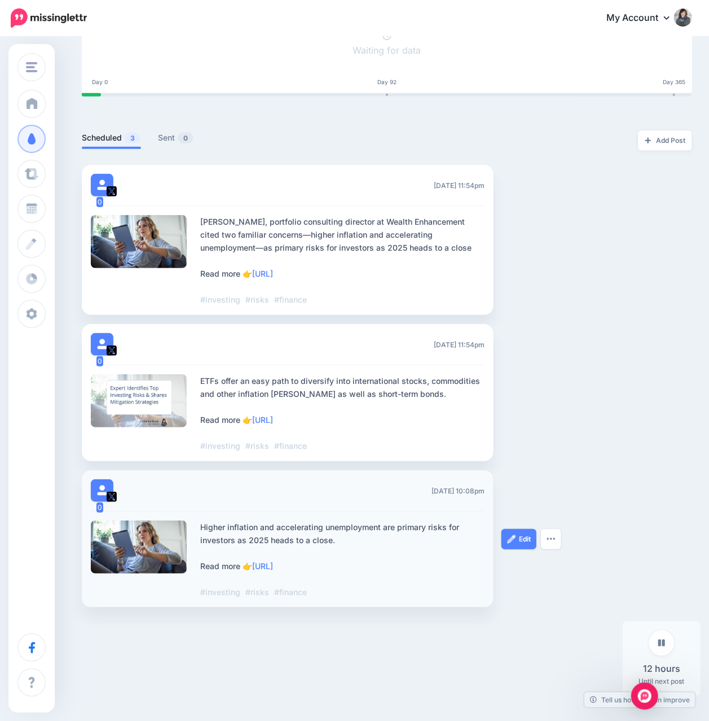
click at [443, 493] on span "Fri, August 28, 2026 10:08pm" at bounding box center [458, 490] width 53 height 11
click at [554, 539] on img "button" at bounding box center [551, 538] width 9 height 3
click at [521, 536] on link "Edit" at bounding box center [519, 539] width 35 height 20
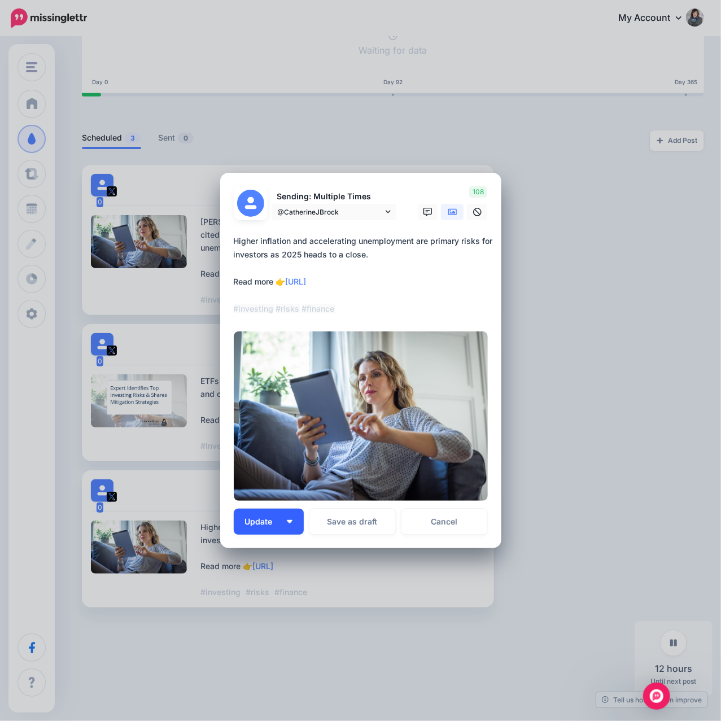
click at [263, 520] on span "Update" at bounding box center [263, 521] width 36 height 8
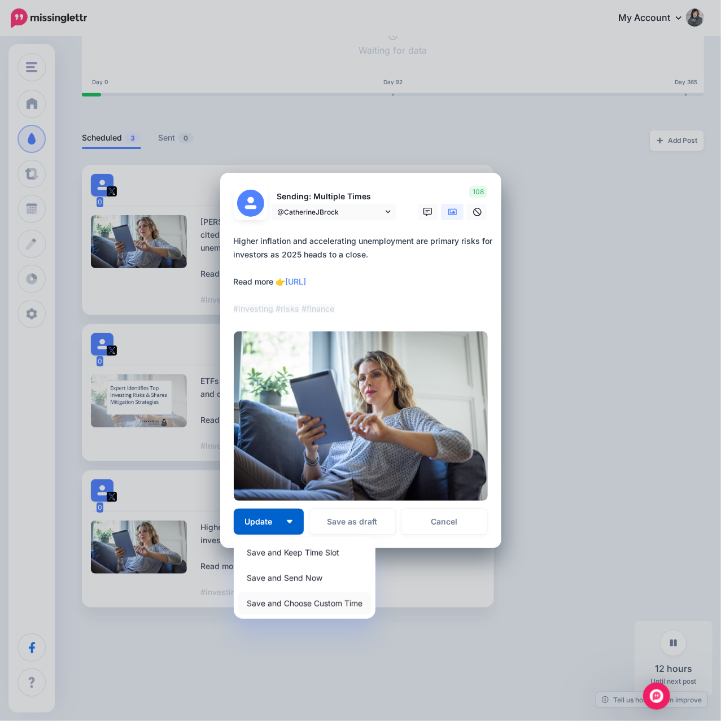
click at [252, 596] on link "Save and Choose Custom Time" at bounding box center [304, 603] width 133 height 22
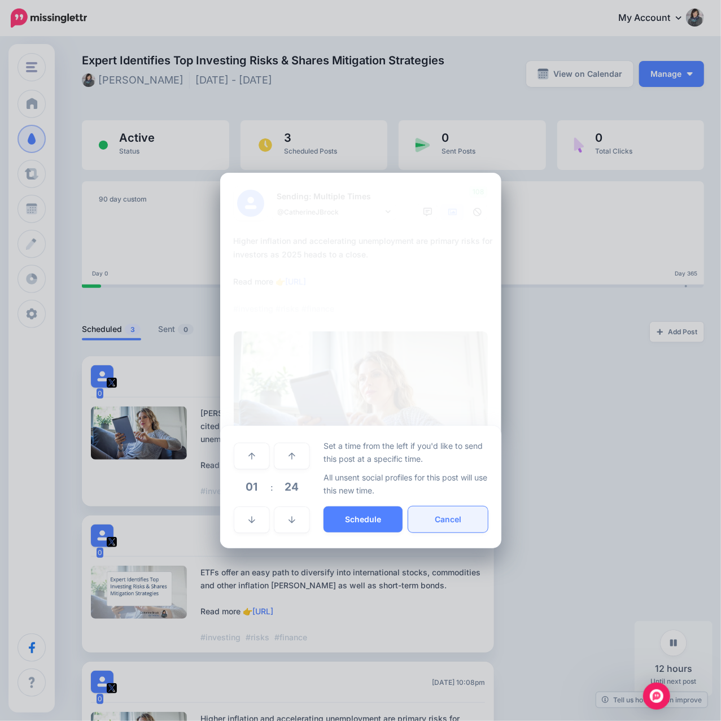
click at [437, 511] on button "Cancel" at bounding box center [447, 519] width 79 height 26
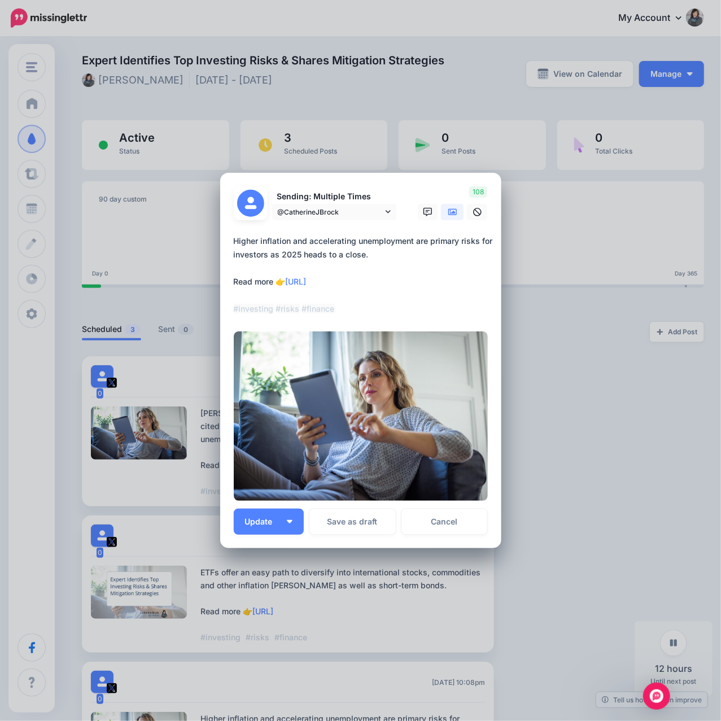
click at [542, 519] on div "Edit Post Loading Sending: Multiple Times @CatherineJBrock" at bounding box center [360, 360] width 721 height 721
click at [458, 521] on link "Cancel" at bounding box center [444, 521] width 86 height 26
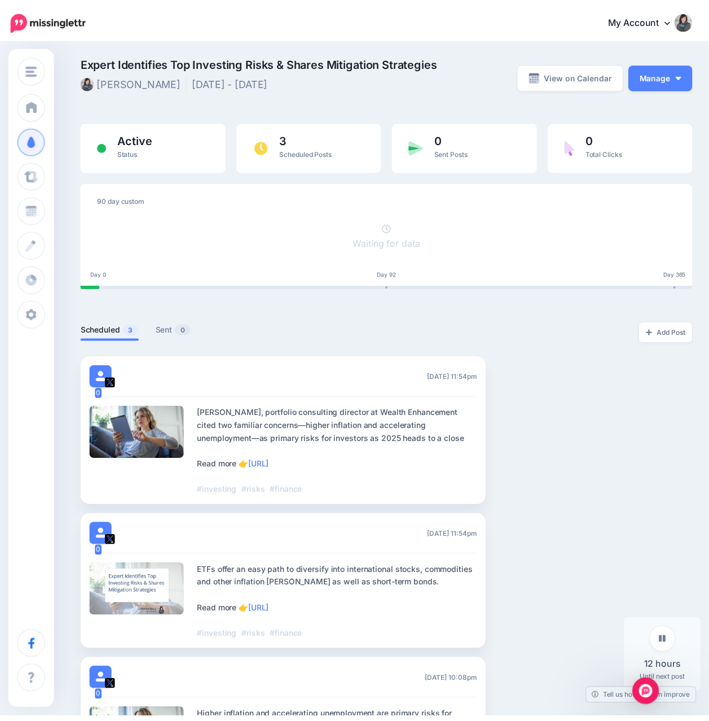
scroll to position [19, 0]
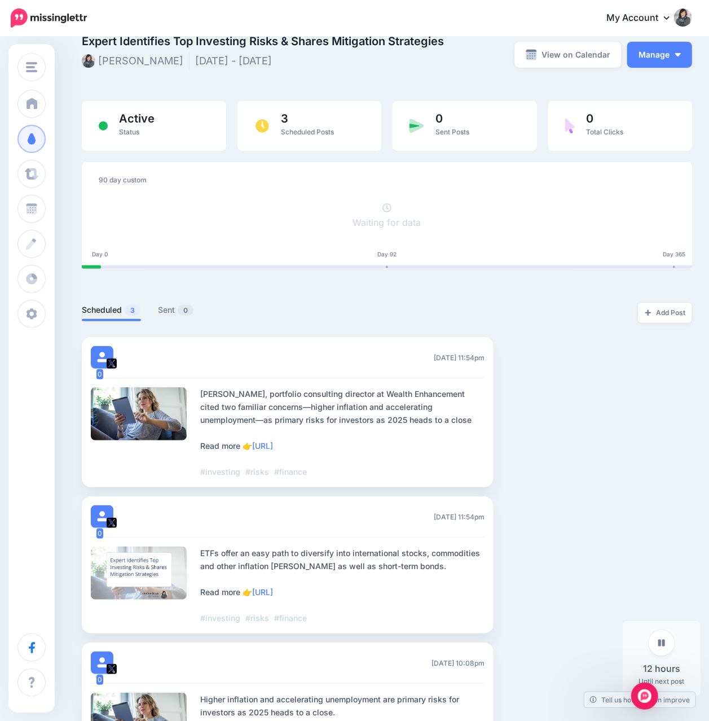
click at [682, 260] on div "90 day custom Waiting for data Day 0 Day 92 Day 365" at bounding box center [387, 215] width 611 height 107
click at [278, 115] on div "3 Scheduled Posts" at bounding box center [310, 126] width 144 height 50
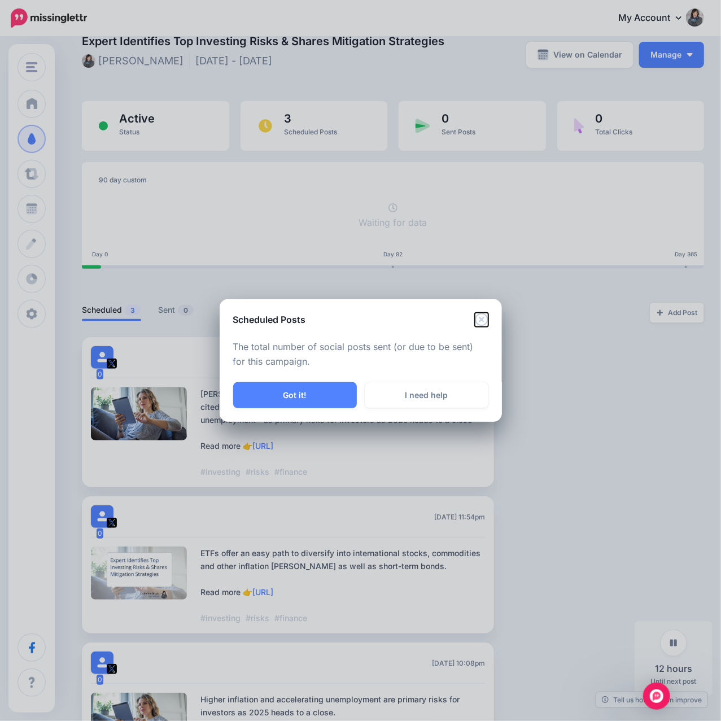
click at [479, 319] on icon "Close" at bounding box center [482, 320] width 14 height 14
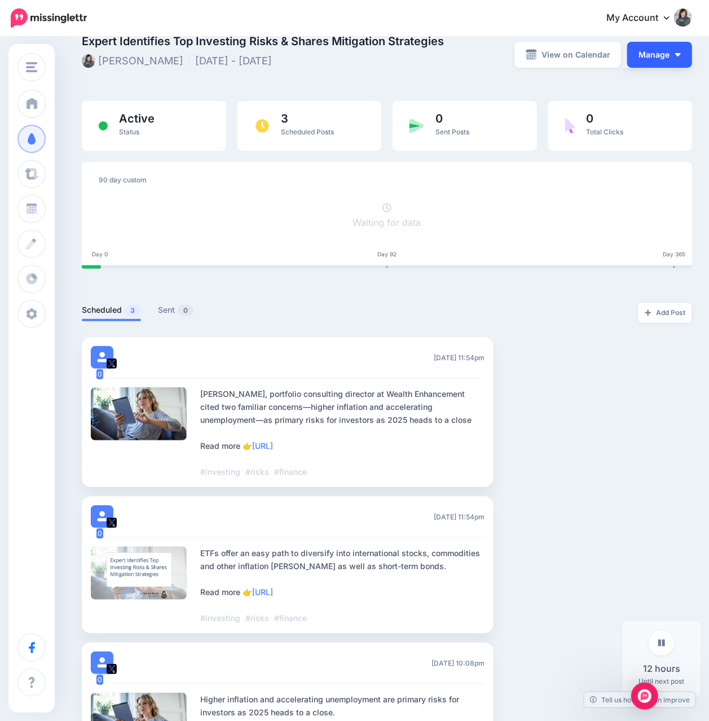
click at [682, 50] on button "Manage" at bounding box center [660, 55] width 65 height 26
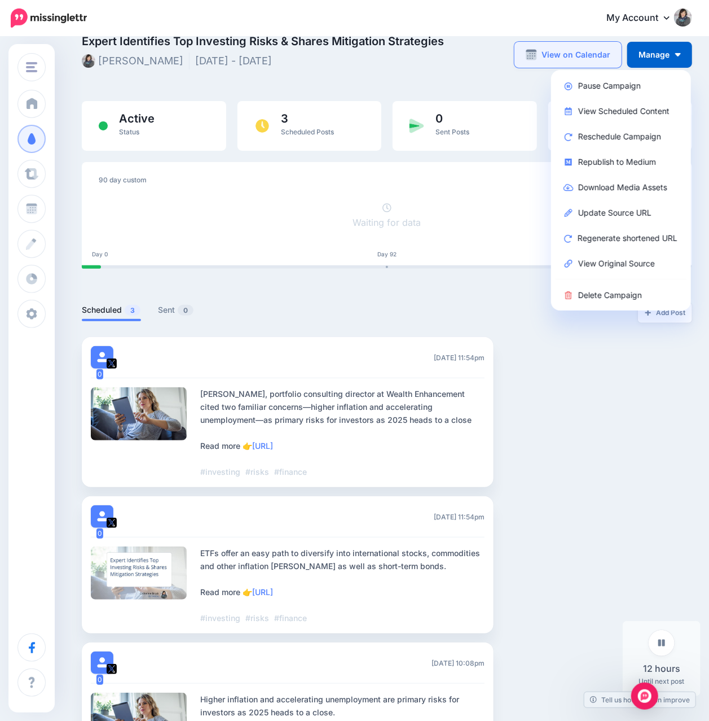
click at [597, 59] on link "View on Calendar" at bounding box center [568, 55] width 107 height 26
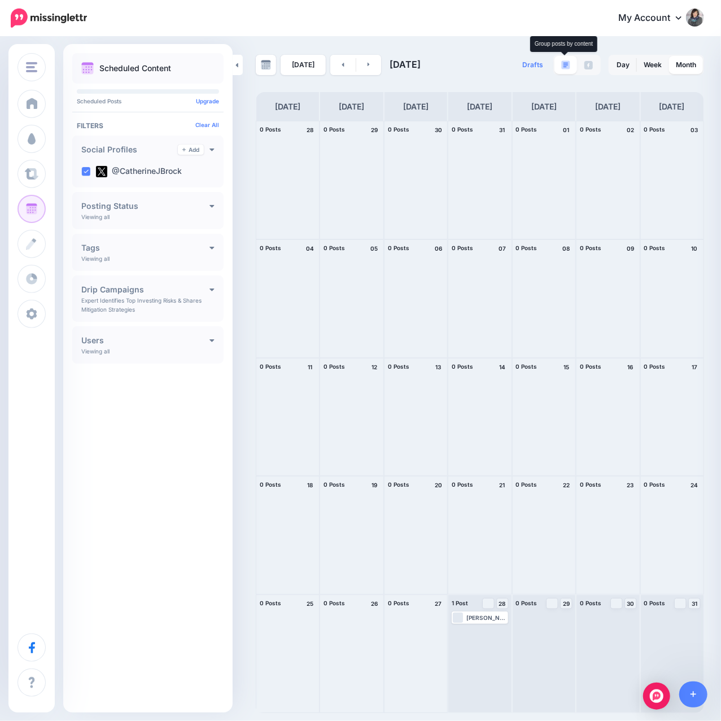
click at [565, 63] on img at bounding box center [565, 64] width 9 height 9
click at [212, 206] on icon at bounding box center [212, 206] width 5 height 3
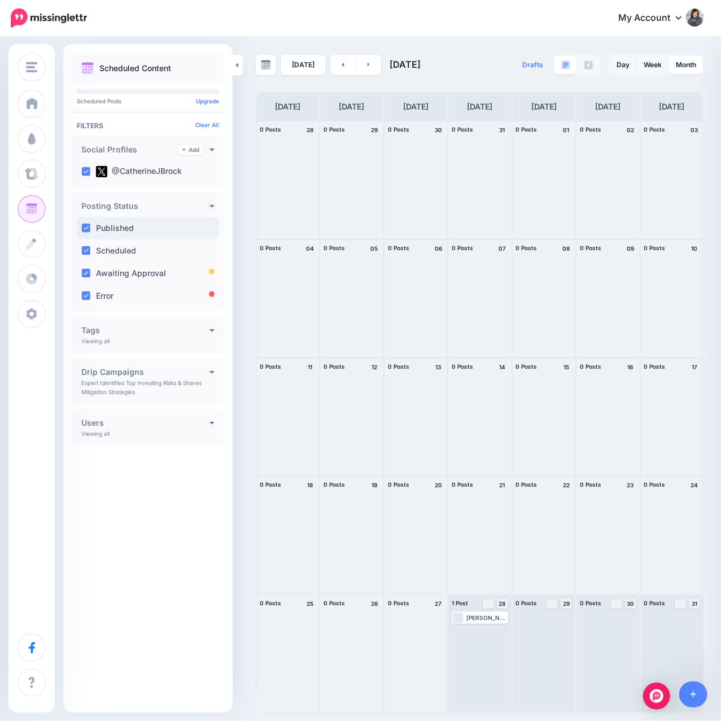
click at [86, 227] on ins at bounding box center [85, 227] width 9 height 9
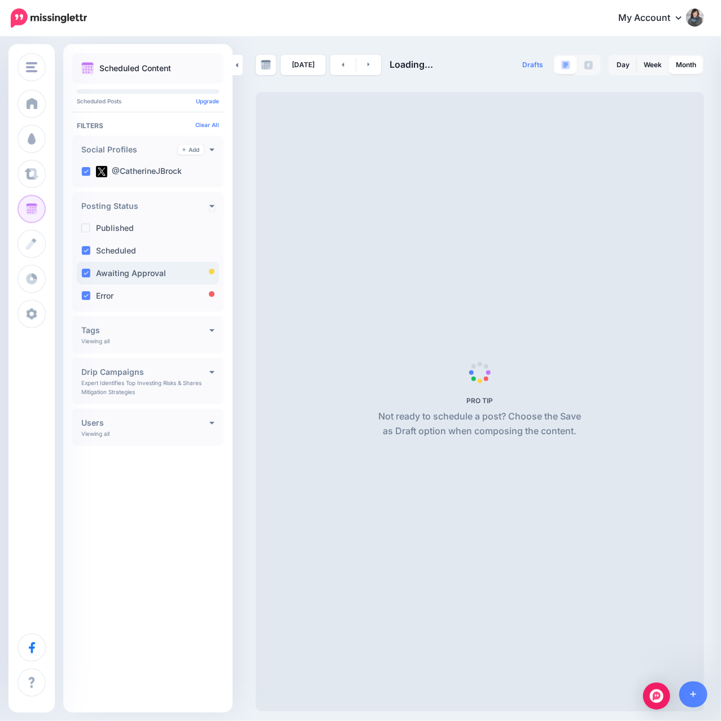
click at [86, 274] on ins at bounding box center [85, 273] width 9 height 9
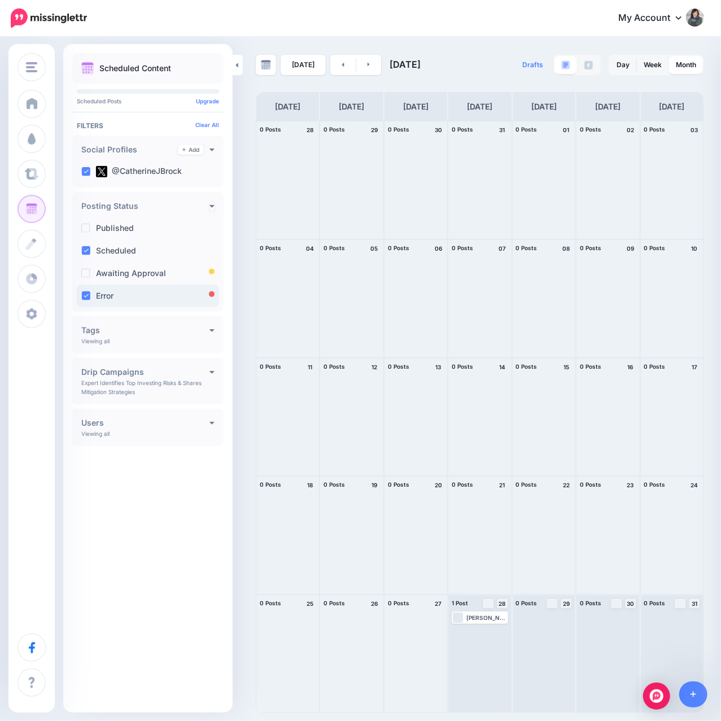
click at [86, 294] on ins at bounding box center [85, 295] width 9 height 9
click at [170, 474] on div "Scheduled Content Scheduled Posts Upgrade Clear All" at bounding box center [147, 378] width 169 height 650
click at [208, 377] on div "**********" at bounding box center [147, 381] width 151 height 46
click at [204, 374] on h4 "Drip Campaigns" at bounding box center [145, 372] width 128 height 8
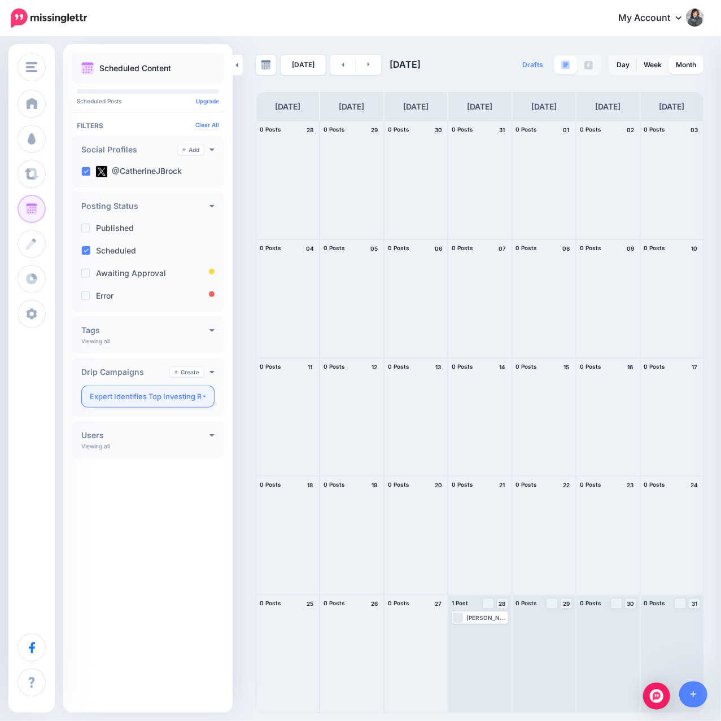
click at [179, 398] on div "Expert Identifies Top Investing Risks & Shares Mitigation Strategies" at bounding box center [145, 396] width 111 height 13
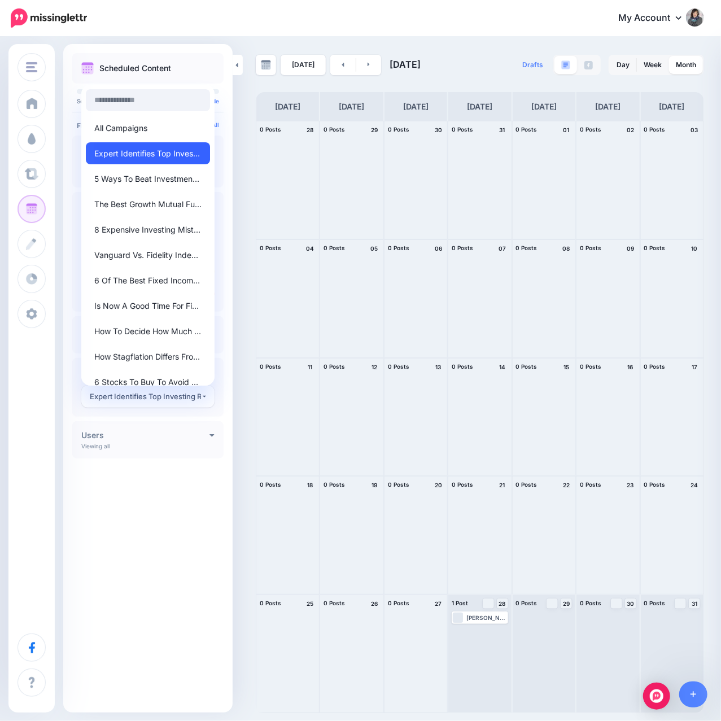
click at [138, 153] on span "Expert Identifies Top Investing Risks & Shares Mitigation Strategies" at bounding box center [147, 154] width 107 height 14
select select "********"
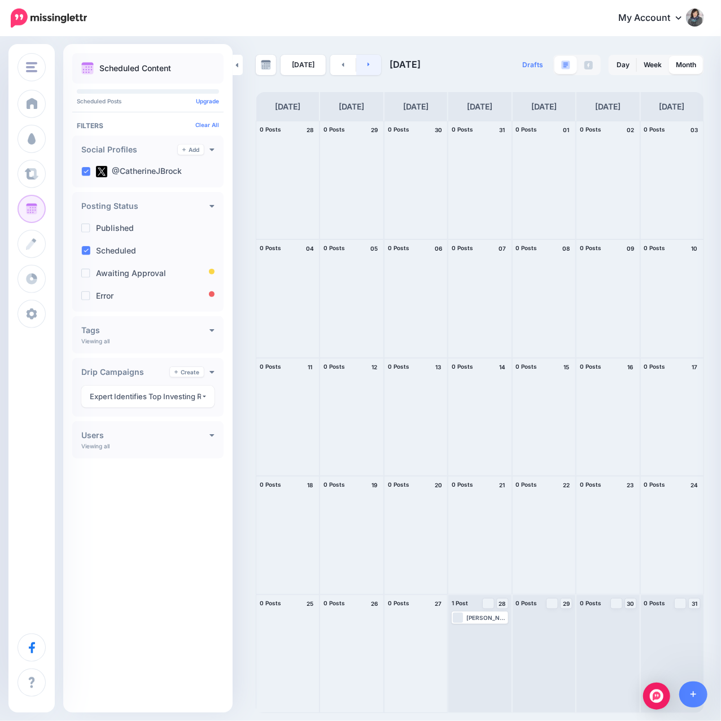
click at [370, 68] on link at bounding box center [368, 65] width 25 height 20
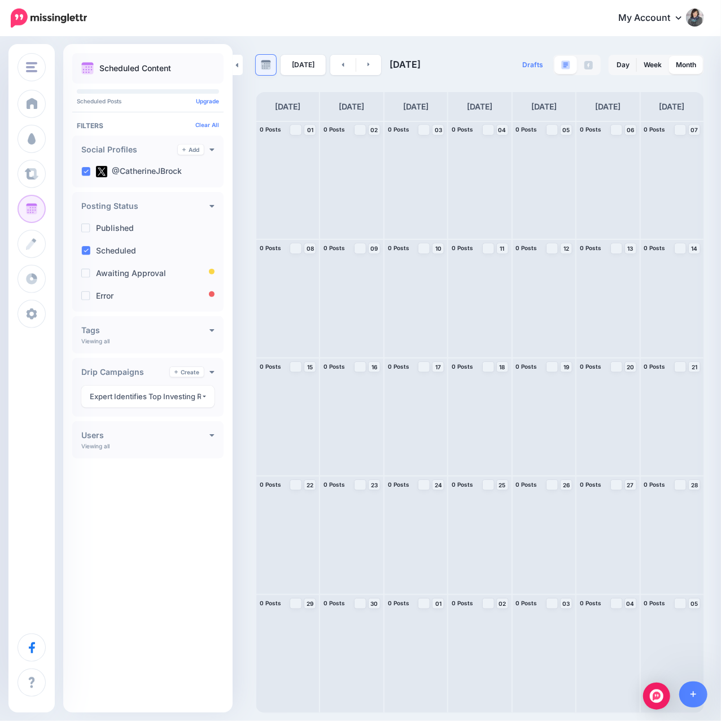
click at [271, 64] on link at bounding box center [266, 65] width 20 height 20
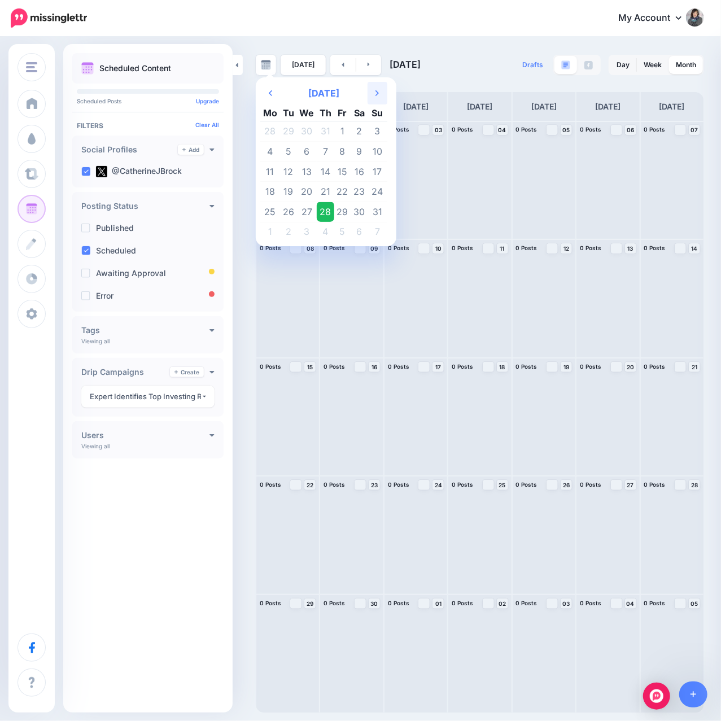
click at [369, 94] on th "Next Month" at bounding box center [377, 93] width 20 height 23
click at [369, 93] on th "Next Month" at bounding box center [377, 93] width 20 height 23
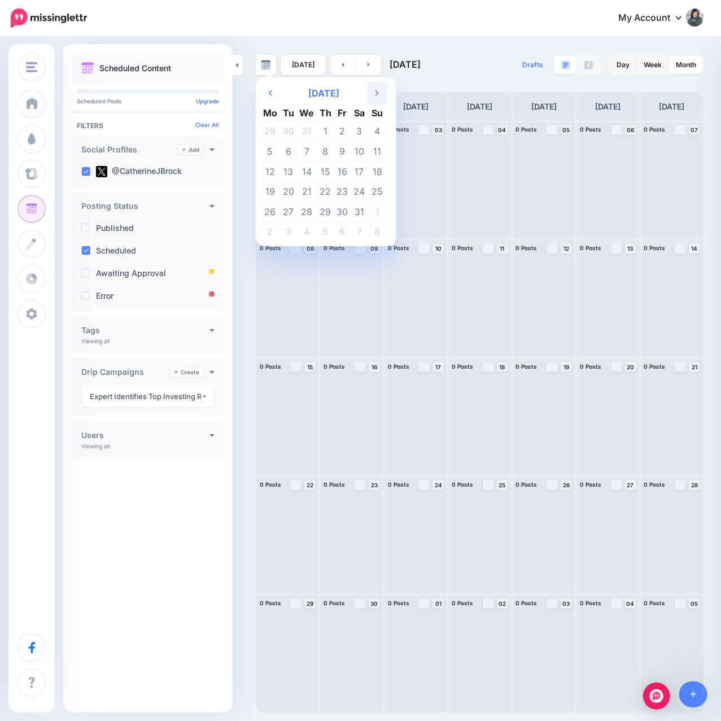
click at [369, 93] on th "Next Month" at bounding box center [377, 93] width 20 height 23
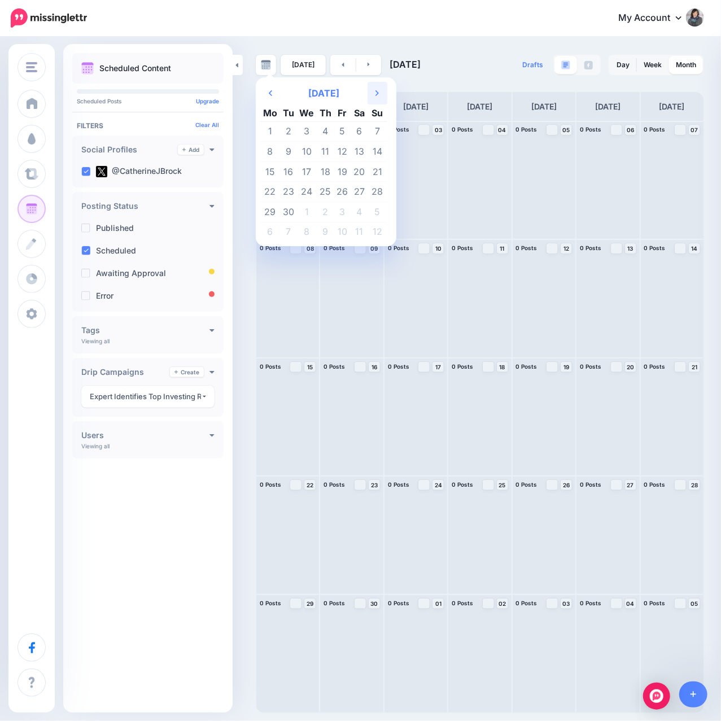
click at [369, 93] on th "Next Month" at bounding box center [377, 93] width 20 height 23
click at [353, 213] on td "29" at bounding box center [358, 211] width 17 height 20
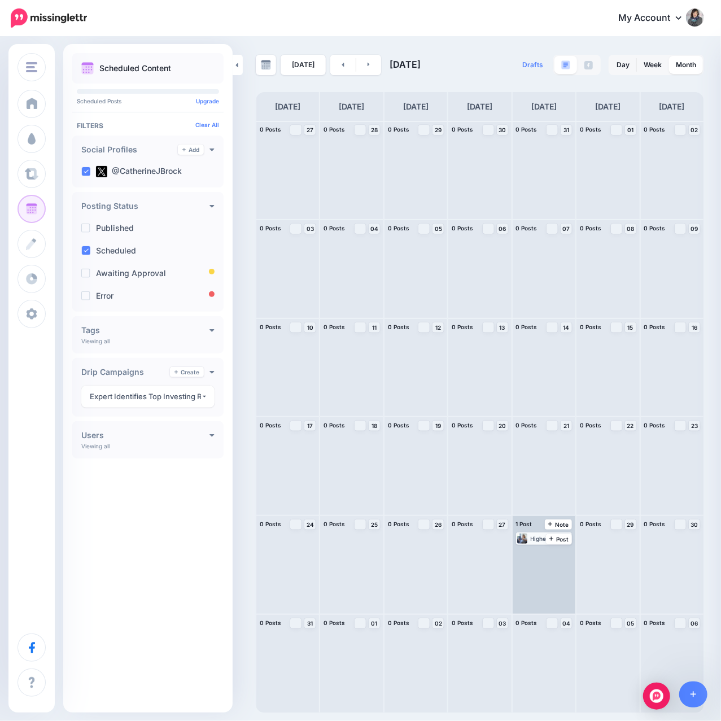
click at [535, 542] on div "Higher inflation and accelerating unemployment are primary risks for investors …" at bounding box center [550, 538] width 40 height 7
click at [527, 554] on link "Edit" at bounding box center [528, 552] width 23 height 10
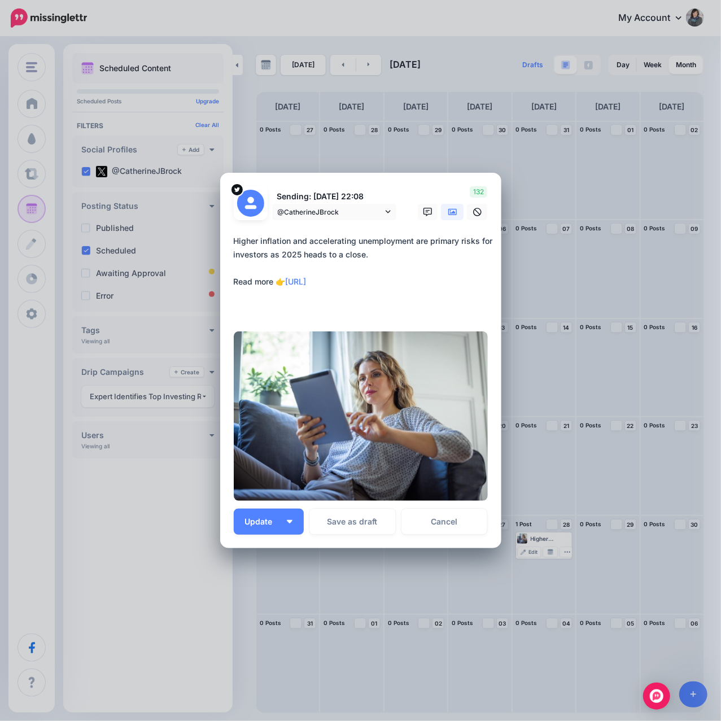
click at [564, 362] on div "Edit Post Loading Sending: [DATE] 22:08 @CatherineJBrock" at bounding box center [360, 360] width 721 height 721
click at [341, 194] on p "Sending: [DATE] 22:08" at bounding box center [334, 196] width 124 height 13
click at [299, 195] on p "Sending: [DATE] 22:08" at bounding box center [334, 196] width 124 height 13
drag, startPoint x: 321, startPoint y: 196, endPoint x: 330, endPoint y: 197, distance: 9.0
click at [322, 196] on p "Sending: [DATE] 22:08" at bounding box center [334, 196] width 124 height 13
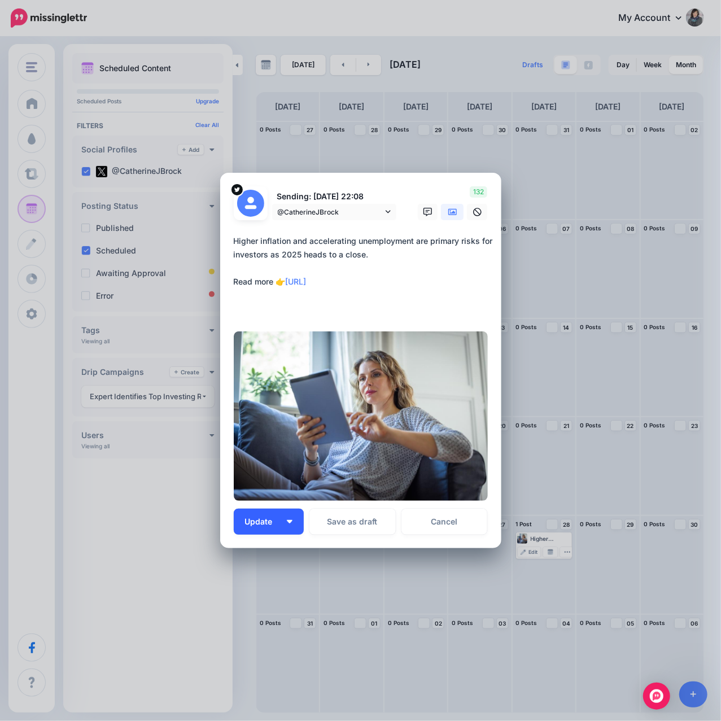
click at [274, 524] on span "Update" at bounding box center [263, 521] width 36 height 8
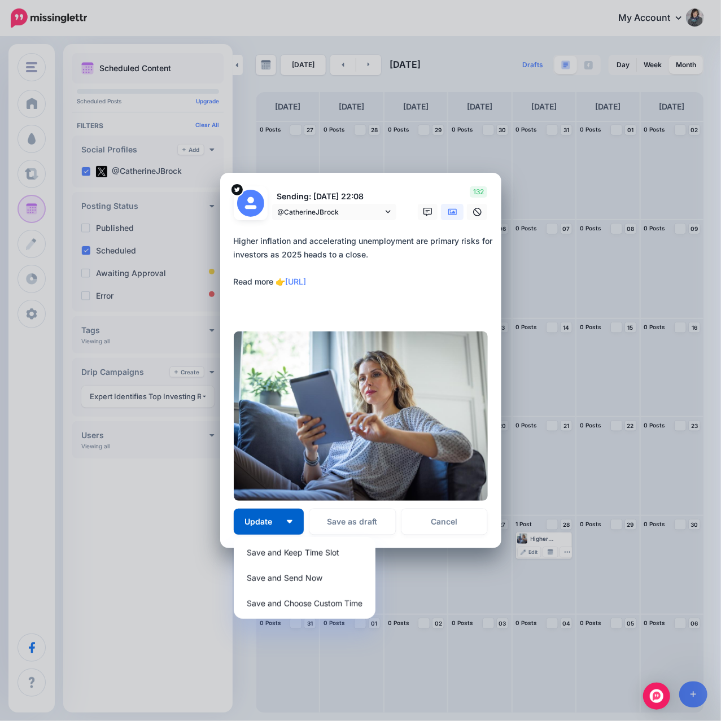
click at [131, 520] on div "Edit Post Loading Sending: [DATE] 22:08 @CatherineJBrock" at bounding box center [360, 360] width 721 height 721
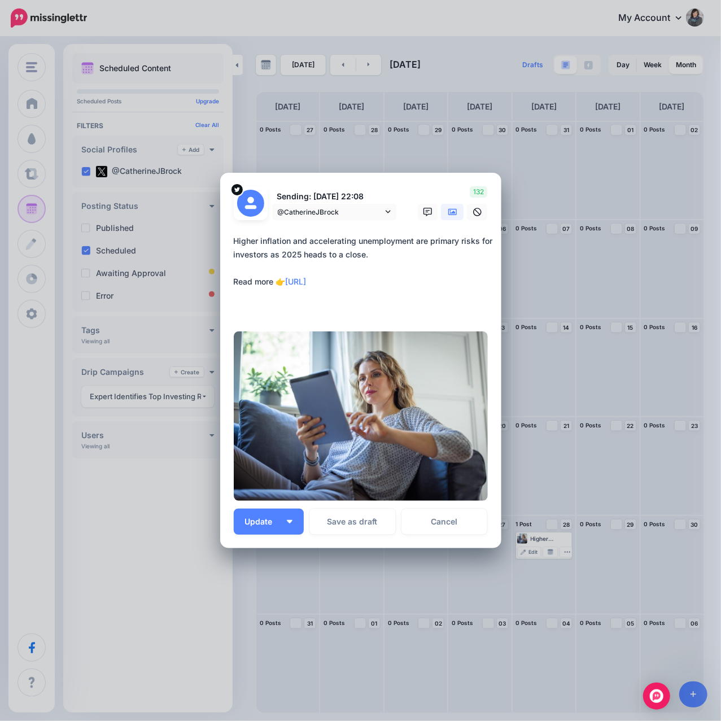
click at [131, 521] on div "Edit Post Loading Sending: [DATE] 22:08 @CatherineJBrock" at bounding box center [360, 360] width 721 height 721
click at [549, 545] on div "Edit Post Loading Sending: [DATE] 22:08 @CatherineJBrock" at bounding box center [360, 360] width 721 height 721
drag, startPoint x: 481, startPoint y: 227, endPoint x: 472, endPoint y: 192, distance: 36.0
click at [481, 222] on div at bounding box center [361, 227] width 254 height 14
click at [454, 161] on div "Edit Post Loading Sending: [DATE] 22:08 @CatherineJBrock" at bounding box center [360, 360] width 721 height 721
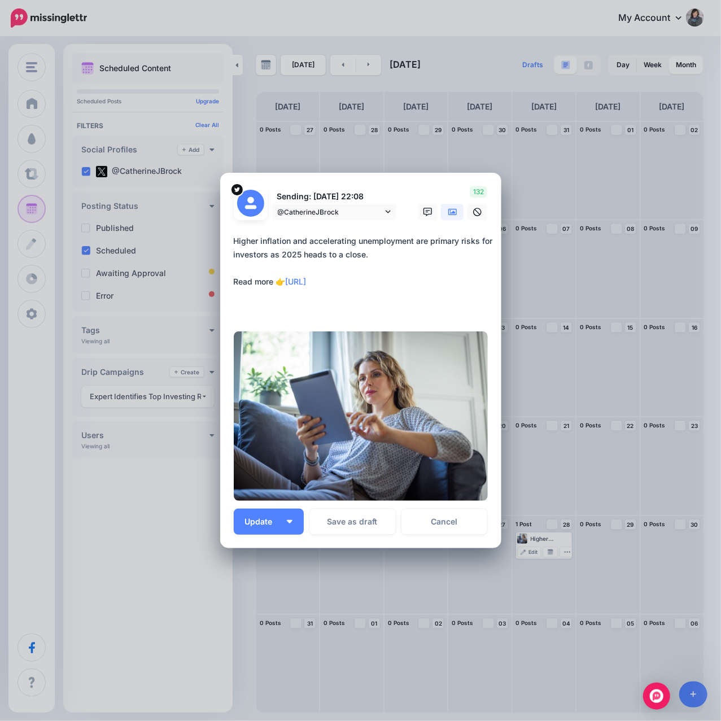
click at [270, 226] on div at bounding box center [361, 227] width 254 height 14
click at [468, 522] on link "Cancel" at bounding box center [444, 521] width 86 height 26
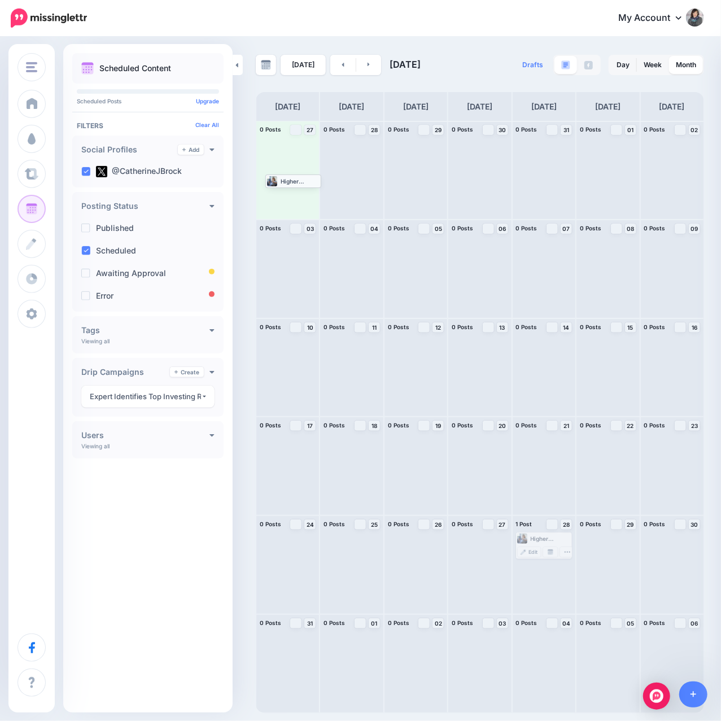
drag, startPoint x: 536, startPoint y: 542, endPoint x: 285, endPoint y: 183, distance: 437.2
click at [335, 68] on link at bounding box center [342, 65] width 25 height 20
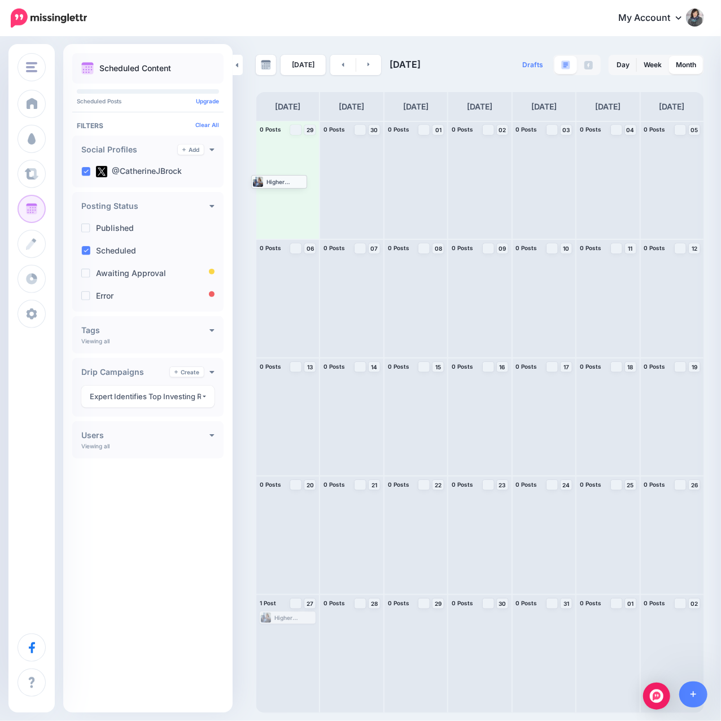
drag, startPoint x: 280, startPoint y: 621, endPoint x: 272, endPoint y: 184, distance: 436.9
click at [336, 68] on link at bounding box center [342, 65] width 25 height 20
drag, startPoint x: 281, startPoint y: 620, endPoint x: 281, endPoint y: 187, distance: 432.3
click at [335, 68] on link at bounding box center [342, 65] width 25 height 20
click at [370, 68] on link at bounding box center [368, 65] width 25 height 20
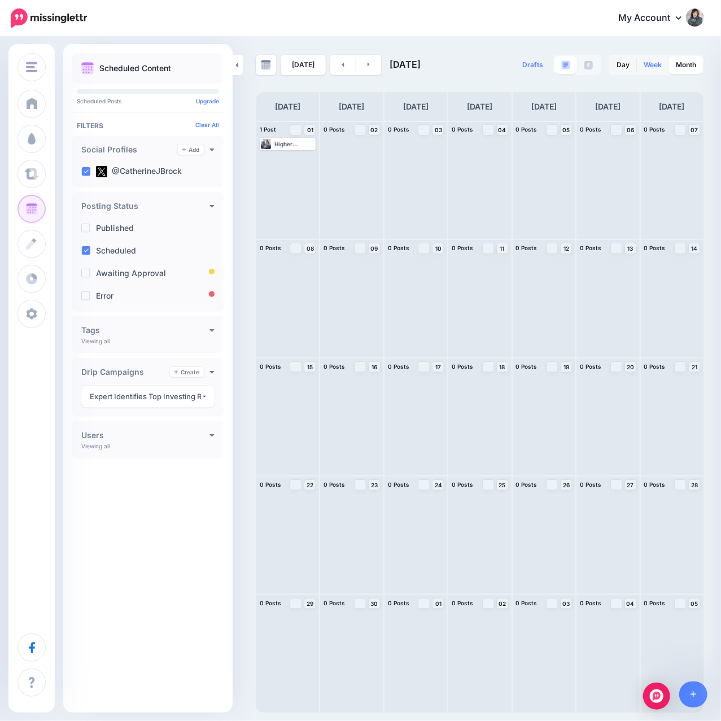
click at [651, 68] on link "Week" at bounding box center [653, 65] width 32 height 18
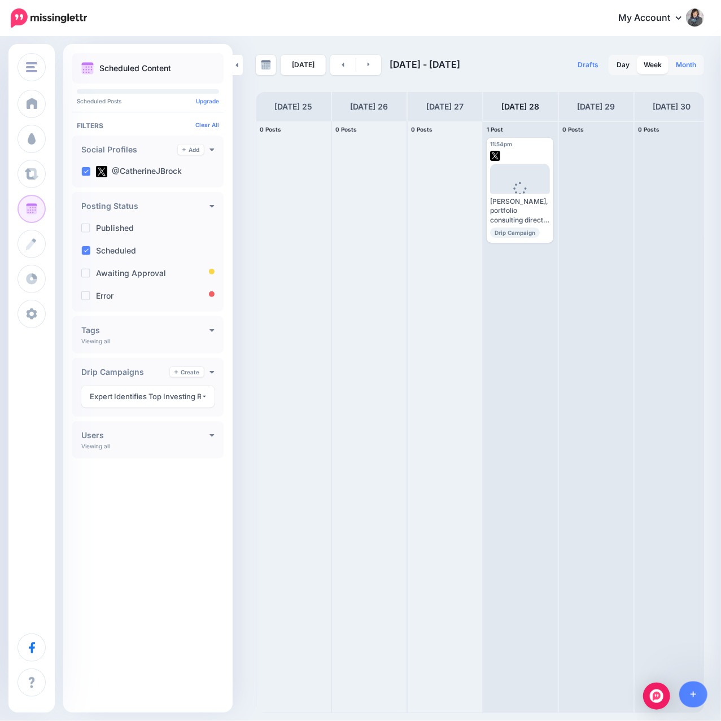
click at [697, 64] on link "Month" at bounding box center [686, 65] width 34 height 18
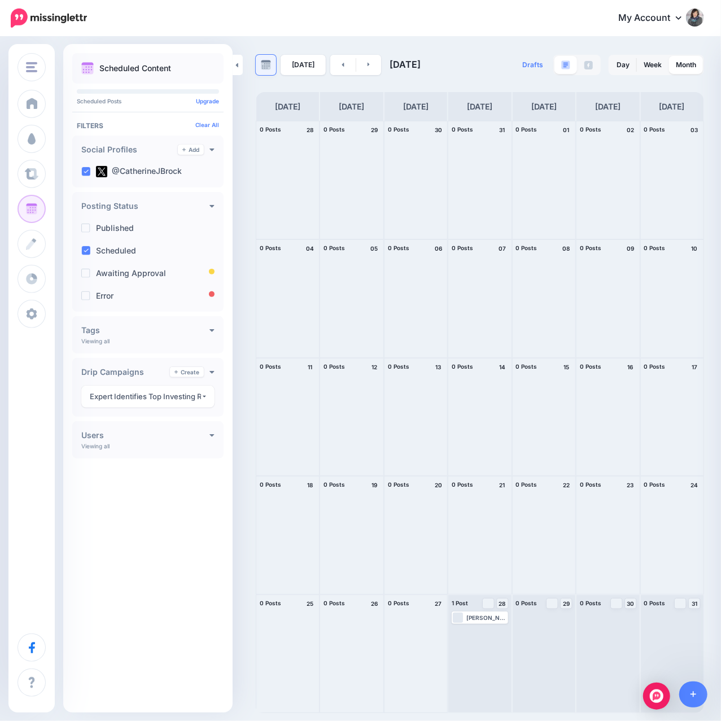
click at [271, 70] on link at bounding box center [266, 65] width 20 height 20
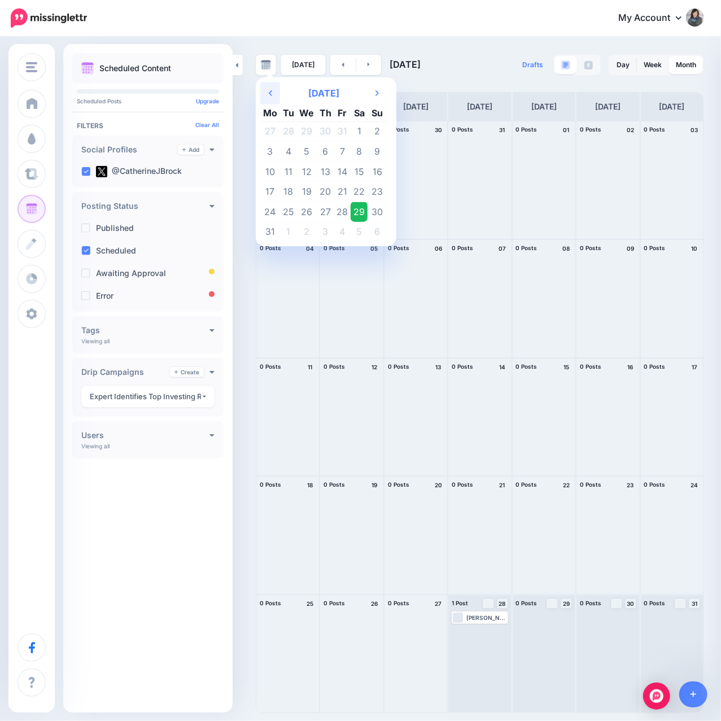
click at [270, 93] on icon "Previous Month" at bounding box center [270, 93] width 3 height 9
click at [289, 129] on td "2" at bounding box center [288, 131] width 17 height 20
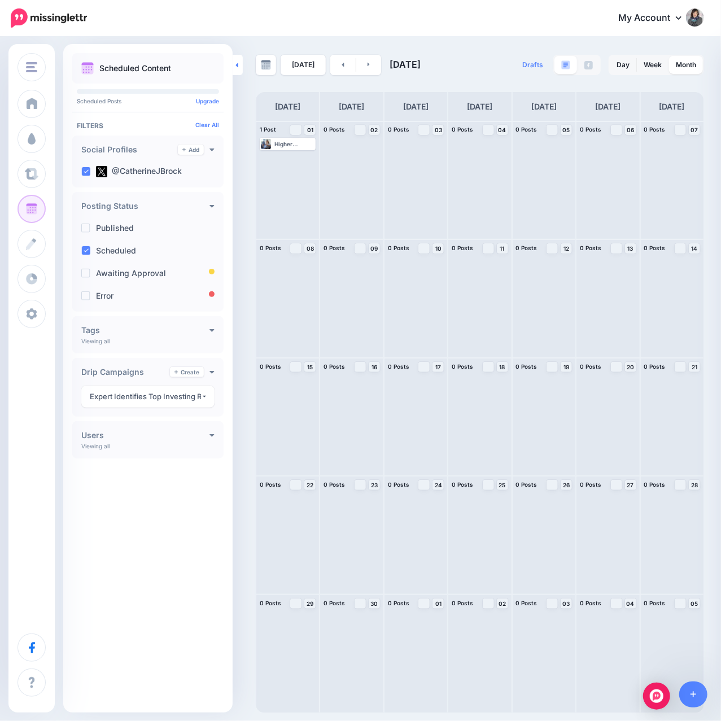
click at [237, 65] on icon at bounding box center [237, 65] width 2 height 5
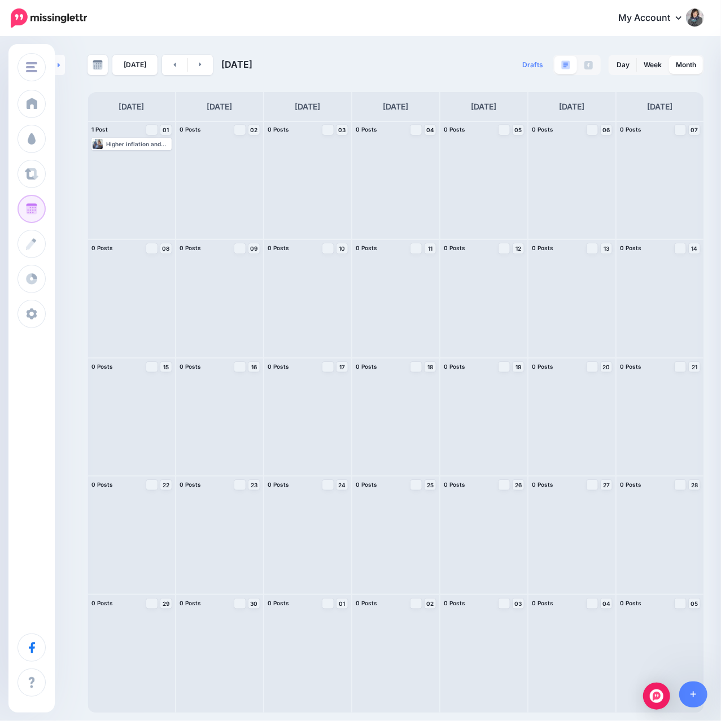
click at [62, 65] on link at bounding box center [60, 65] width 10 height 20
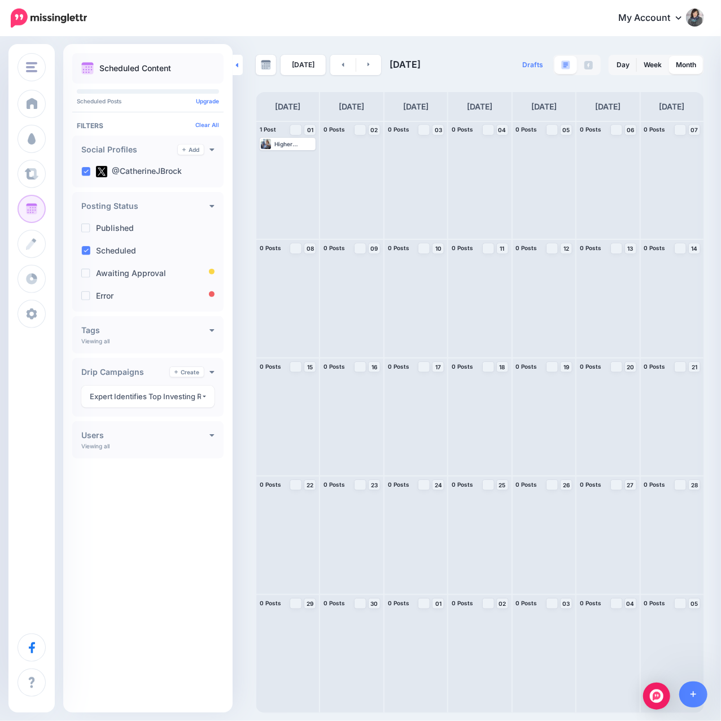
click at [238, 67] on link at bounding box center [237, 65] width 10 height 20
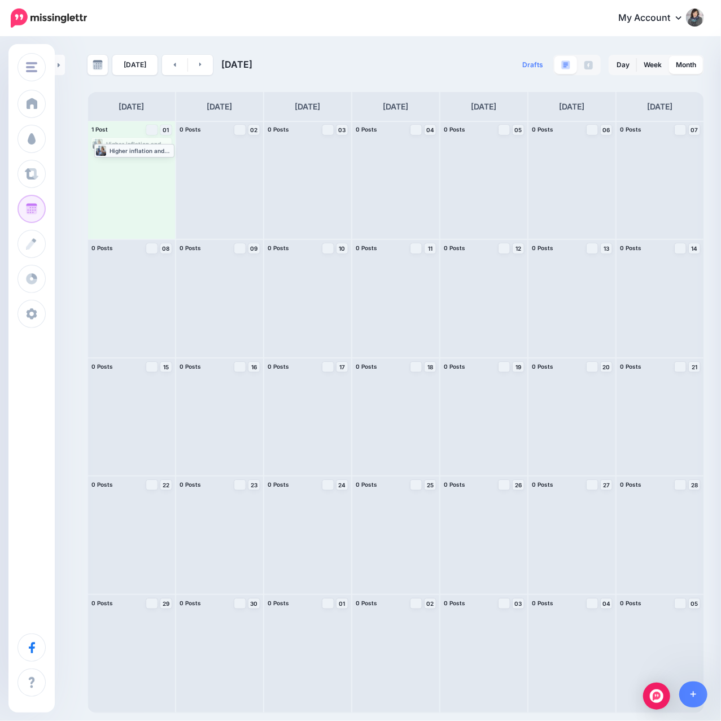
drag, startPoint x: 136, startPoint y: 143, endPoint x: 138, endPoint y: 149, distance: 6.1
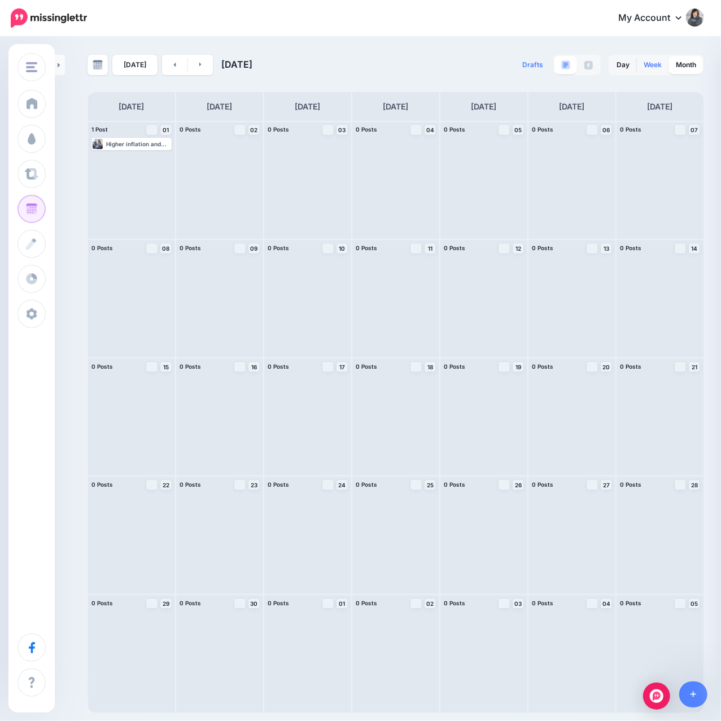
click at [653, 62] on link "Week" at bounding box center [653, 65] width 32 height 18
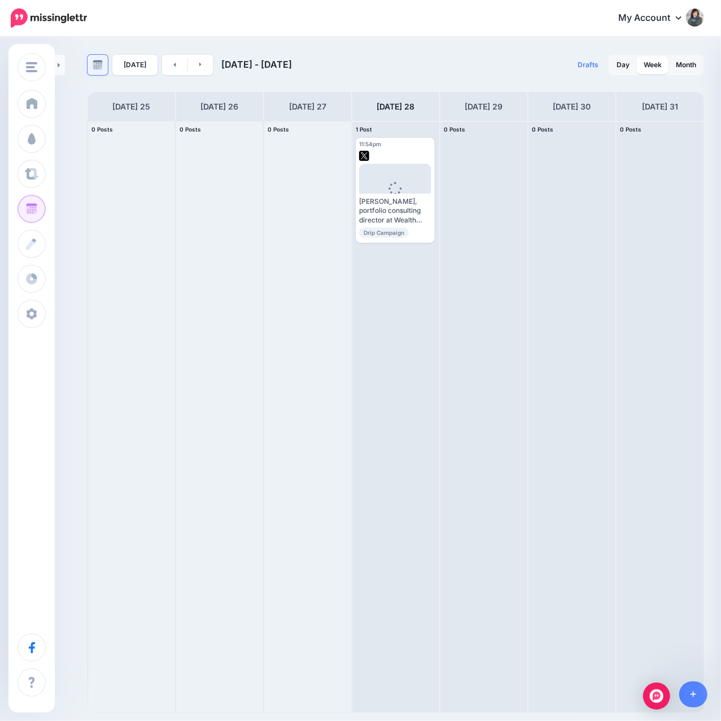
click at [102, 66] on img at bounding box center [98, 65] width 10 height 10
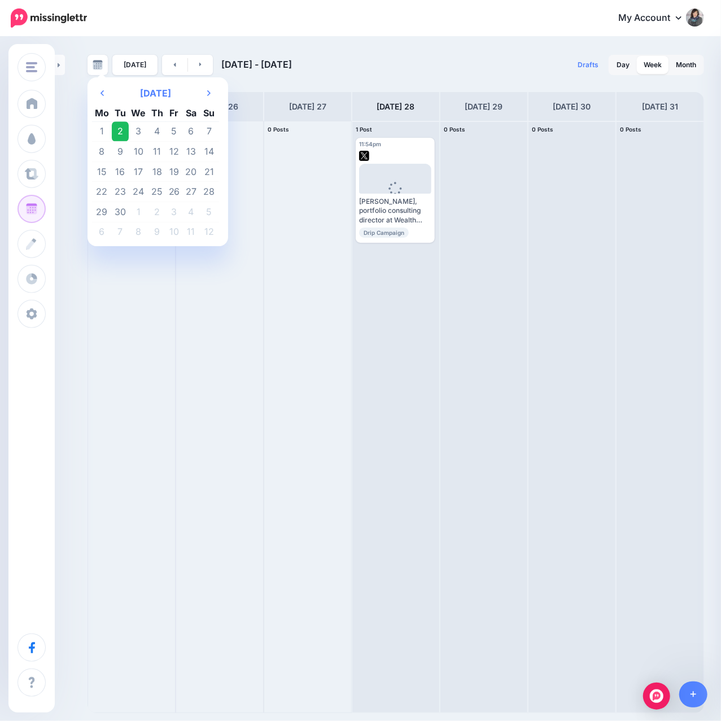
click at [121, 130] on td "2" at bounding box center [120, 131] width 17 height 20
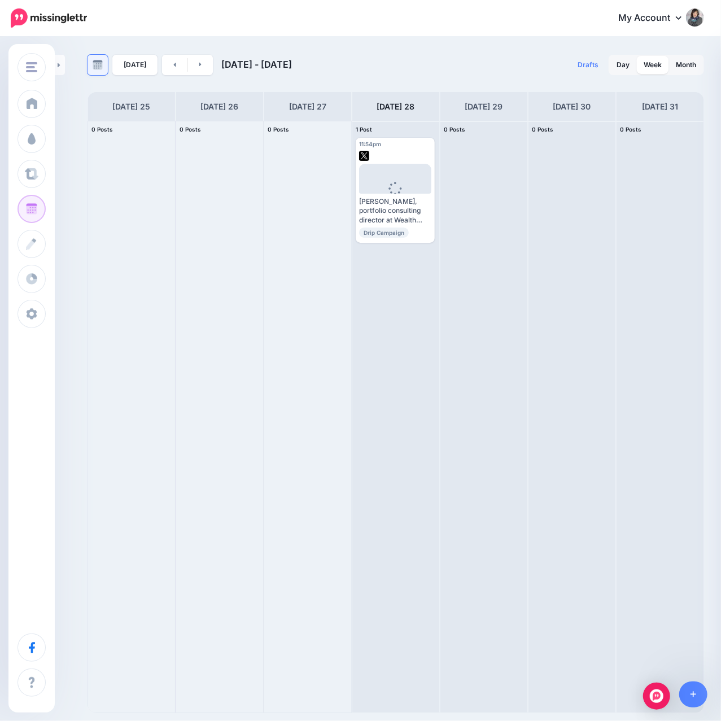
click at [98, 64] on img at bounding box center [98, 65] width 10 height 10
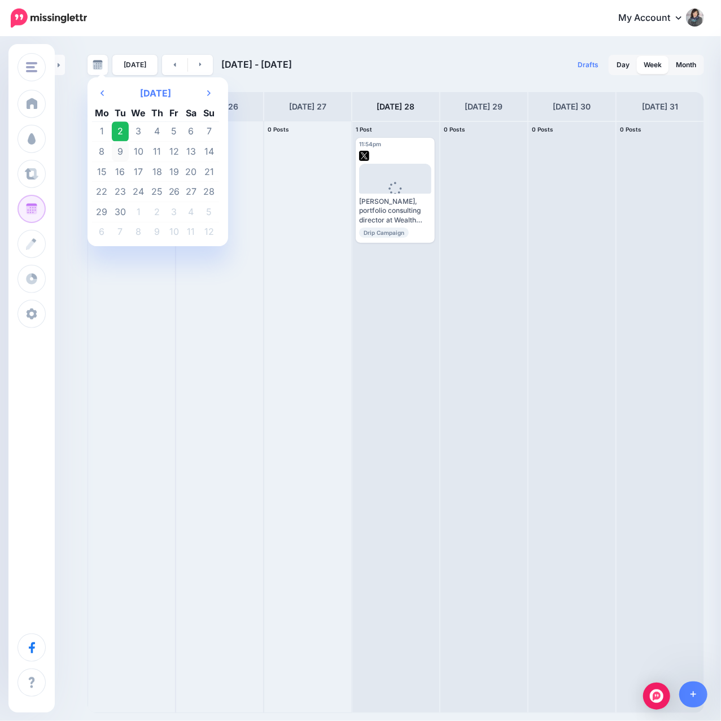
click at [125, 153] on td "9" at bounding box center [120, 152] width 17 height 20
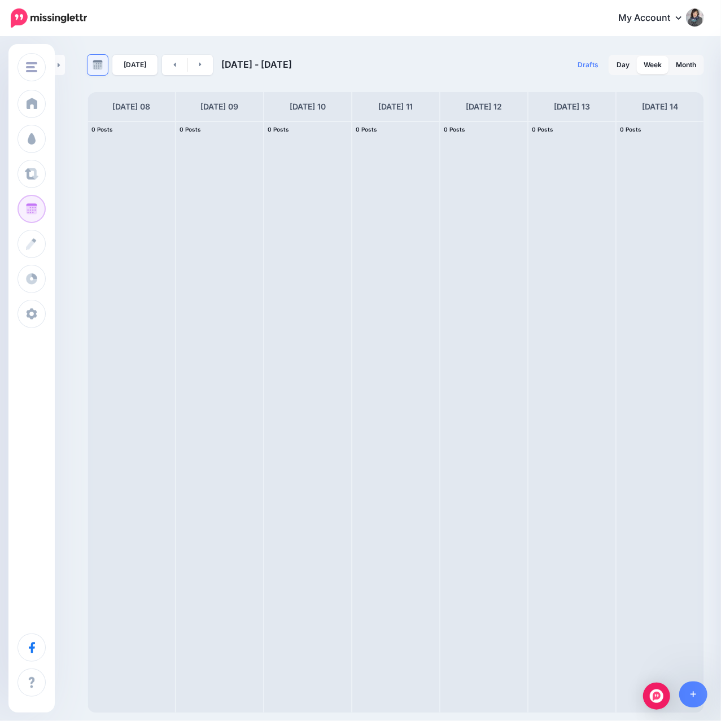
click at [96, 68] on img at bounding box center [98, 65] width 10 height 10
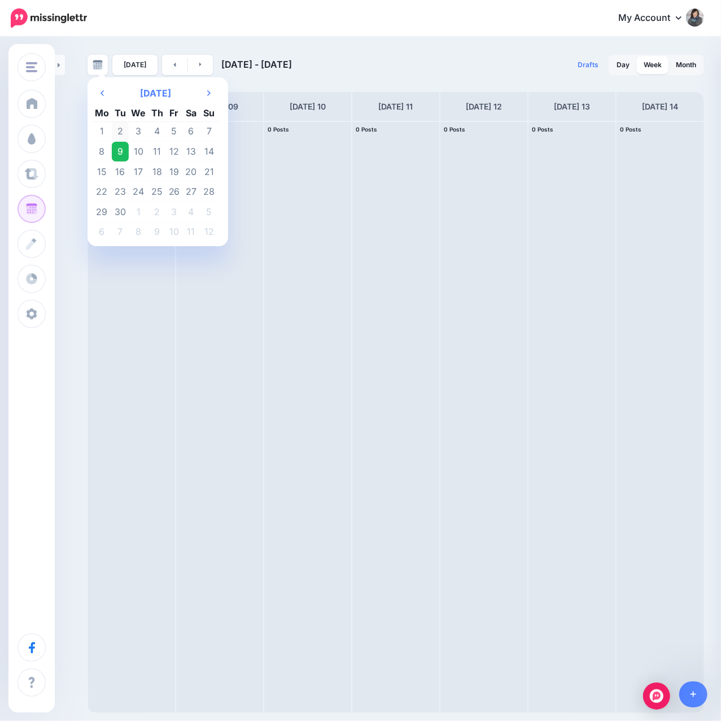
click at [122, 125] on td "2" at bounding box center [120, 131] width 17 height 20
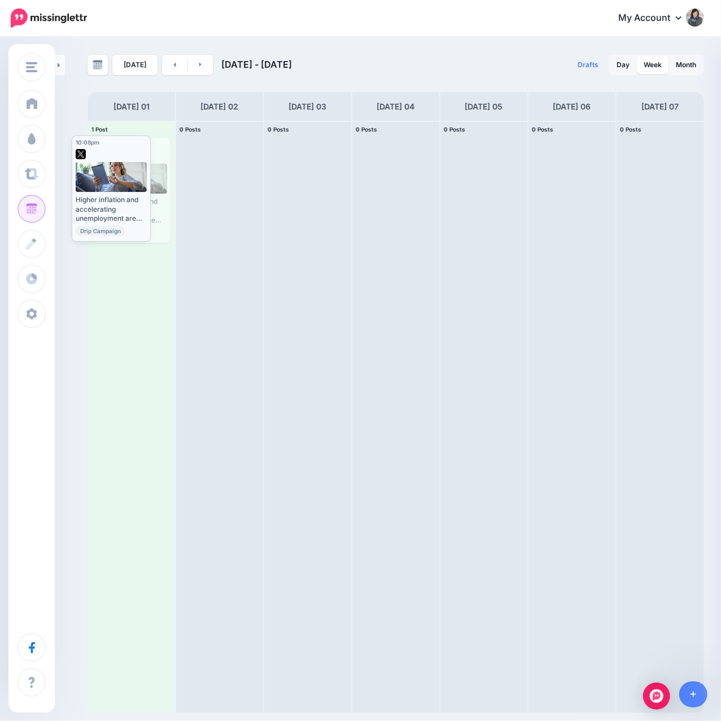
drag, startPoint x: 143, startPoint y: 183, endPoint x: 123, endPoint y: 181, distance: 19.9
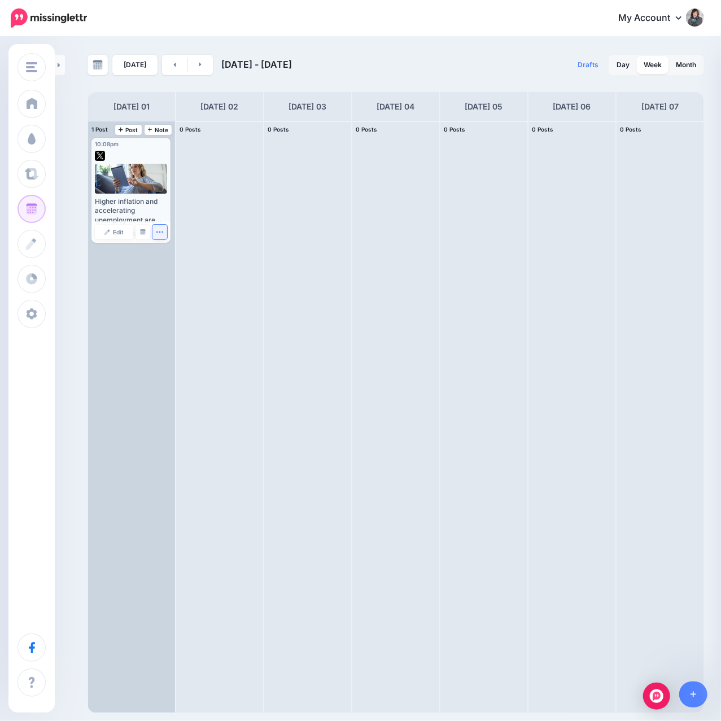
click at [156, 231] on icon "button" at bounding box center [159, 231] width 6 height 1
click at [113, 232] on span "Edit" at bounding box center [118, 232] width 11 height 6
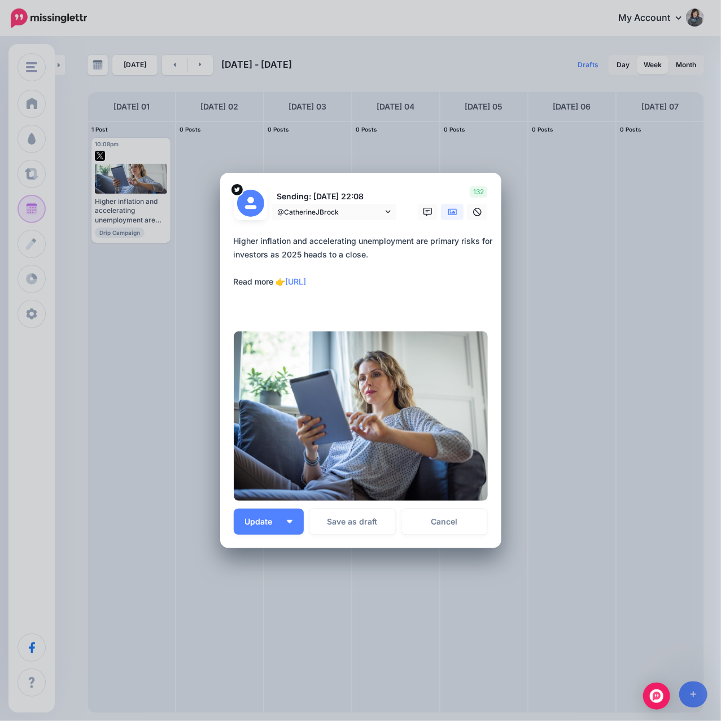
click at [542, 317] on div "Edit Post Loading Sending: [DATE] 22:08 @CatherineJBrock" at bounding box center [360, 360] width 721 height 721
click at [472, 523] on link "Cancel" at bounding box center [444, 521] width 86 height 26
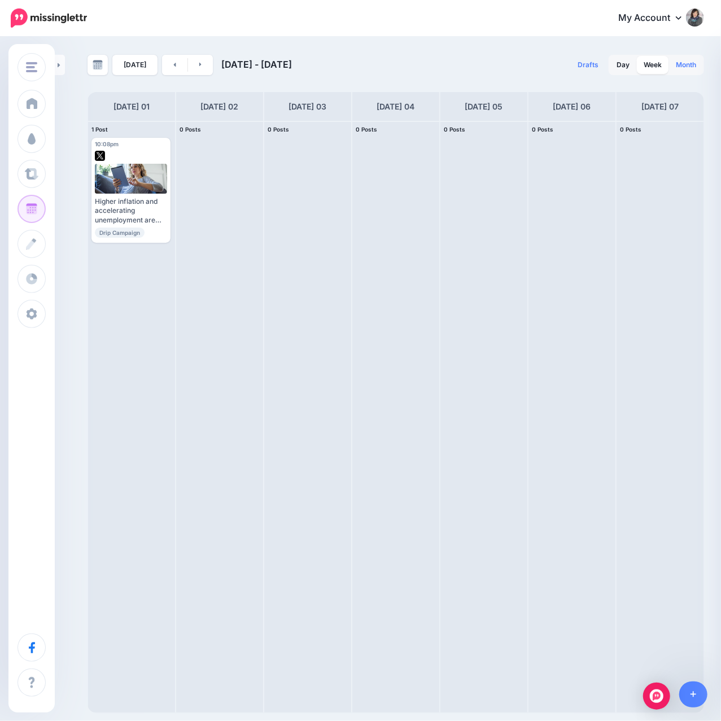
click at [679, 67] on link "Month" at bounding box center [686, 65] width 34 height 18
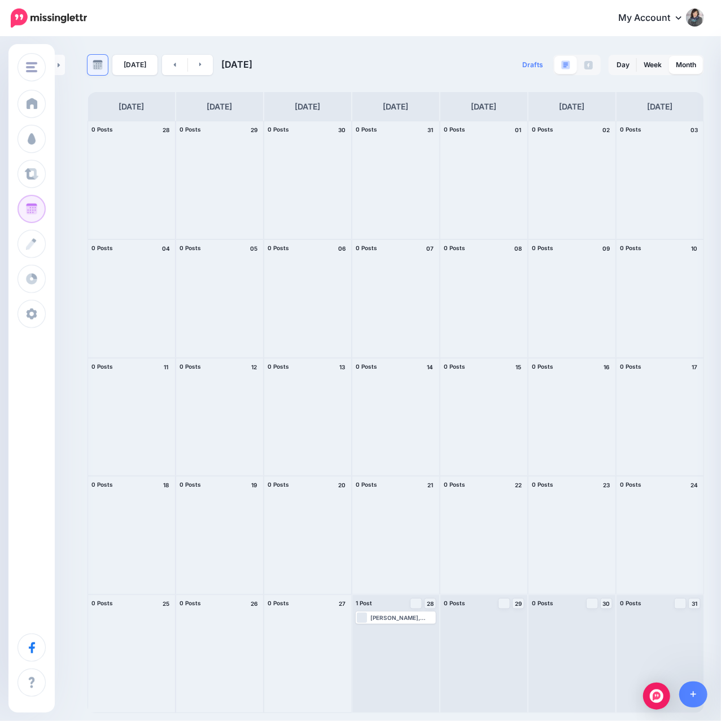
click at [96, 67] on img at bounding box center [98, 65] width 10 height 10
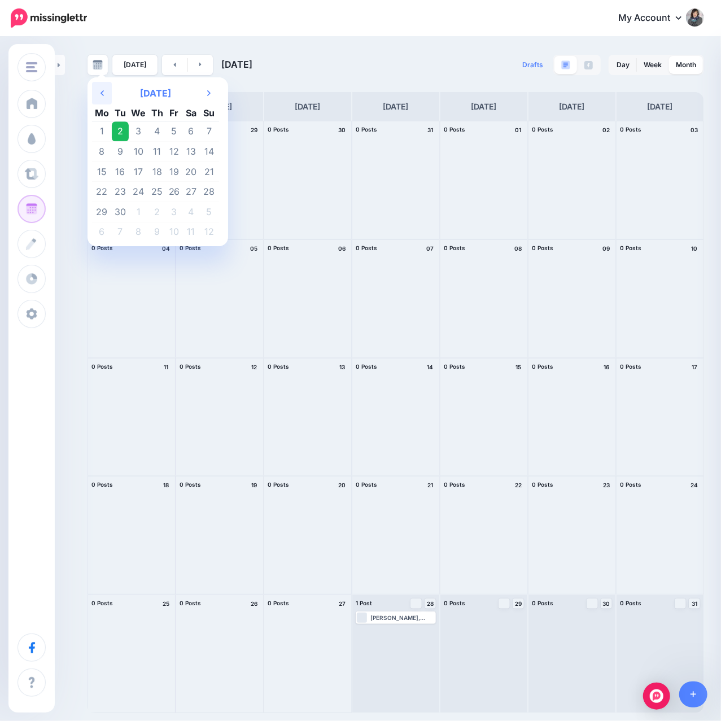
click at [100, 99] on th "Previous Month" at bounding box center [102, 93] width 20 height 23
click at [206, 210] on td "31" at bounding box center [209, 211] width 20 height 20
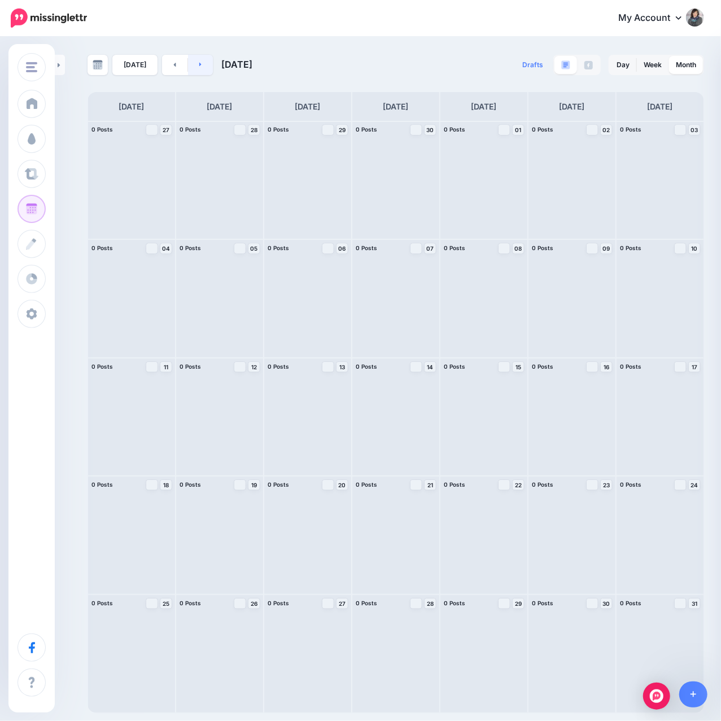
click at [199, 65] on link at bounding box center [200, 65] width 25 height 20
click at [94, 70] on link at bounding box center [97, 65] width 20 height 20
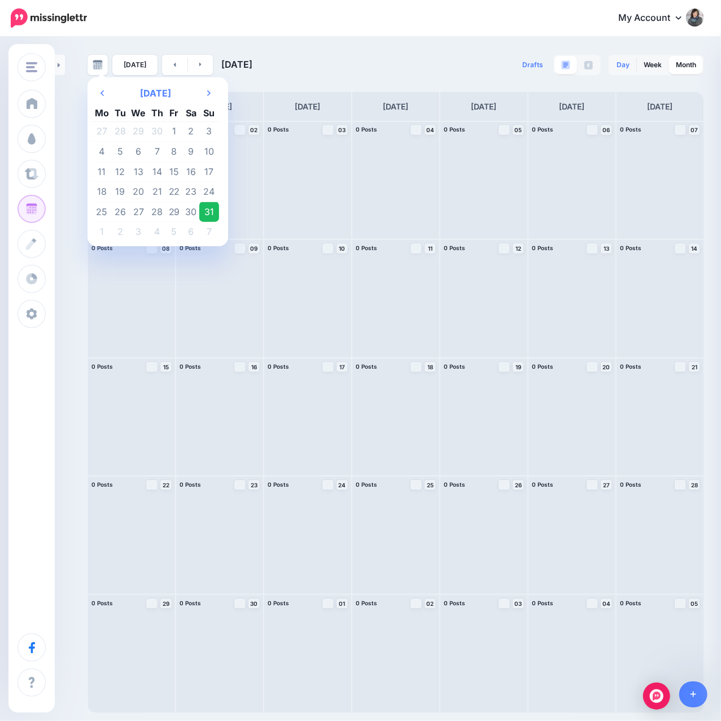
click at [617, 70] on link "Day" at bounding box center [622, 65] width 27 height 18
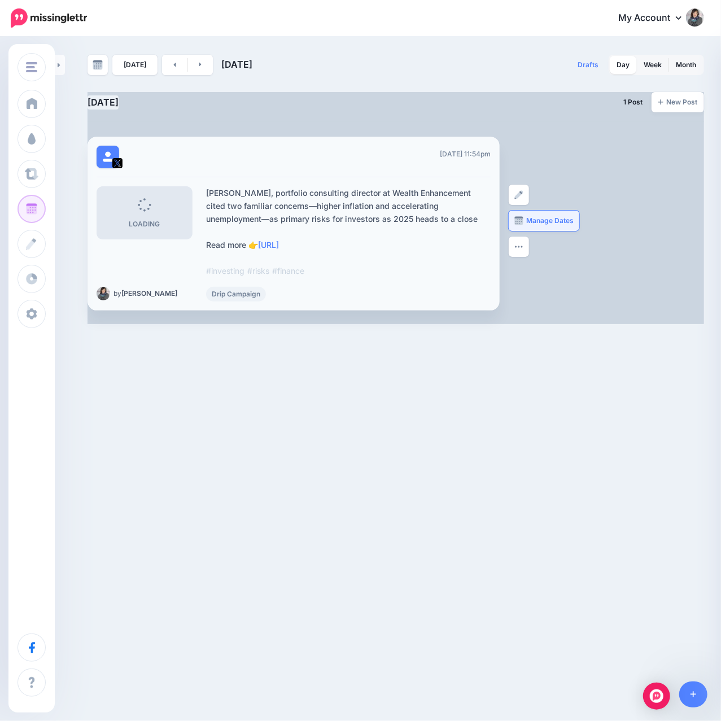
click at [517, 220] on img at bounding box center [518, 220] width 9 height 9
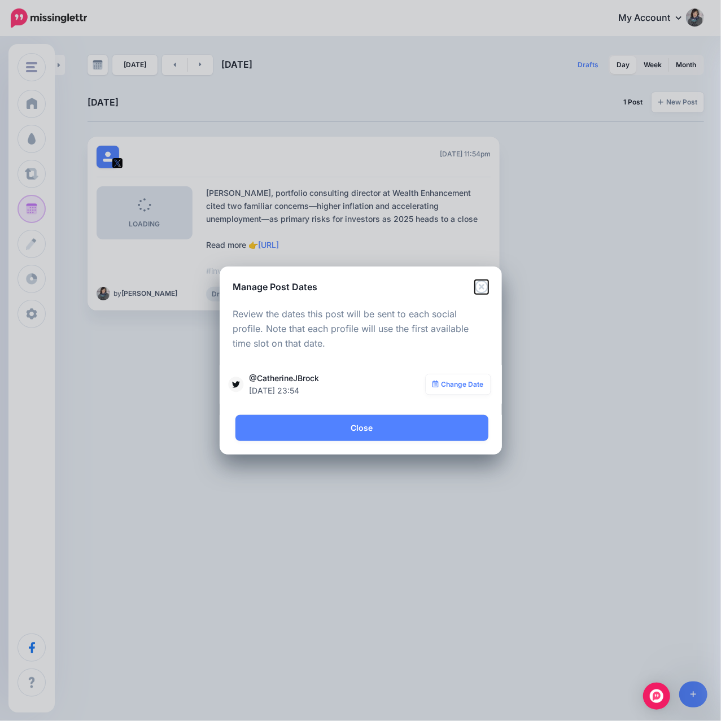
click at [484, 289] on icon "Close" at bounding box center [482, 287] width 14 height 14
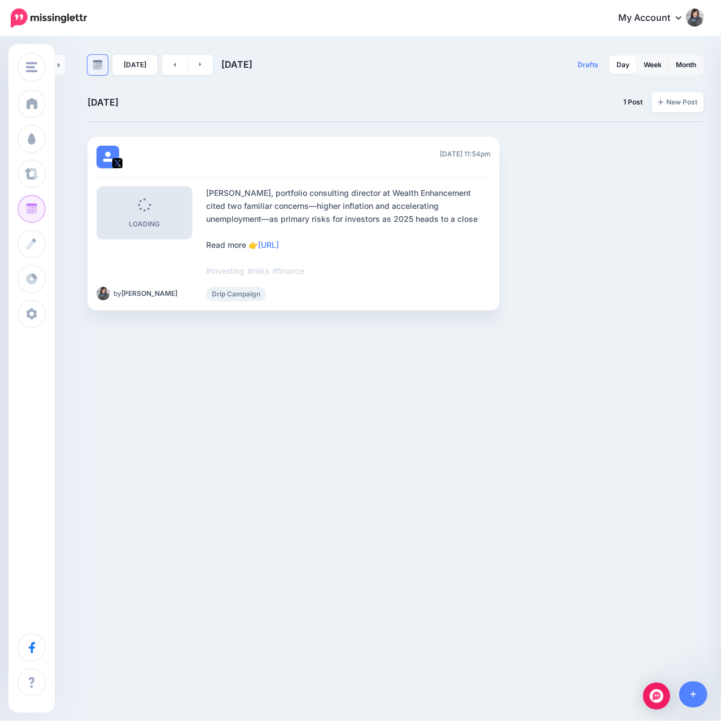
click at [94, 71] on link at bounding box center [97, 65] width 20 height 20
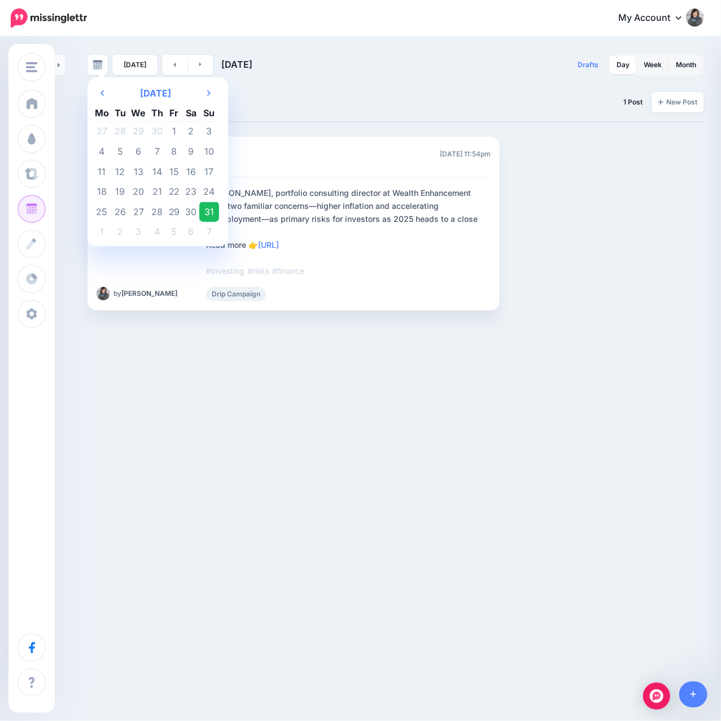
click at [107, 231] on td "1" at bounding box center [102, 232] width 20 height 20
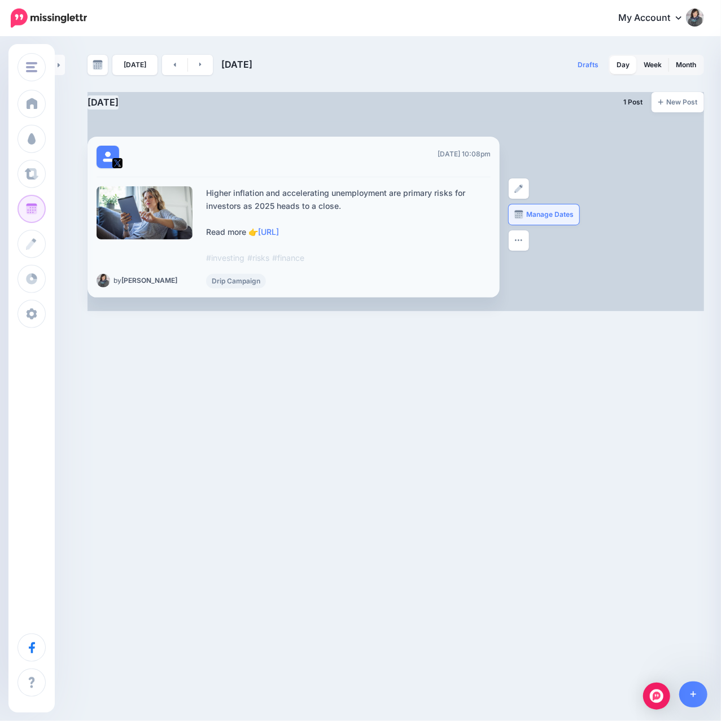
click at [517, 216] on img at bounding box center [518, 214] width 9 height 9
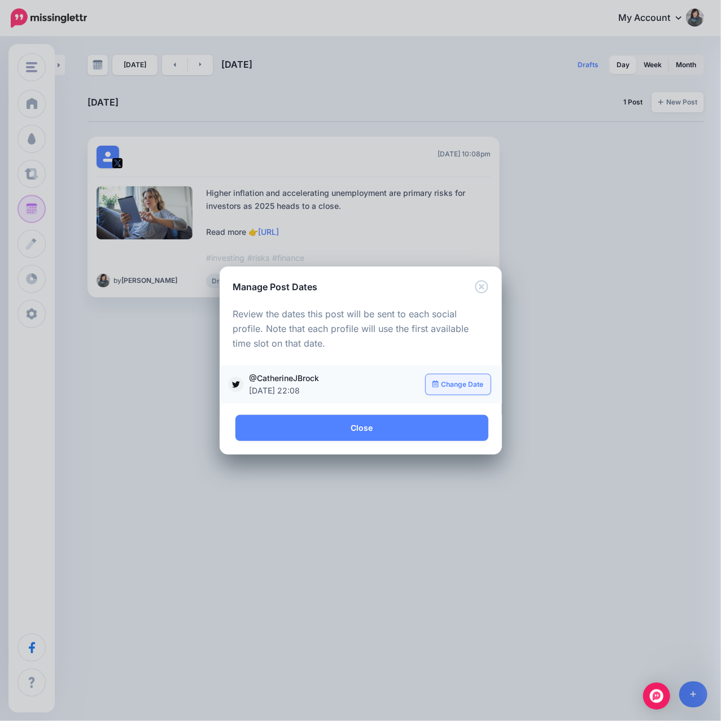
click at [459, 392] on link "Change Date" at bounding box center [457, 384] width 65 height 20
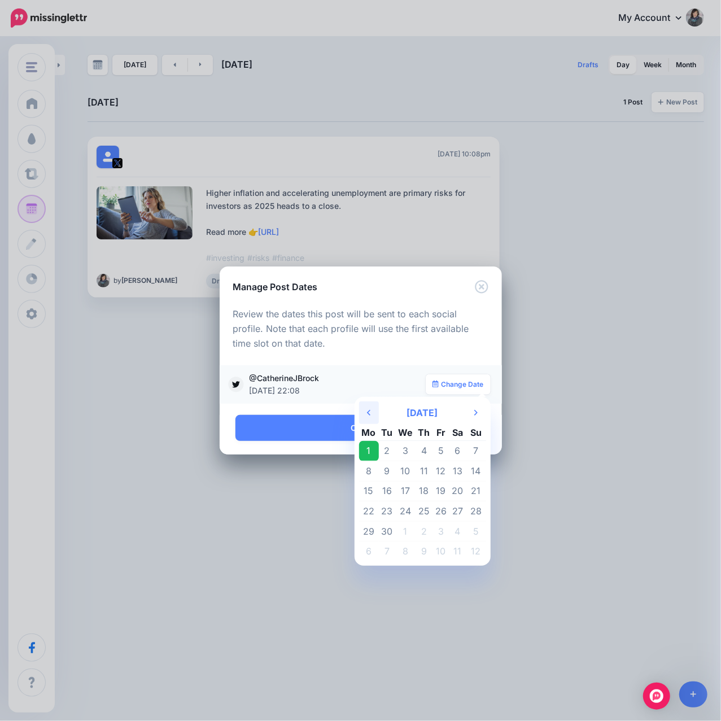
click at [367, 415] on icon "Previous Month" at bounding box center [368, 412] width 3 height 9
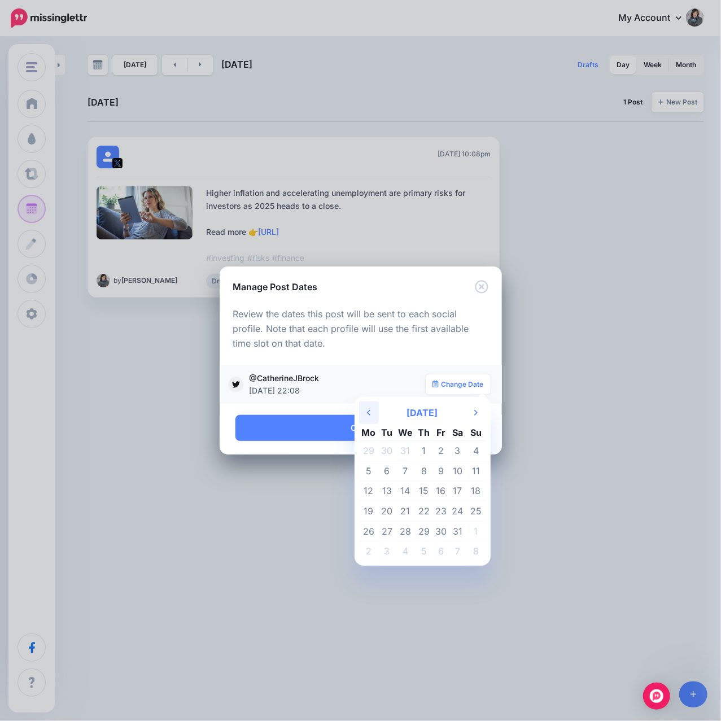
click at [367, 415] on icon "Previous Month" at bounding box center [368, 412] width 3 height 9
click at [371, 494] on td "15" at bounding box center [369, 491] width 20 height 20
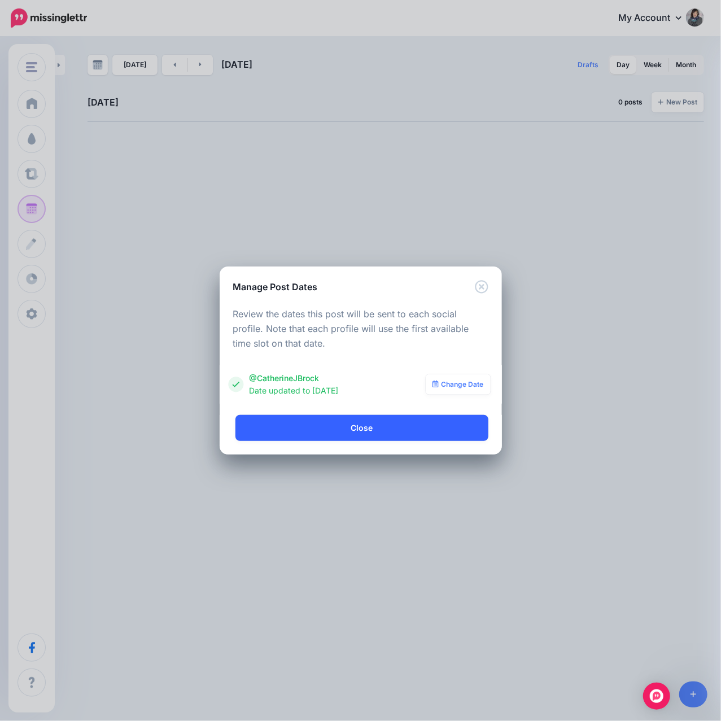
click at [366, 424] on link "Close" at bounding box center [361, 428] width 253 height 26
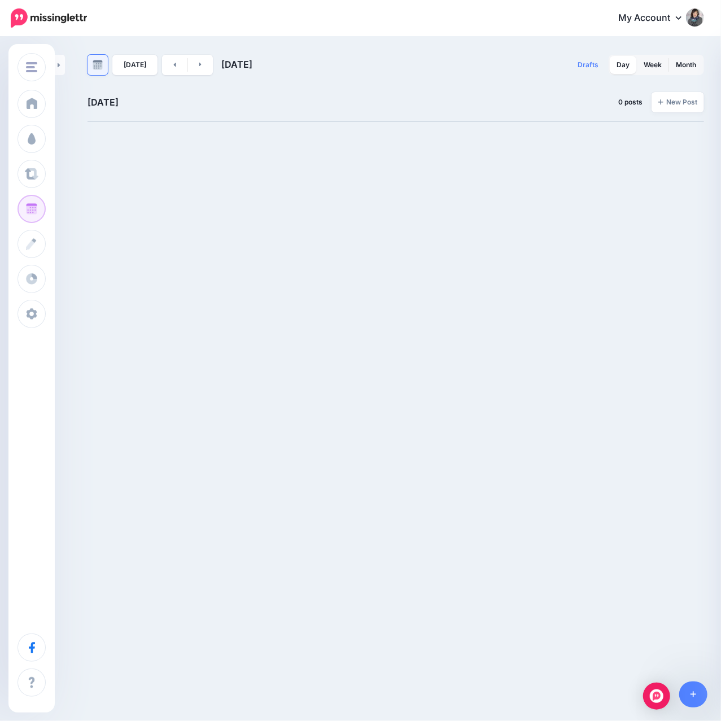
click at [96, 68] on img at bounding box center [98, 65] width 10 height 10
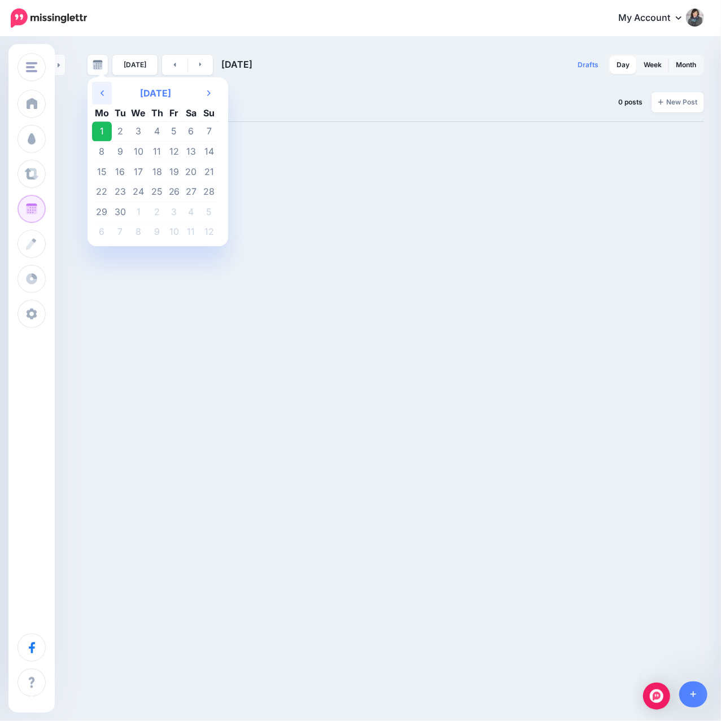
click at [104, 86] on th "Previous Month" at bounding box center [102, 93] width 20 height 23
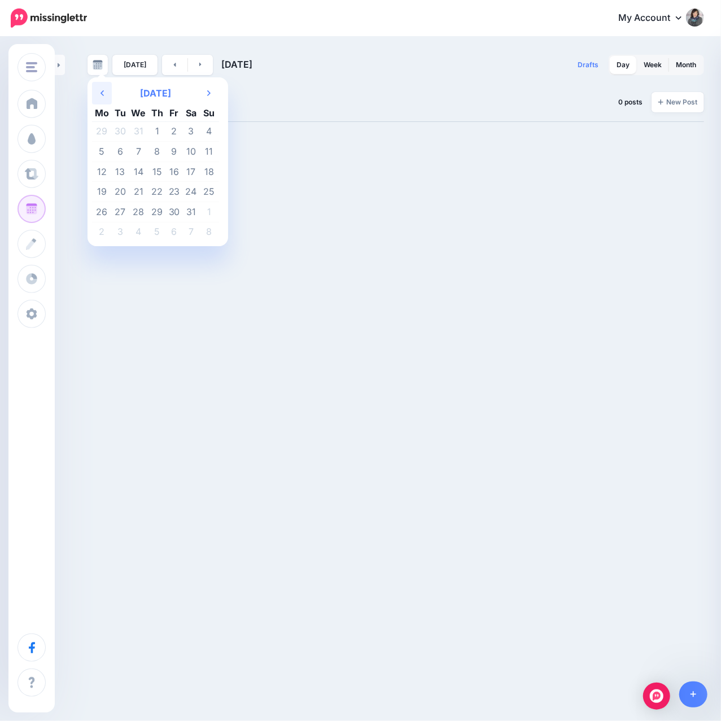
click at [104, 86] on th "Previous Month" at bounding box center [102, 93] width 20 height 23
click at [106, 166] on td "15" at bounding box center [102, 171] width 20 height 20
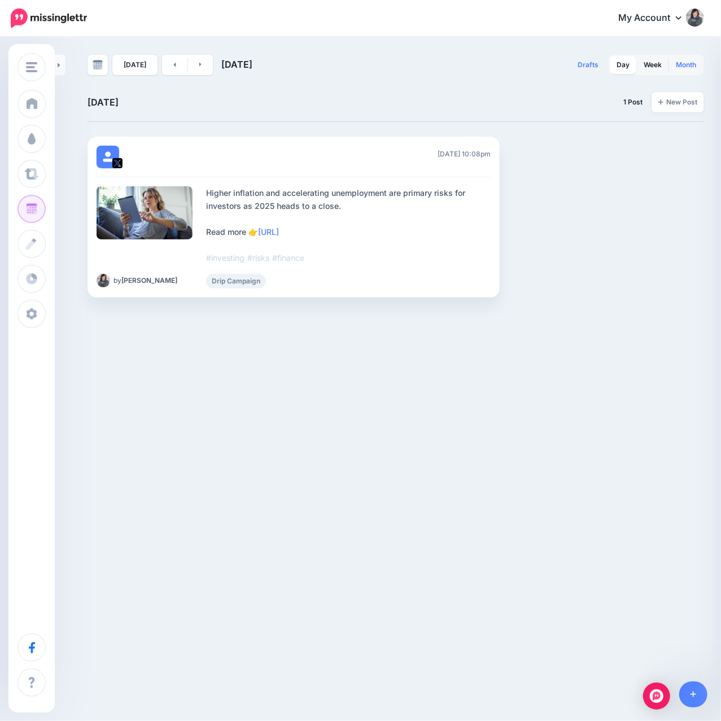
click at [692, 66] on link "Month" at bounding box center [686, 65] width 34 height 18
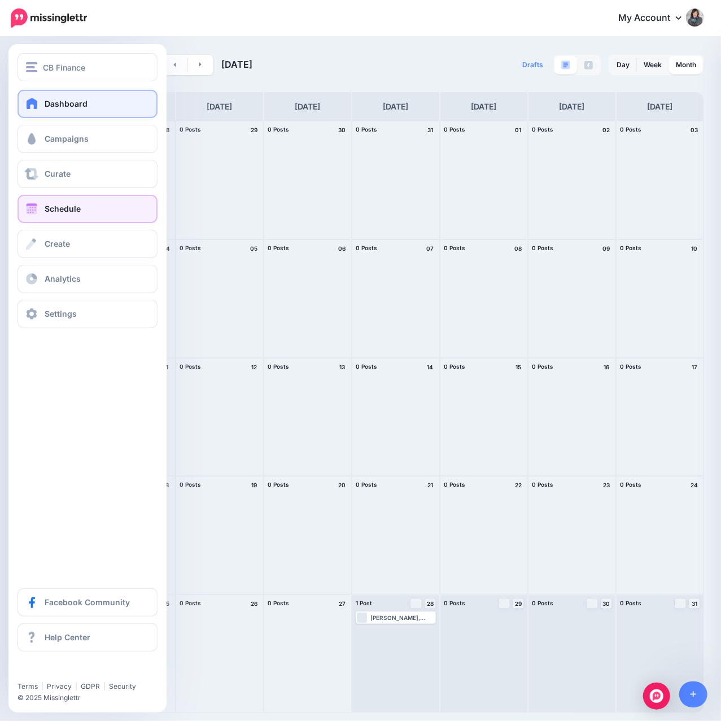
click at [48, 106] on span "Dashboard" at bounding box center [66, 104] width 43 height 10
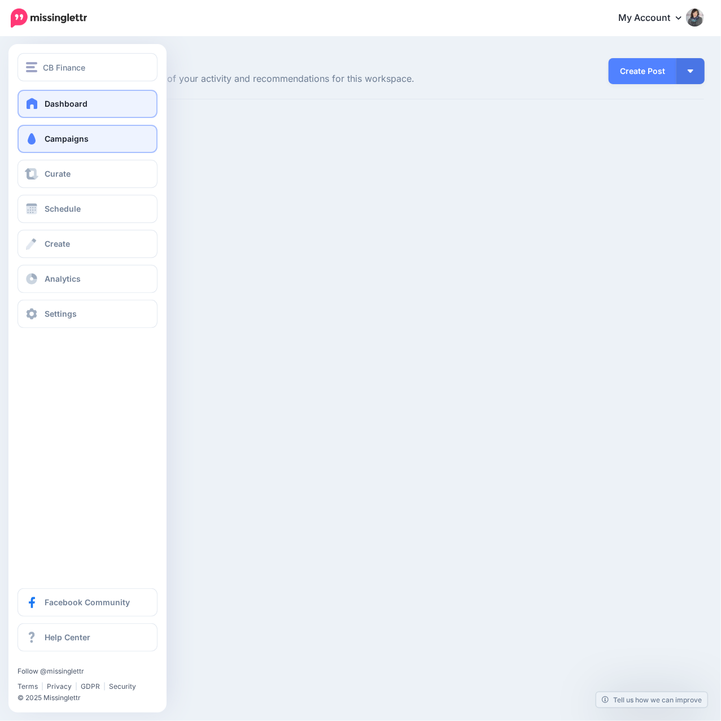
click at [43, 141] on link "Campaigns" at bounding box center [87, 139] width 140 height 28
